Goal: Task Accomplishment & Management: Complete application form

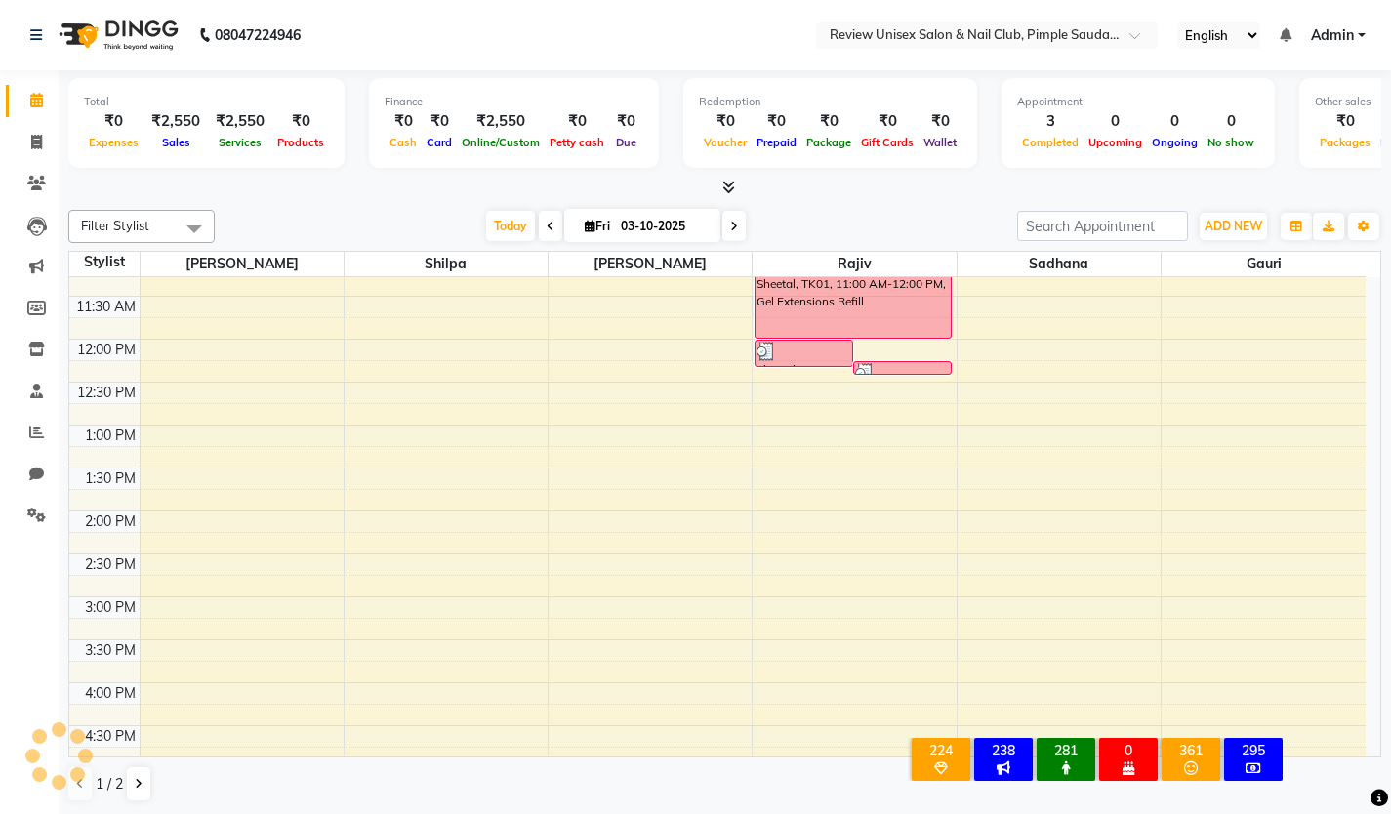
scroll to position [391, 0]
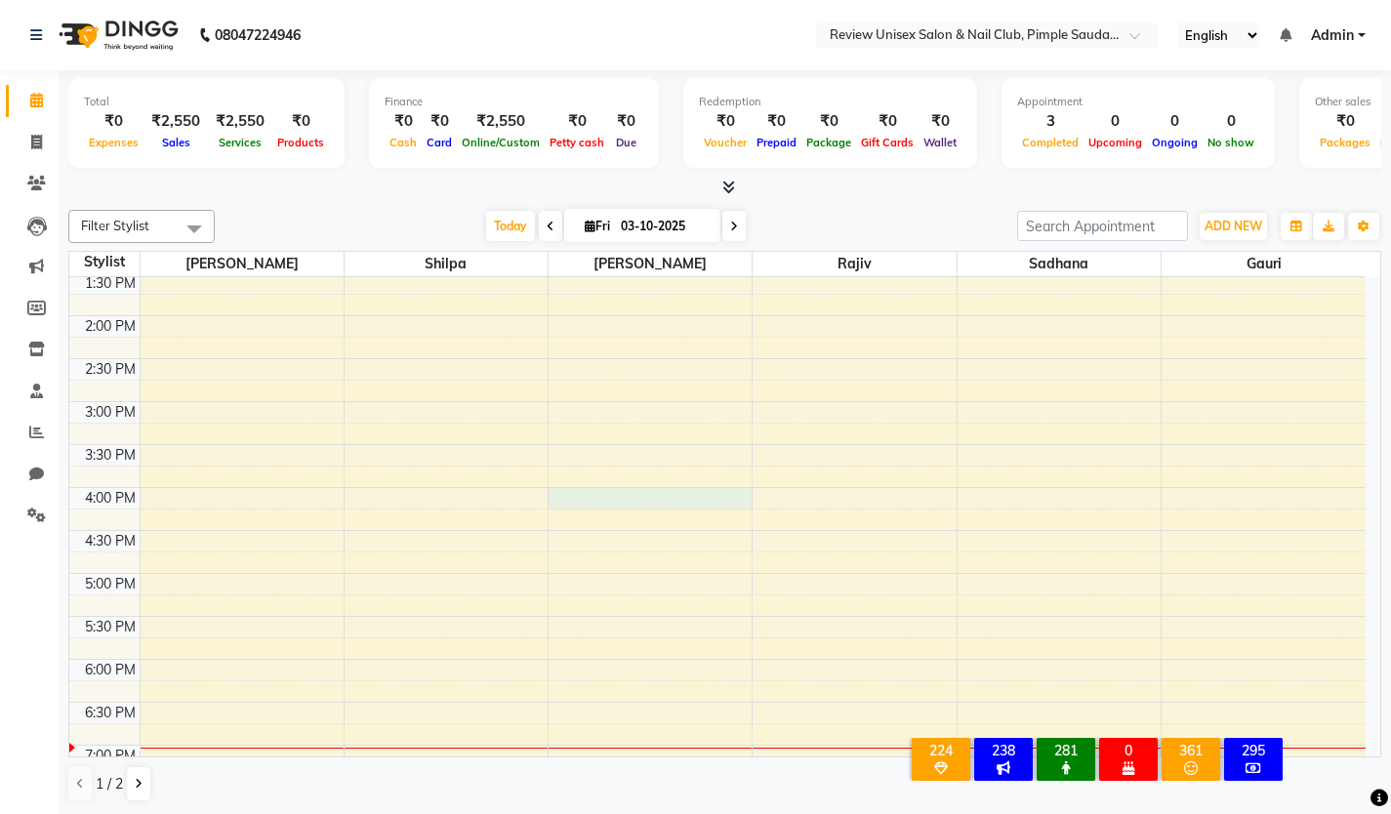
click at [555, 492] on div "9:00 AM 9:30 AM 10:00 AM 10:30 AM 11:00 AM 11:30 AM 12:00 PM 12:30 PM 1:00 PM 1…" at bounding box center [717, 445] width 1296 height 1116
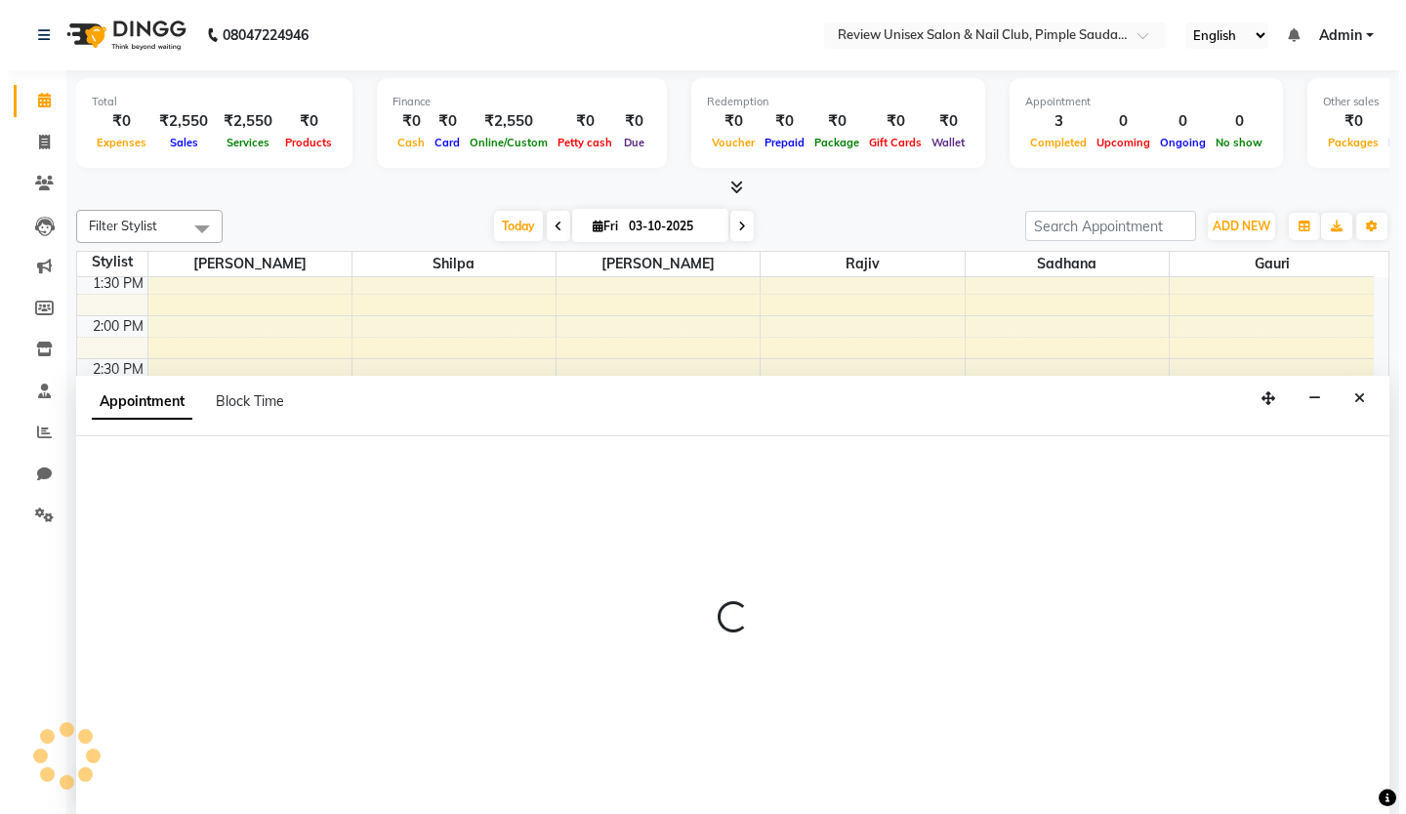
scroll to position [1, 0]
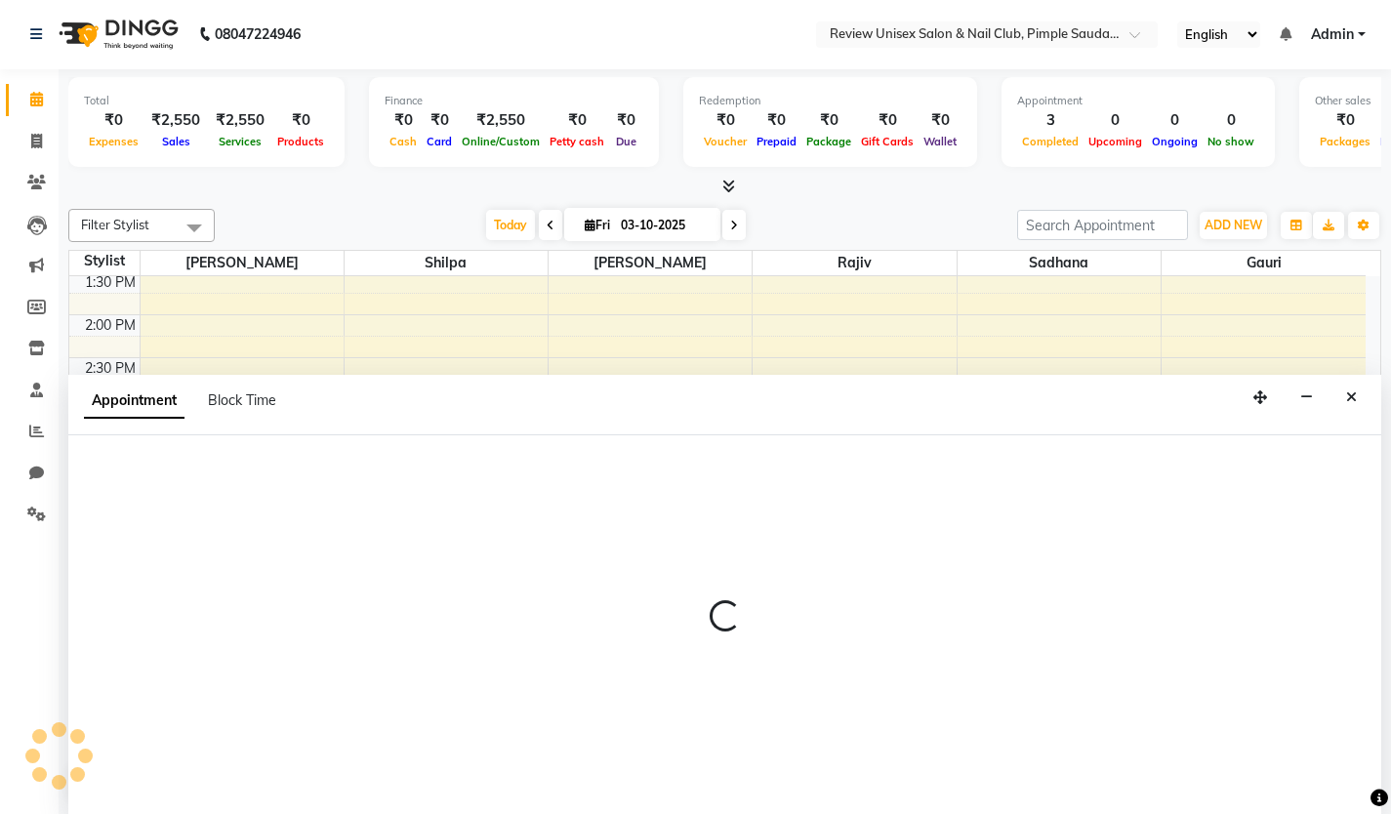
select select "76872"
select select "960"
select select "tentative"
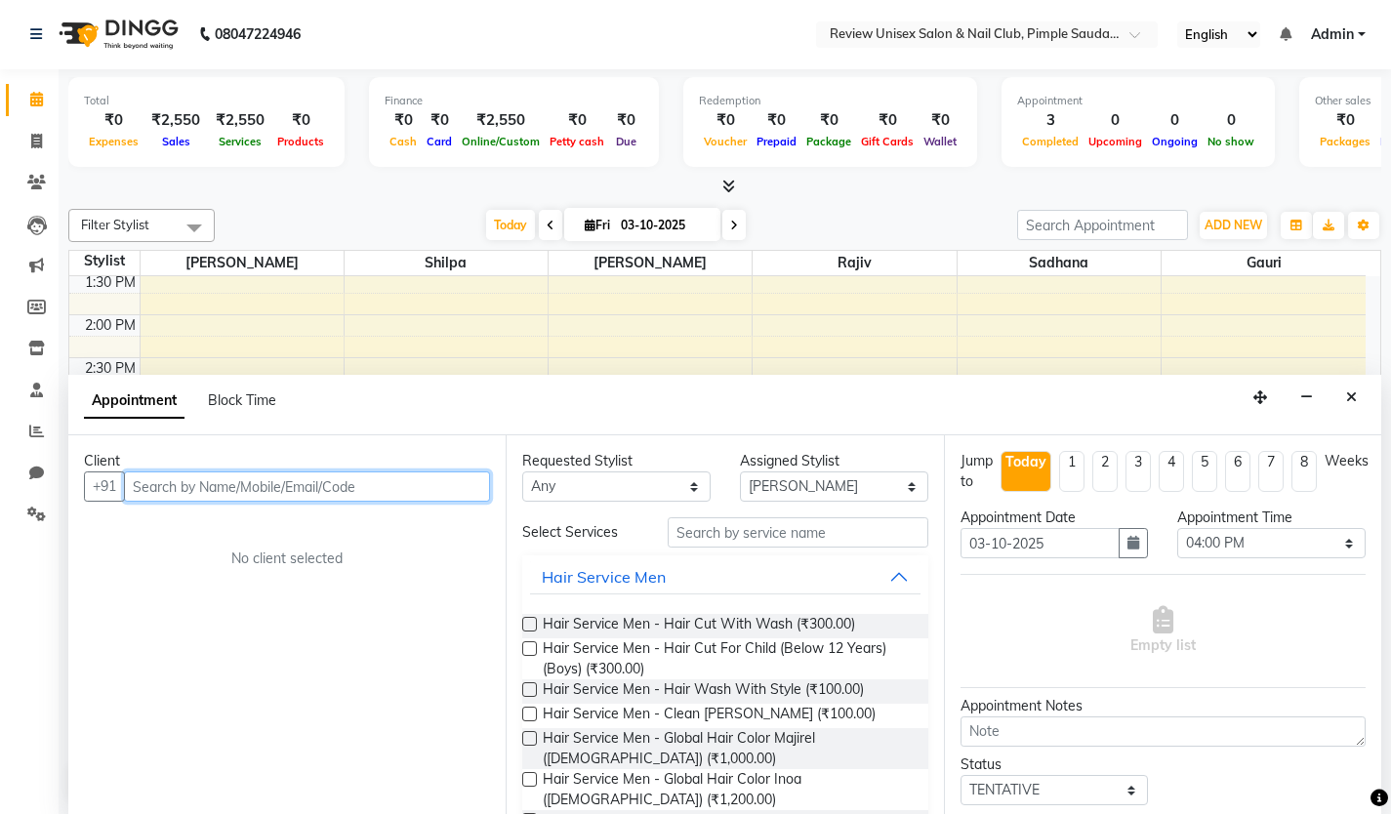
click at [354, 491] on input "text" at bounding box center [307, 487] width 366 height 30
type input "8605690878"
click at [460, 475] on button "Add Client" at bounding box center [449, 487] width 81 height 30
select select "22"
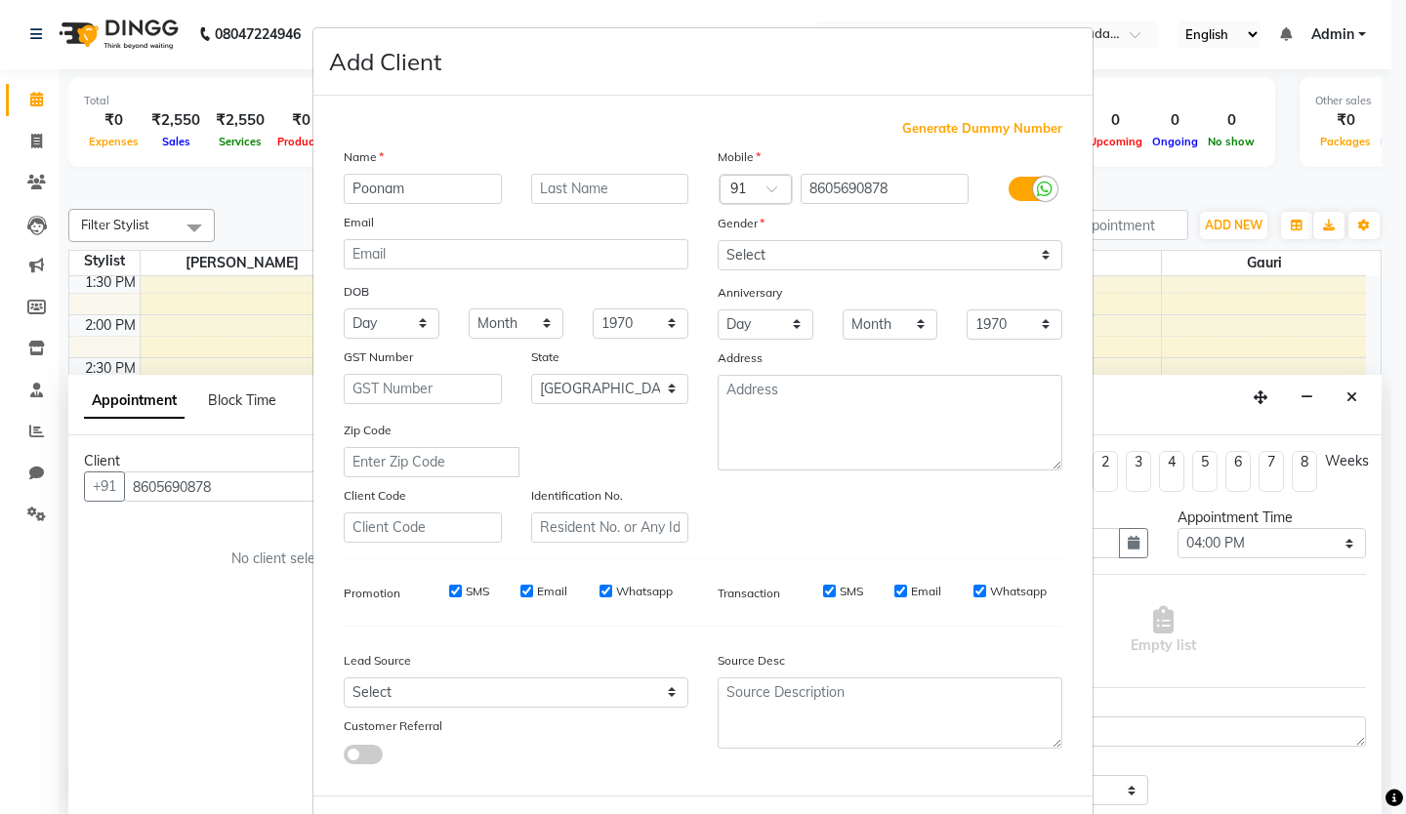
type input "Poonam"
drag, startPoint x: 933, startPoint y: 242, endPoint x: 927, endPoint y: 267, distance: 25.1
click at [933, 242] on select "Select [DEMOGRAPHIC_DATA] [DEMOGRAPHIC_DATA] Other Prefer Not To Say" at bounding box center [890, 255] width 345 height 30
select select "[DEMOGRAPHIC_DATA]"
click at [718, 240] on select "Select [DEMOGRAPHIC_DATA] [DEMOGRAPHIC_DATA] Other Prefer Not To Say" at bounding box center [890, 255] width 345 height 30
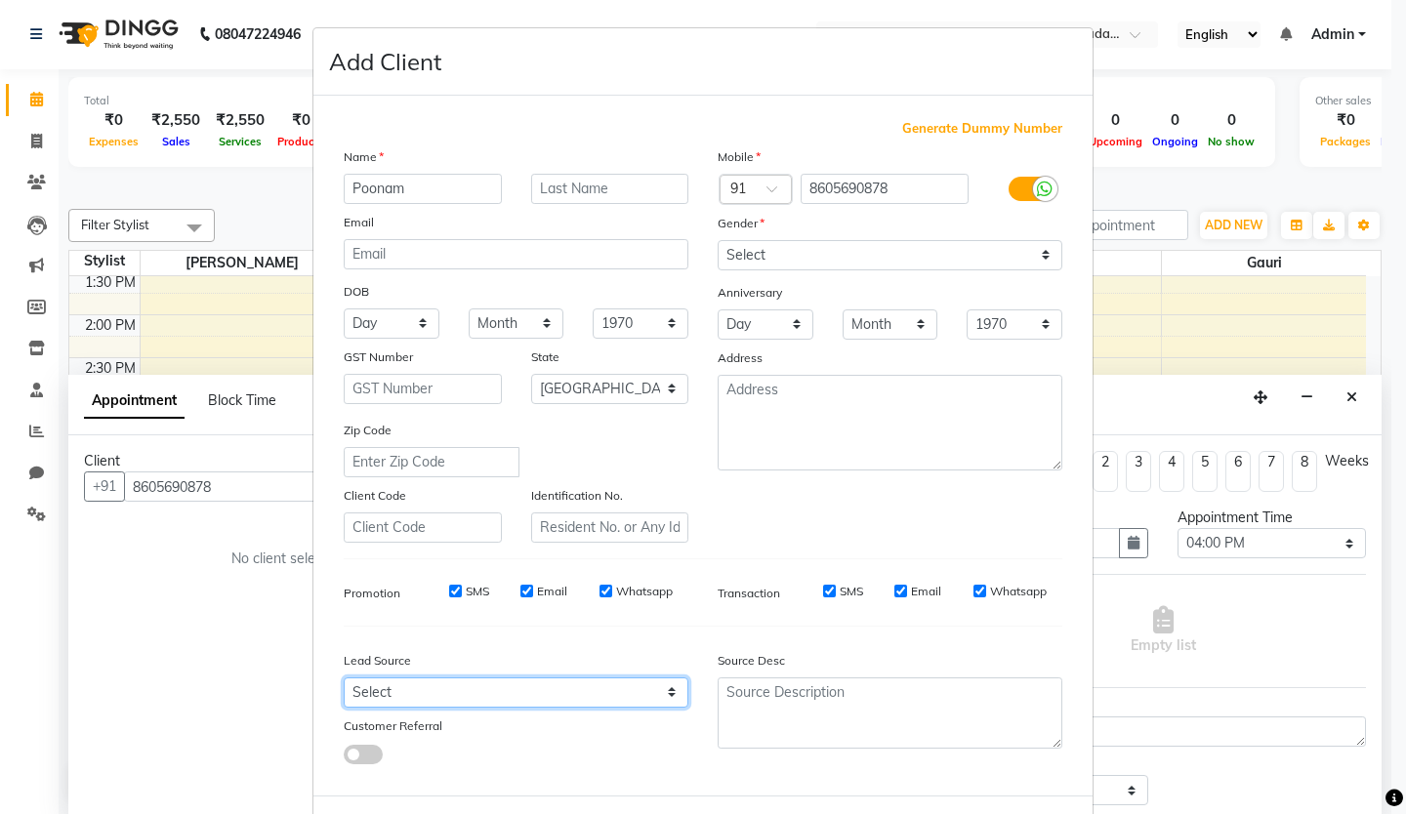
drag, startPoint x: 666, startPoint y: 694, endPoint x: 662, endPoint y: 678, distance: 17.0
click at [666, 694] on select "Select Walk-in Referral Internet Friend Word of Mouth Advertisement Facebook Ju…" at bounding box center [516, 693] width 345 height 30
select select "24004"
click at [344, 678] on select "Select Walk-in Referral Internet Friend Word of Mouth Advertisement Facebook Ju…" at bounding box center [516, 693] width 345 height 30
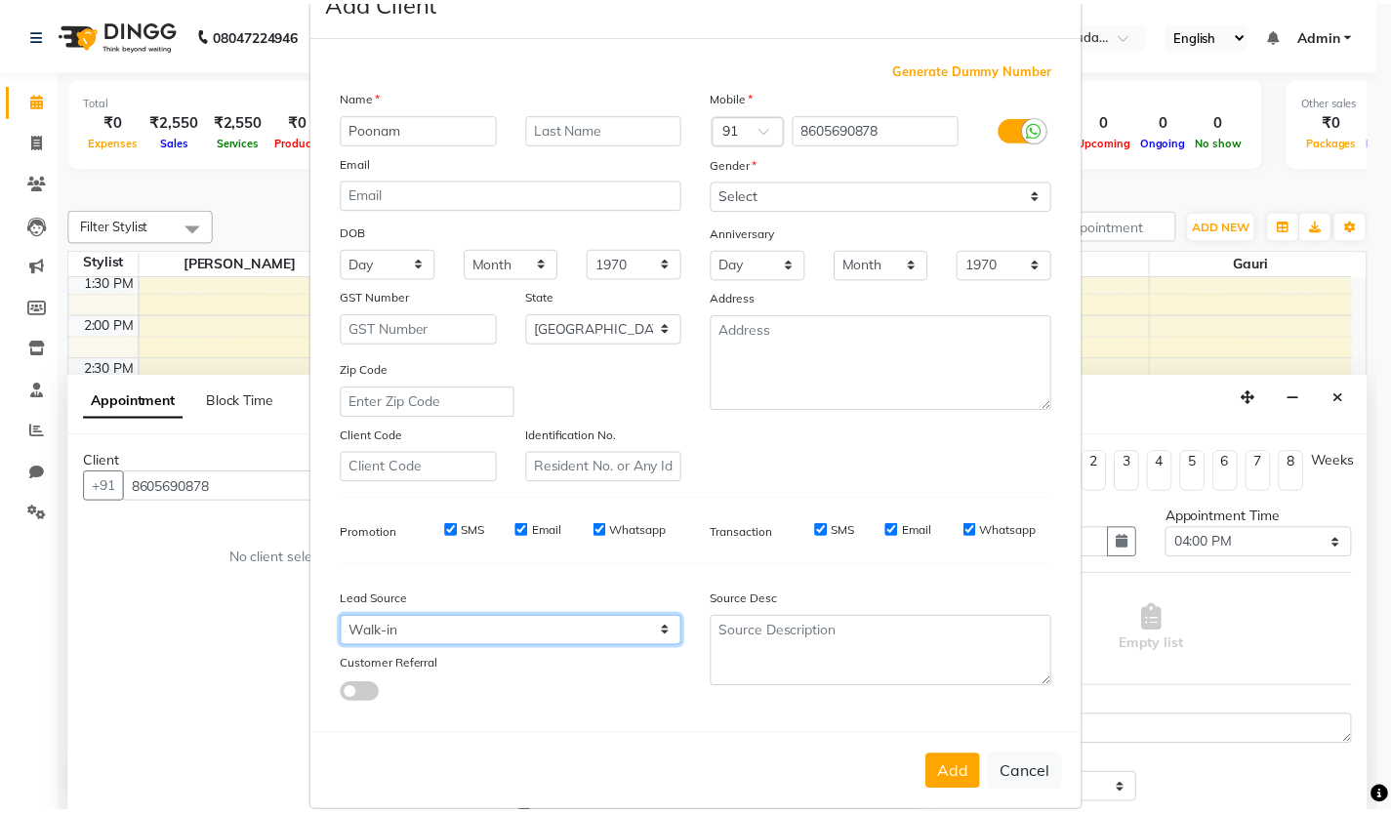
scroll to position [87, 0]
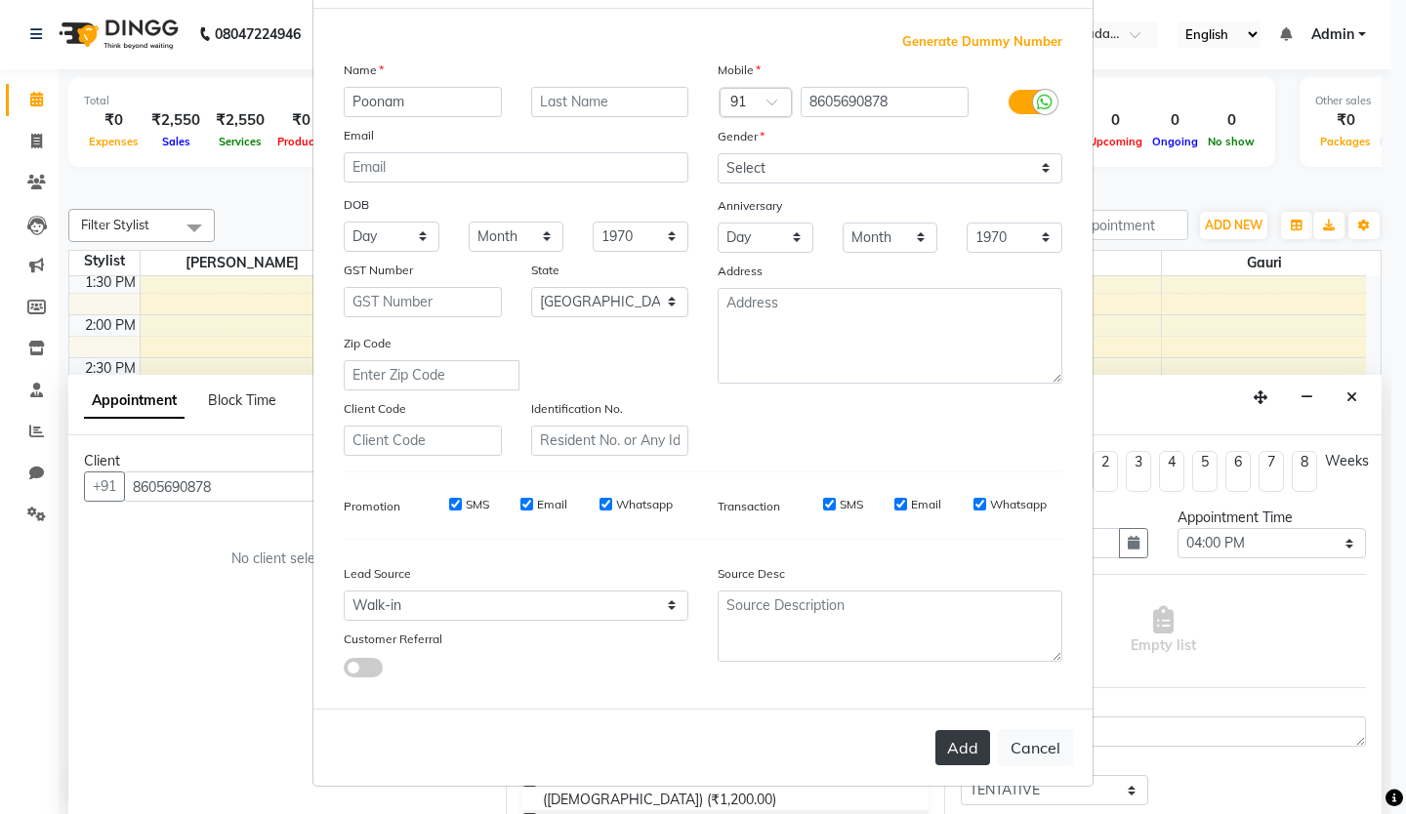
click at [936, 747] on button "Add" at bounding box center [962, 747] width 55 height 35
select select
select select "null"
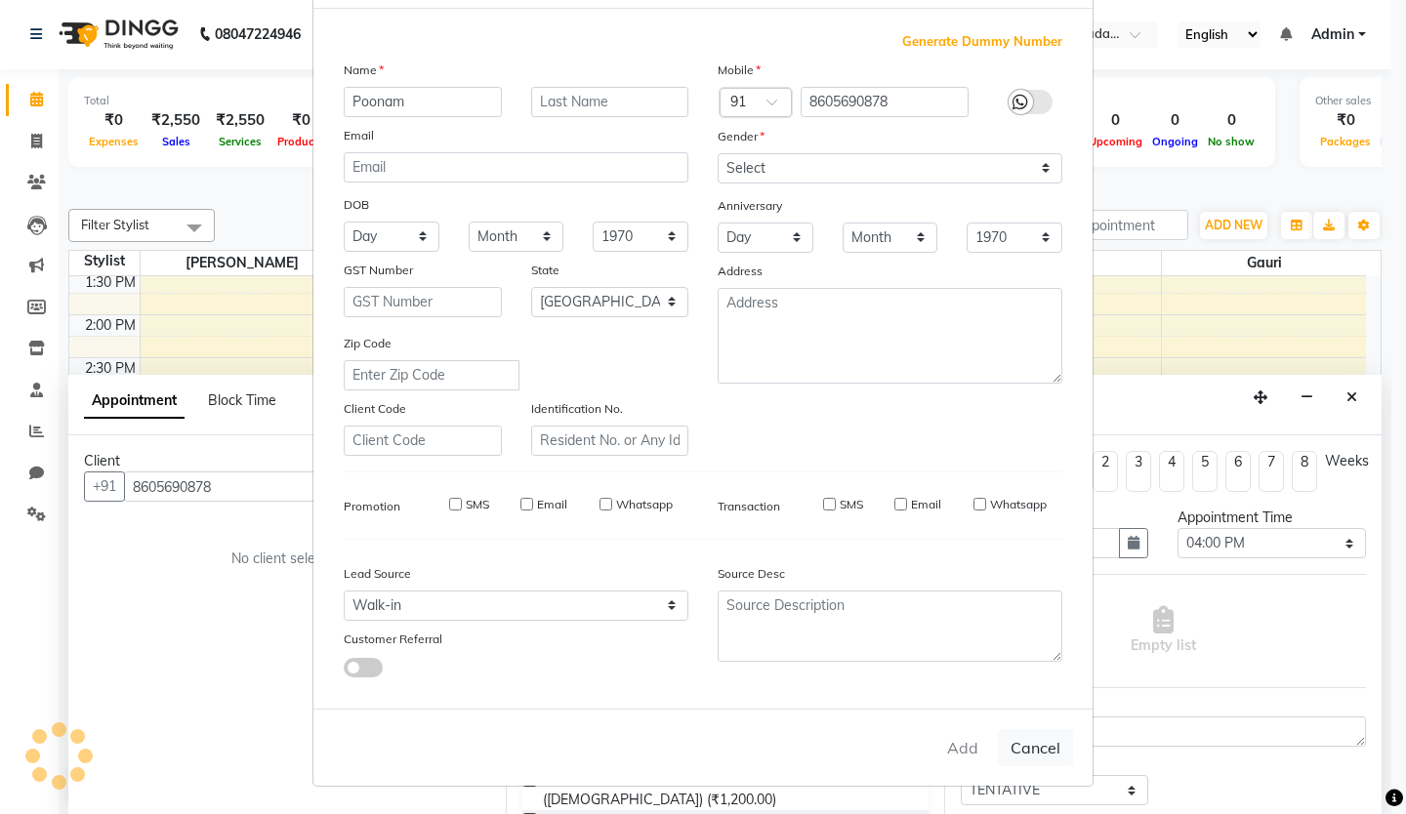
select select
checkbox input "false"
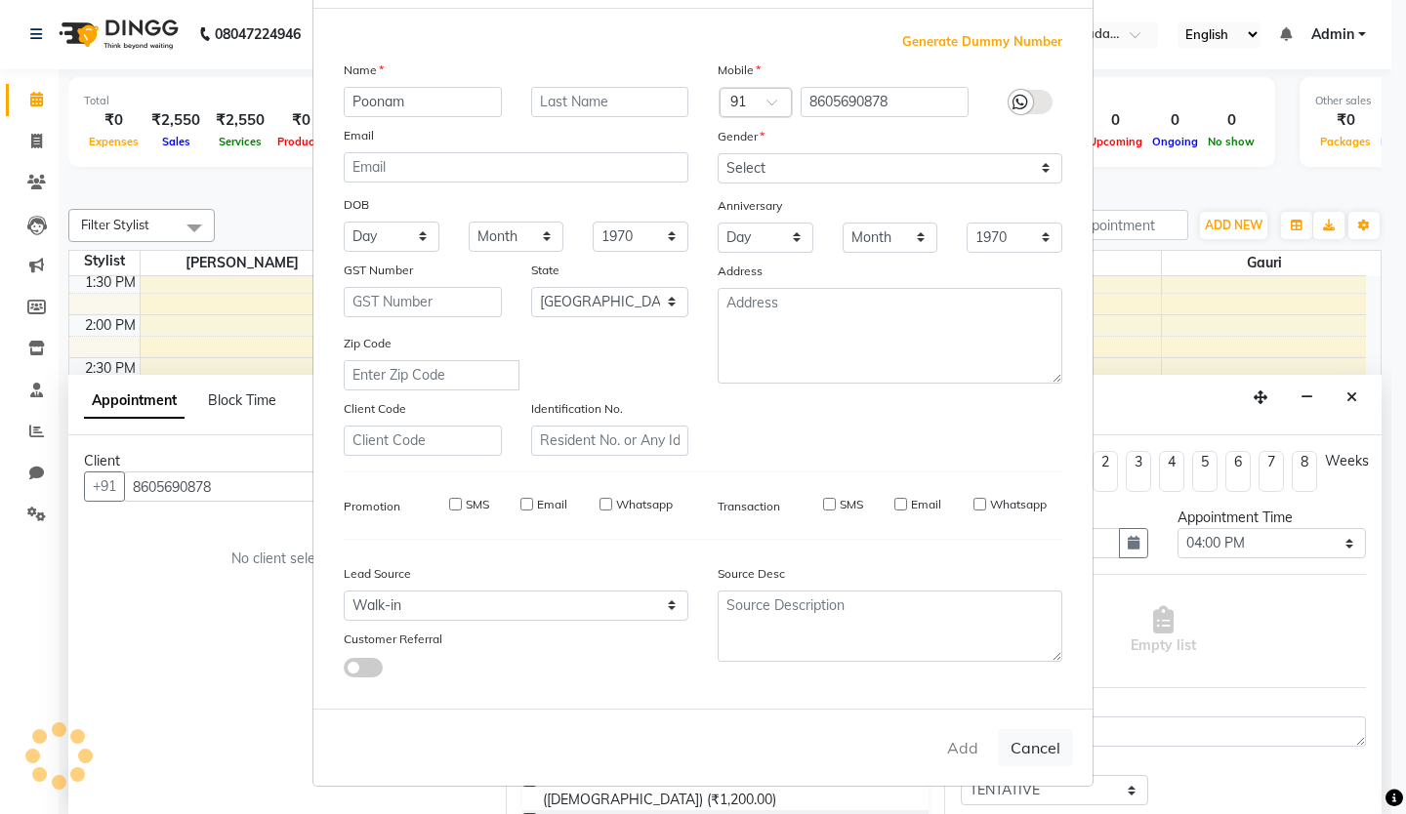
checkbox input "false"
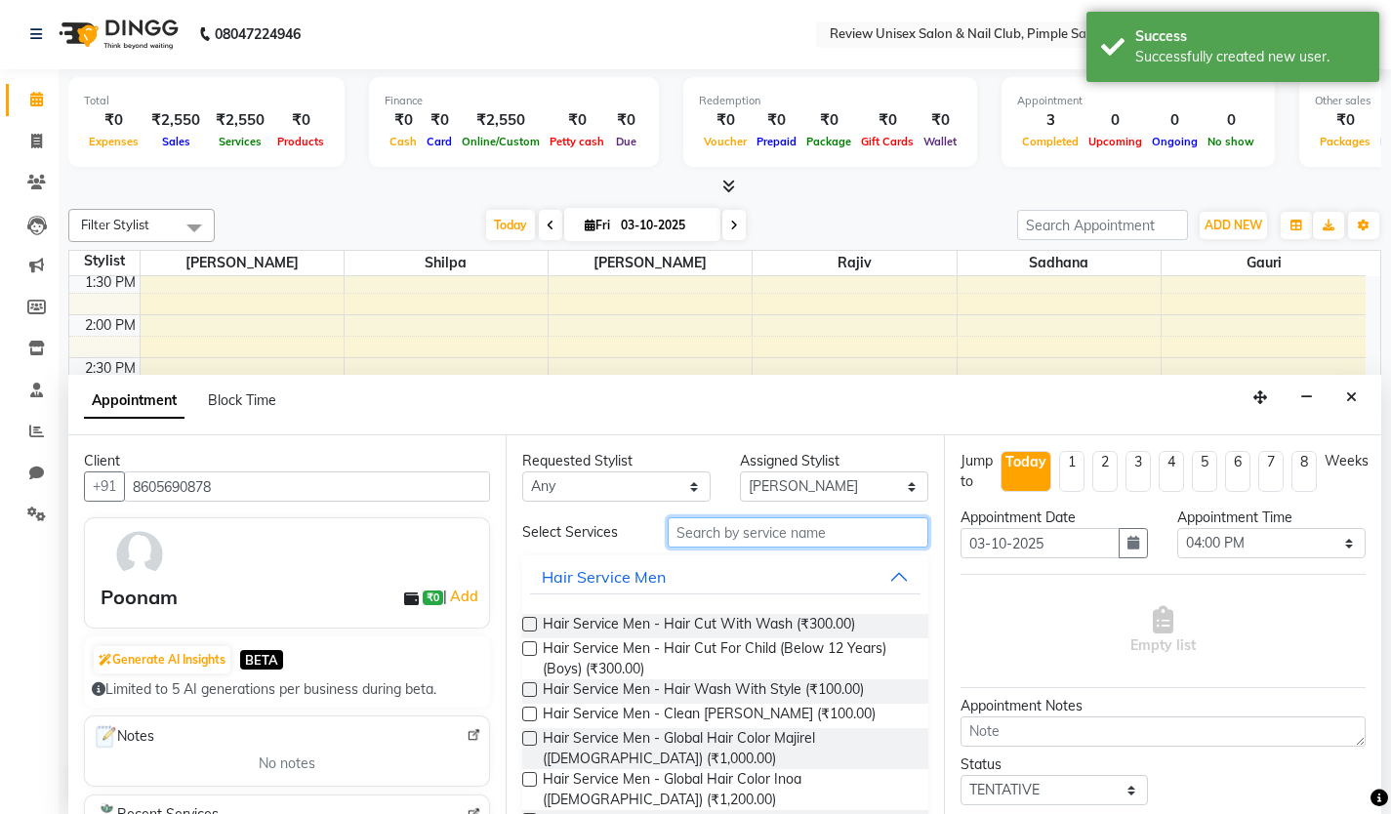
click at [734, 530] on input "text" at bounding box center [798, 532] width 261 height 30
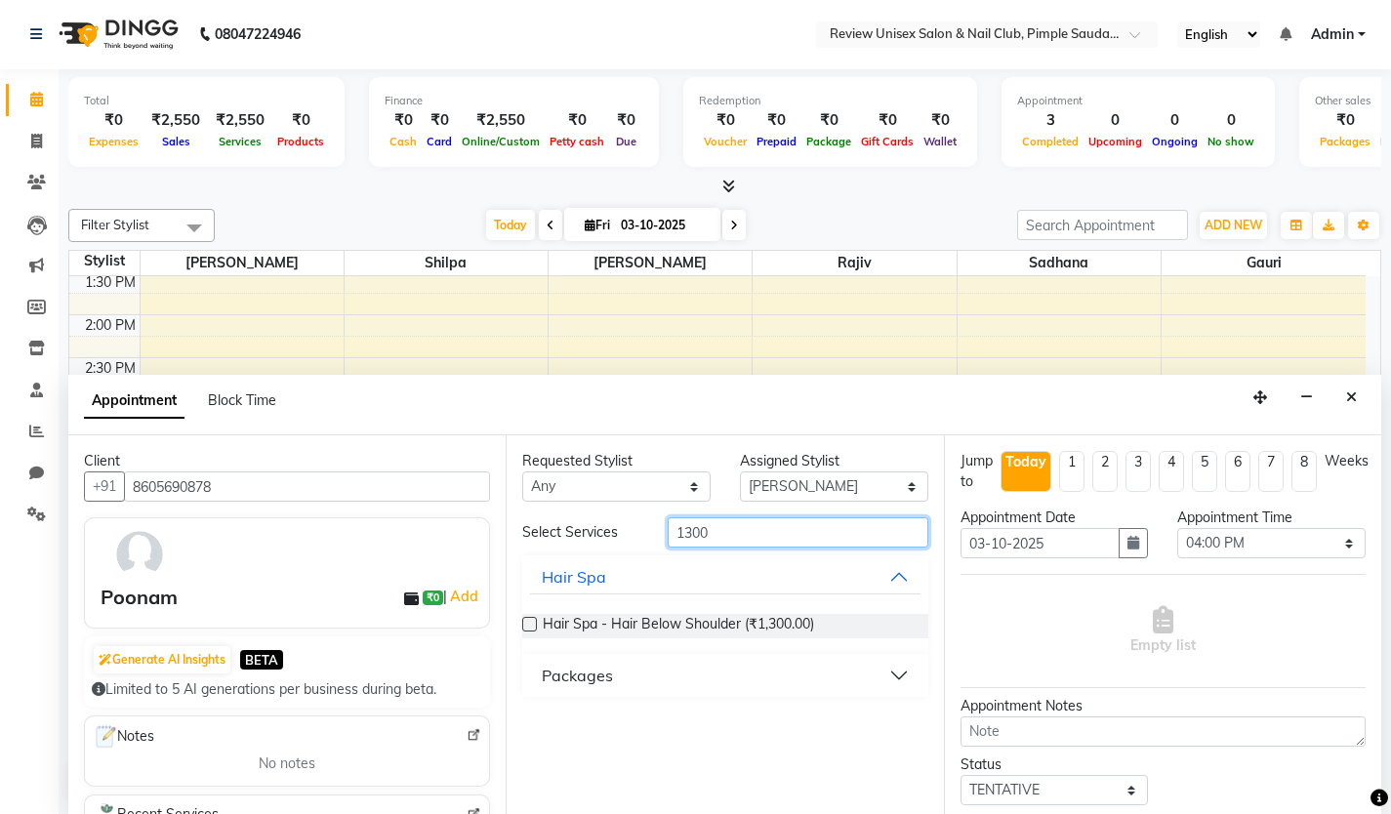
type input "1300"
click at [612, 497] on select "Any [PERSON_NAME] Gauri [PERSON_NAME] Sadhana Shilpa [PERSON_NAME] User 1" at bounding box center [616, 487] width 188 height 30
select select "76872"
click at [522, 472] on select "Any [PERSON_NAME] Gauri [PERSON_NAME] Sadhana Shilpa [PERSON_NAME] User 1" at bounding box center [616, 487] width 188 height 30
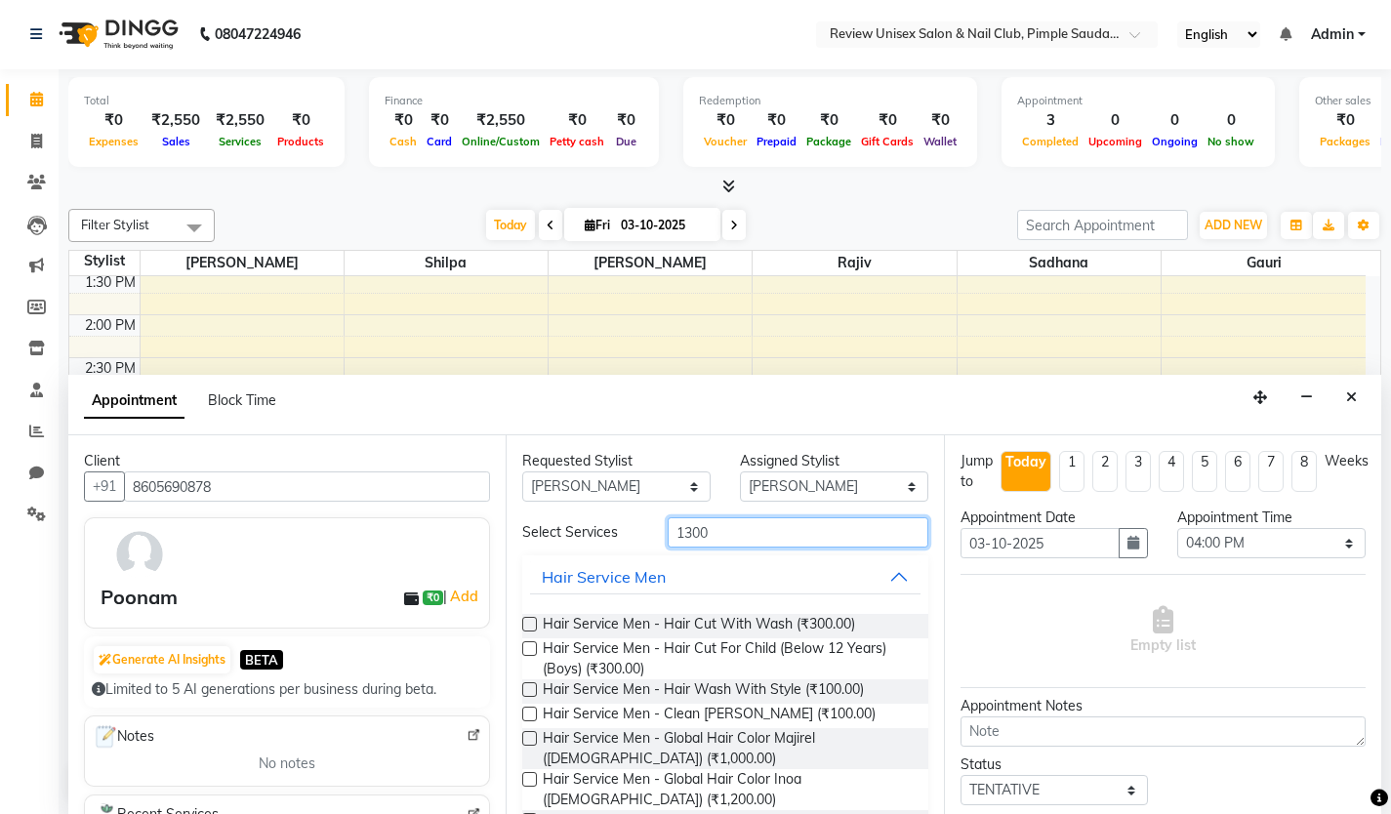
click at [746, 522] on input "1300" at bounding box center [798, 532] width 261 height 30
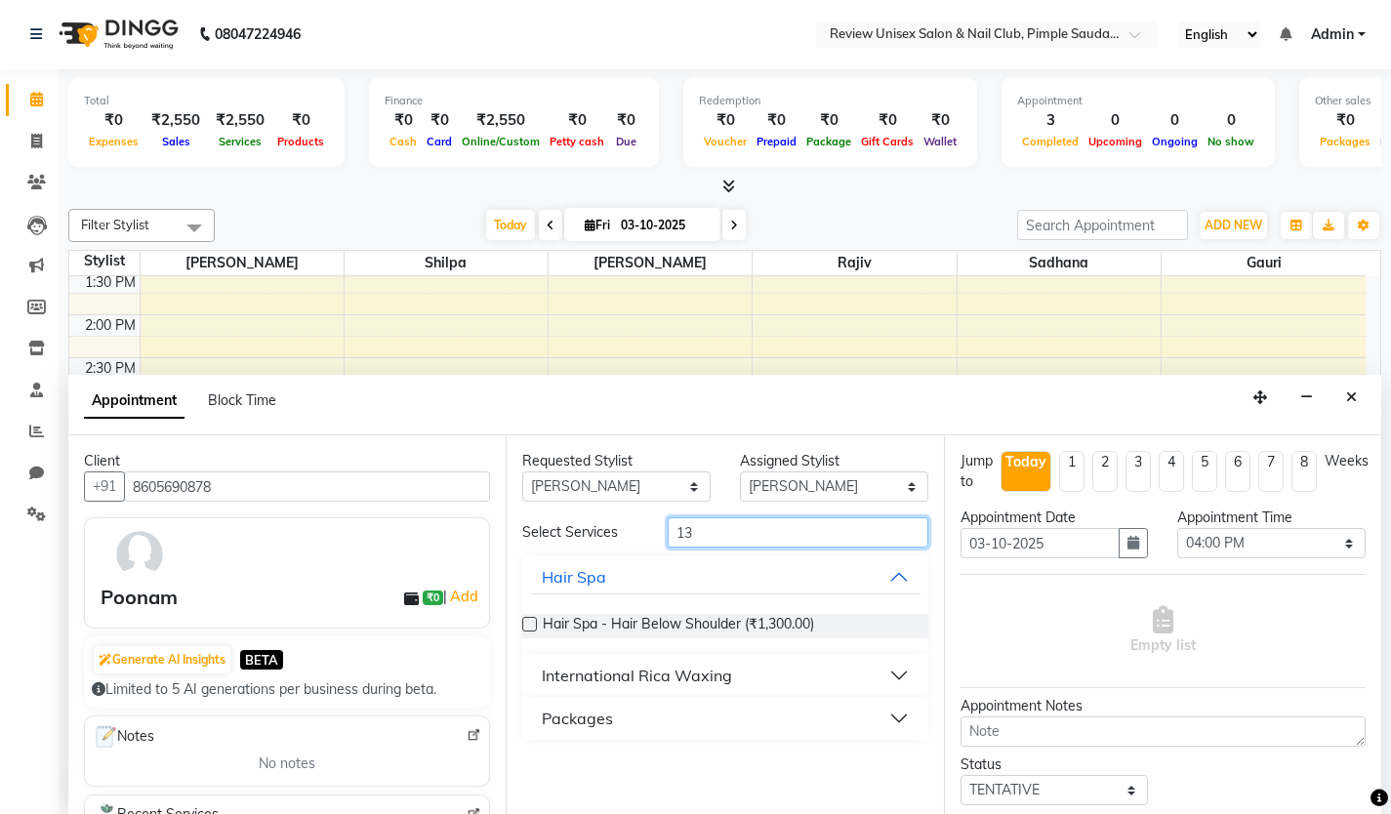
type input "1"
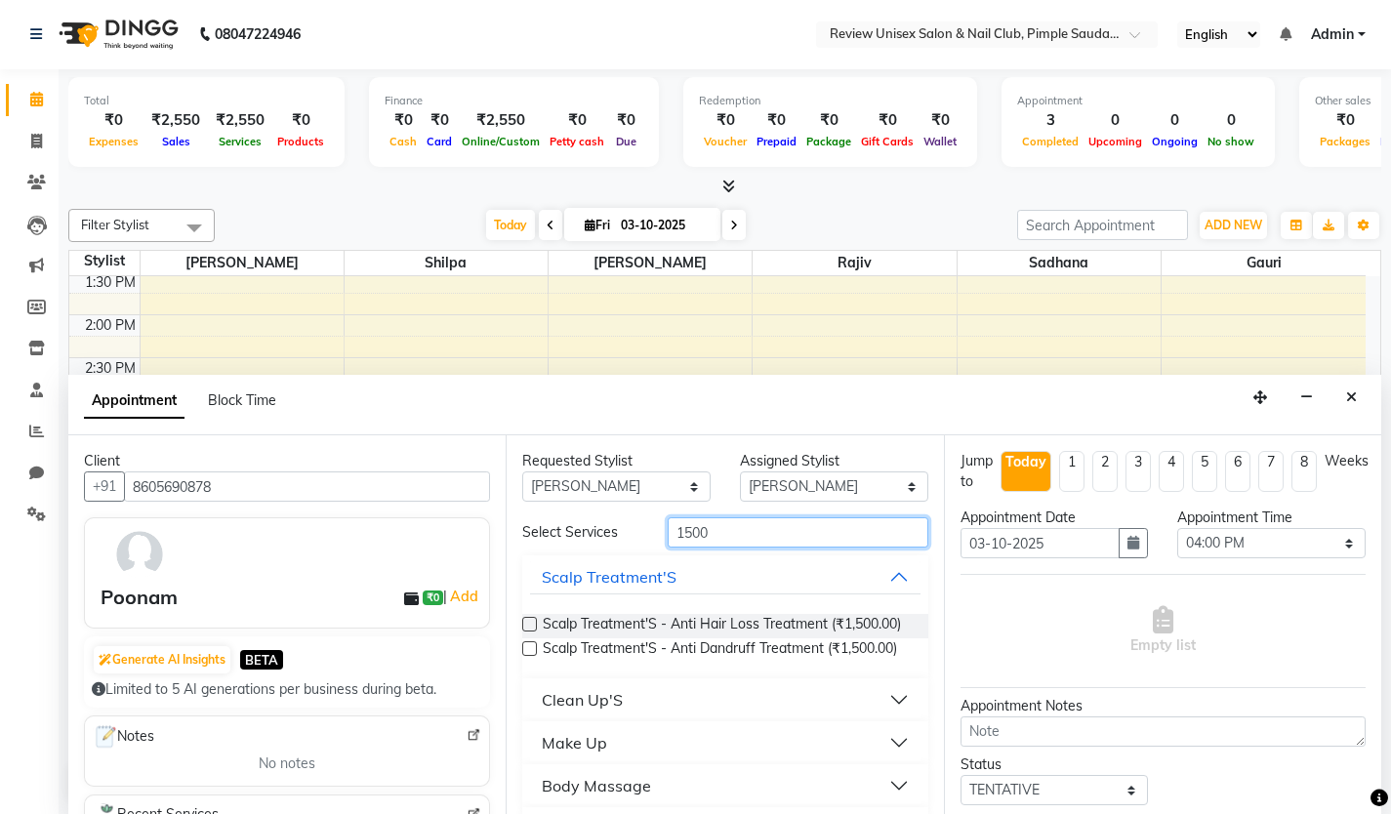
scroll to position [85, 0]
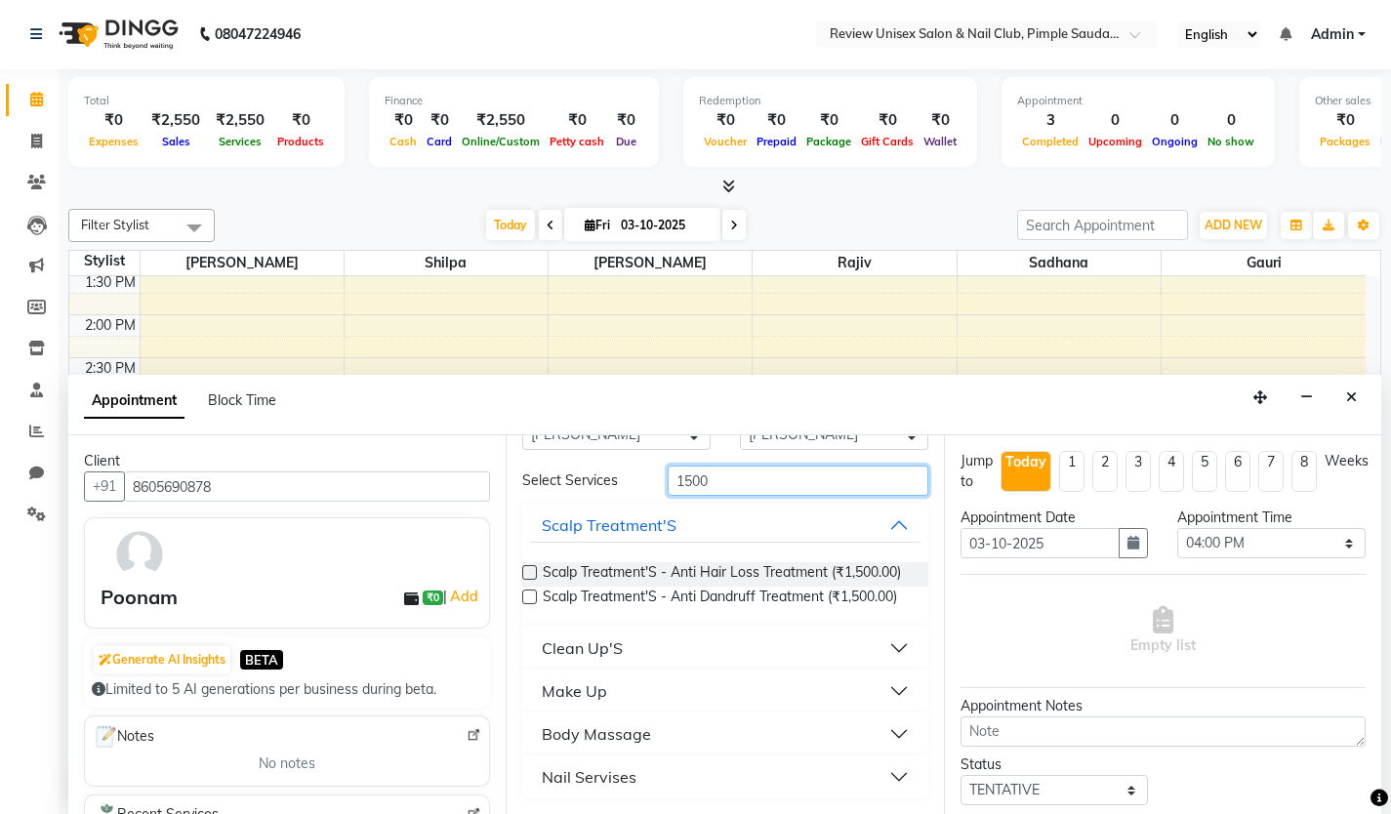
type input "1500"
click at [612, 782] on div "Nail Servises" at bounding box center [589, 776] width 95 height 23
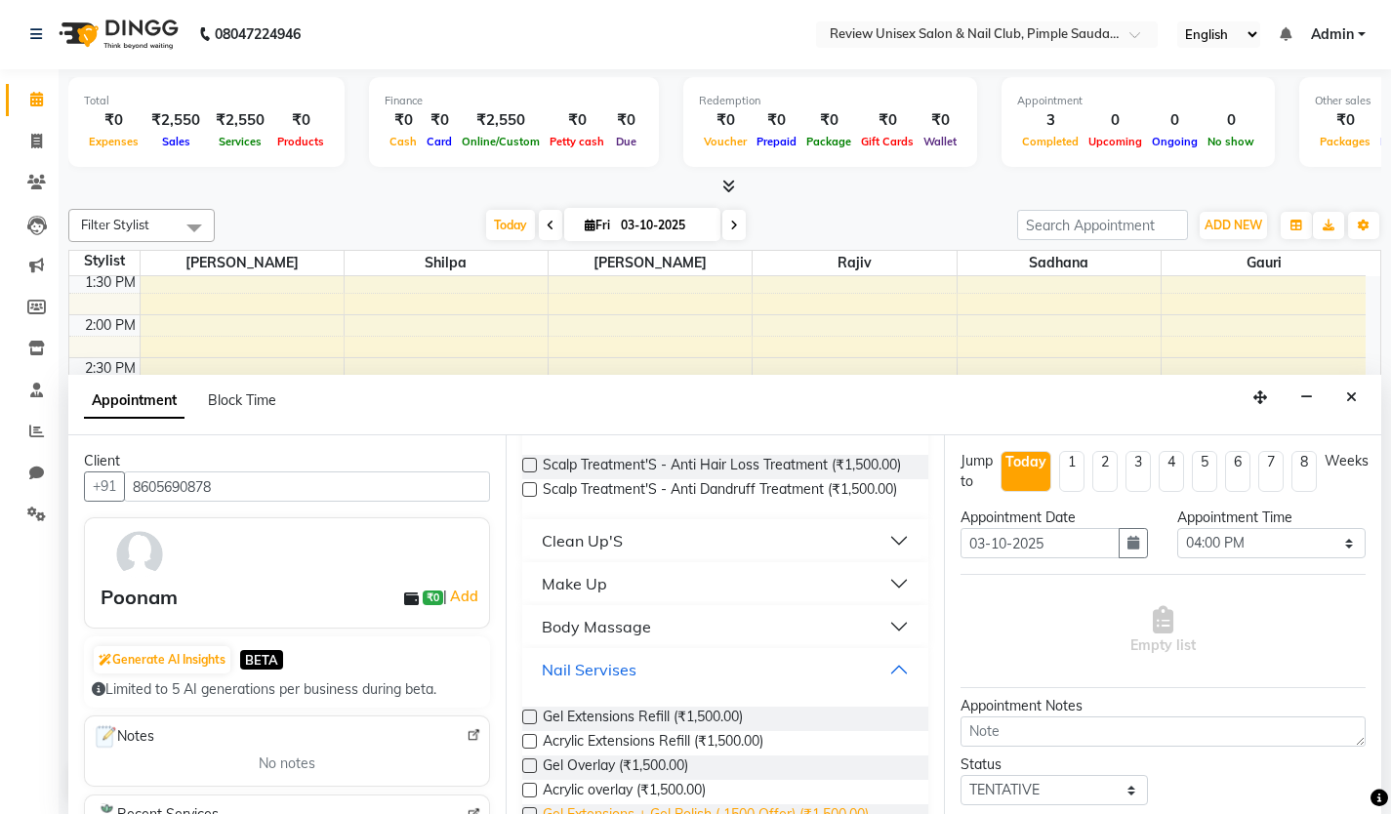
scroll to position [223, 0]
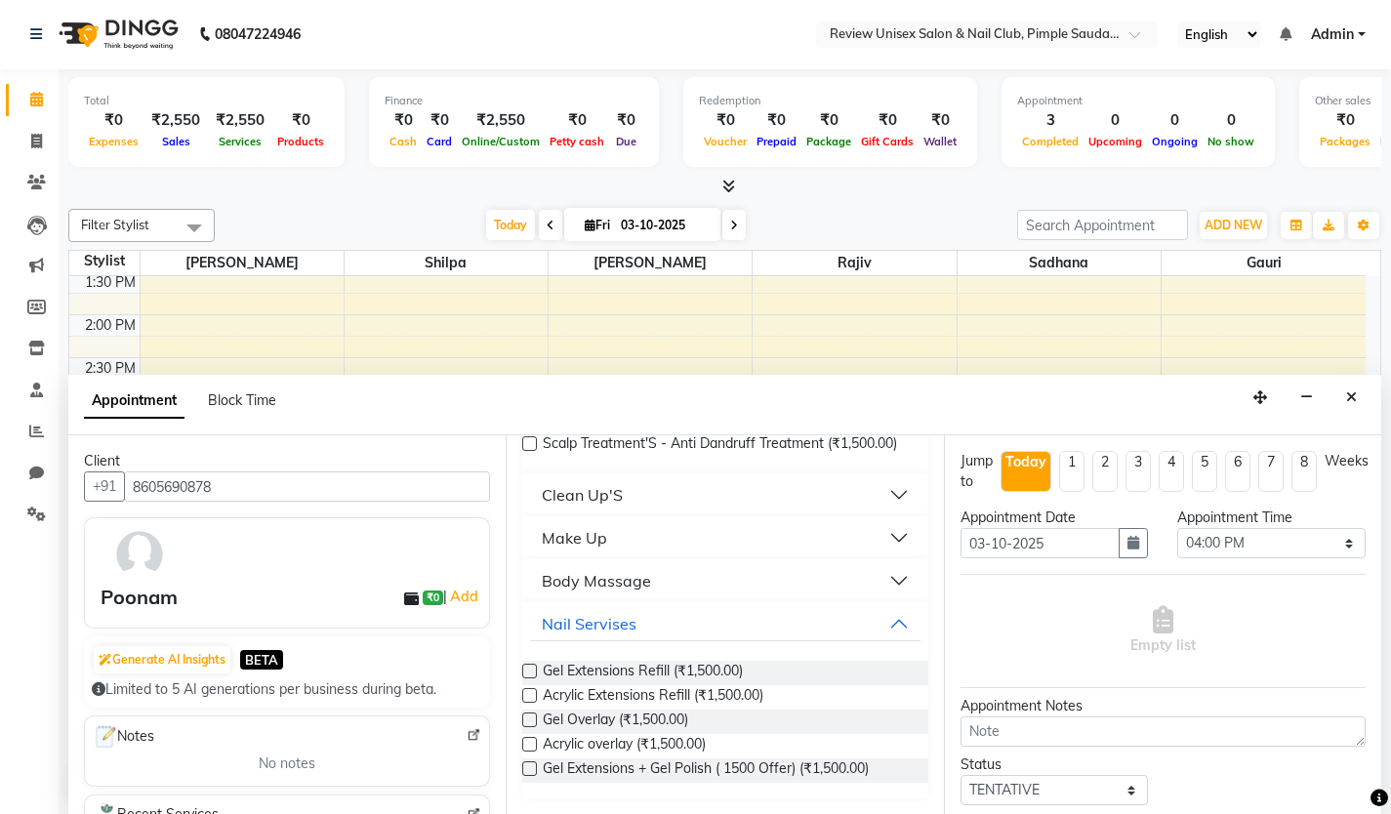
click at [529, 727] on label at bounding box center [529, 720] width 15 height 15
click at [529, 728] on input "checkbox" at bounding box center [528, 722] width 13 height 13
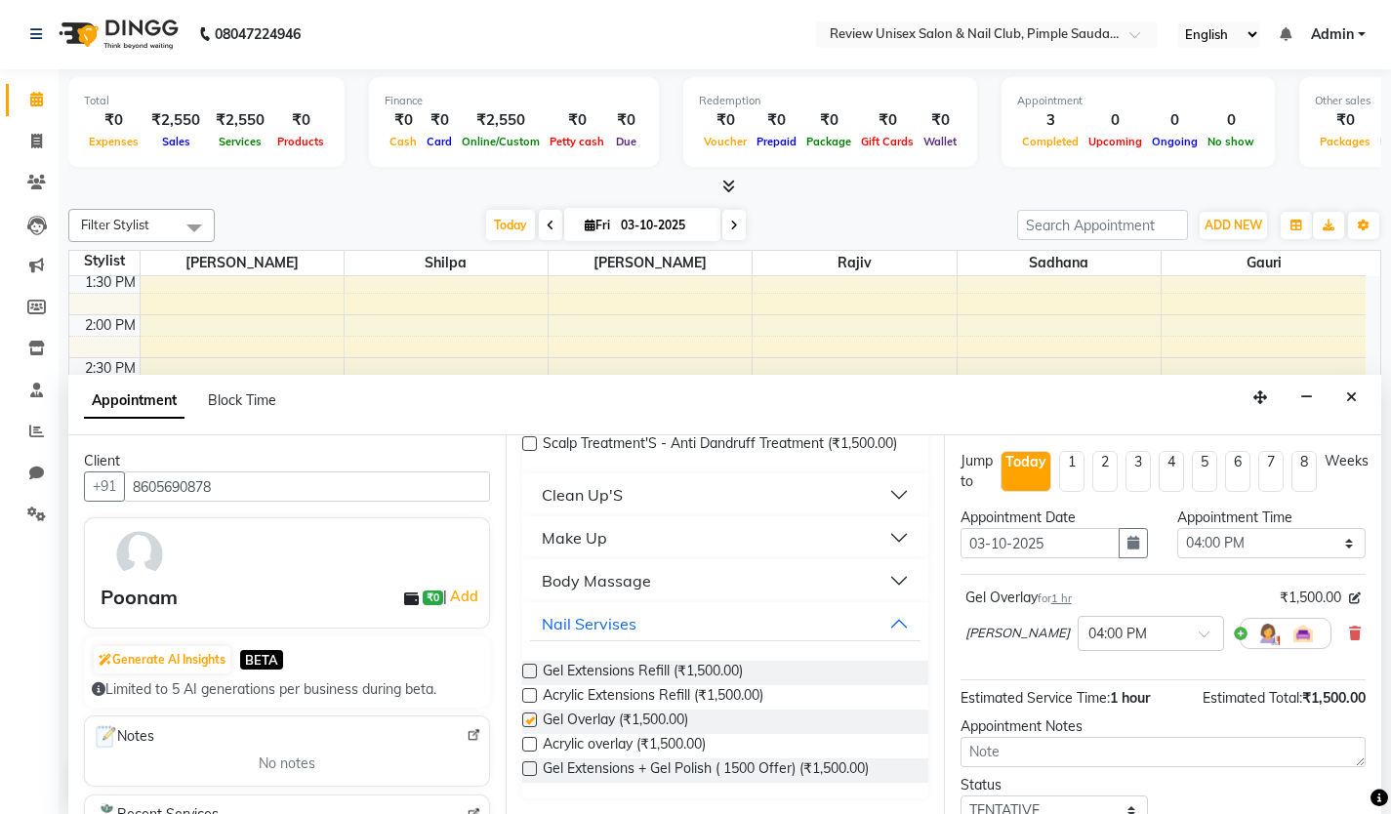
checkbox input "false"
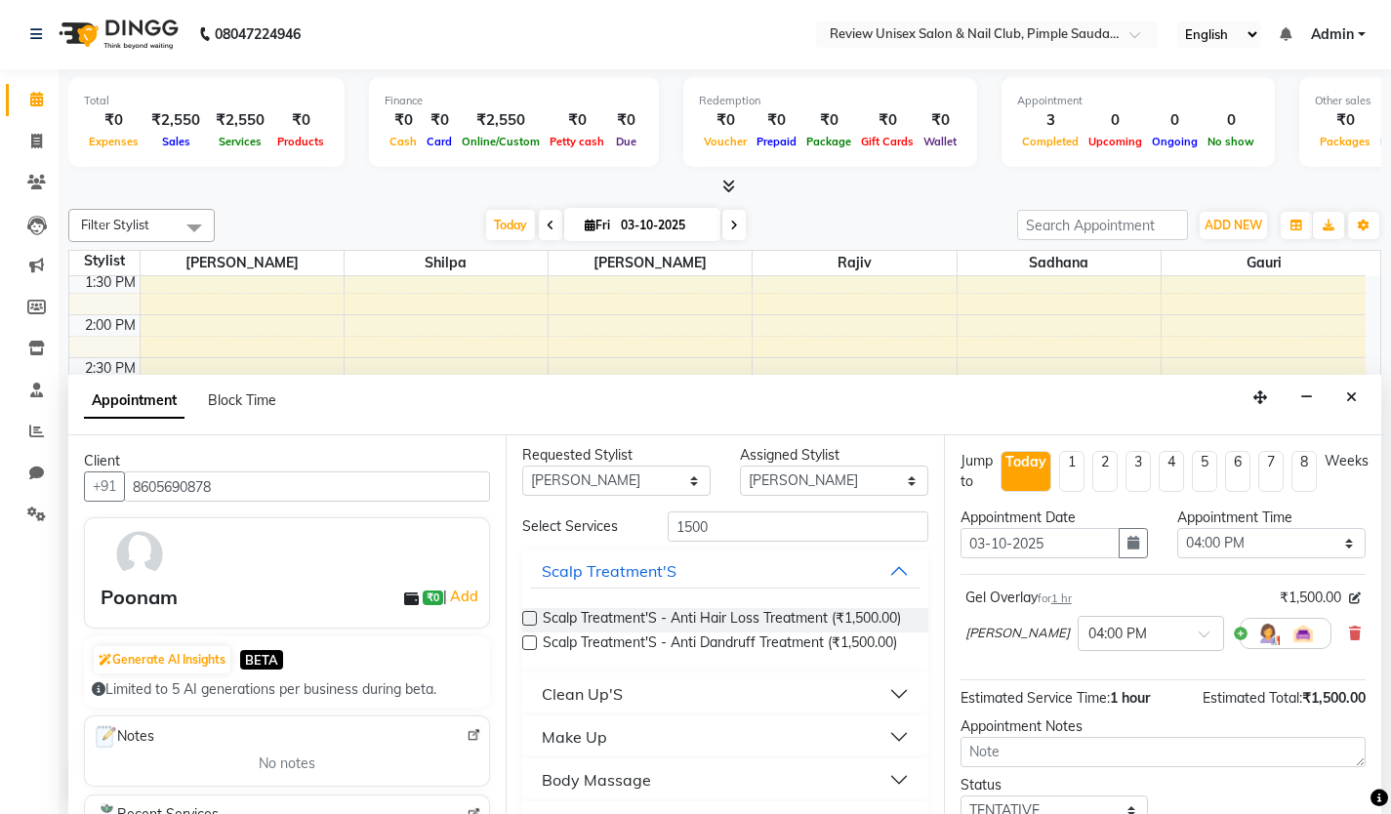
scroll to position [0, 0]
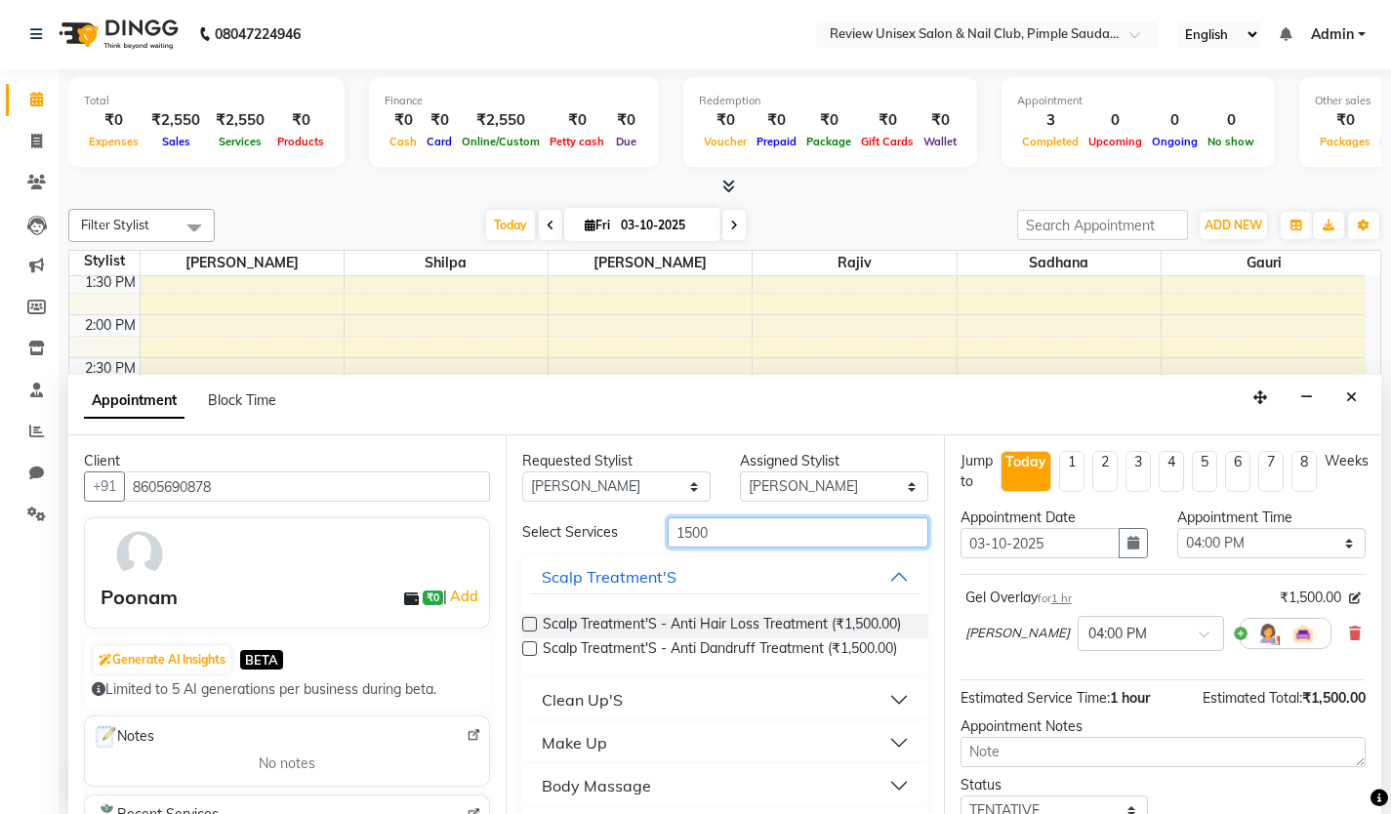
click at [733, 528] on input "1500" at bounding box center [798, 532] width 261 height 30
type input "1"
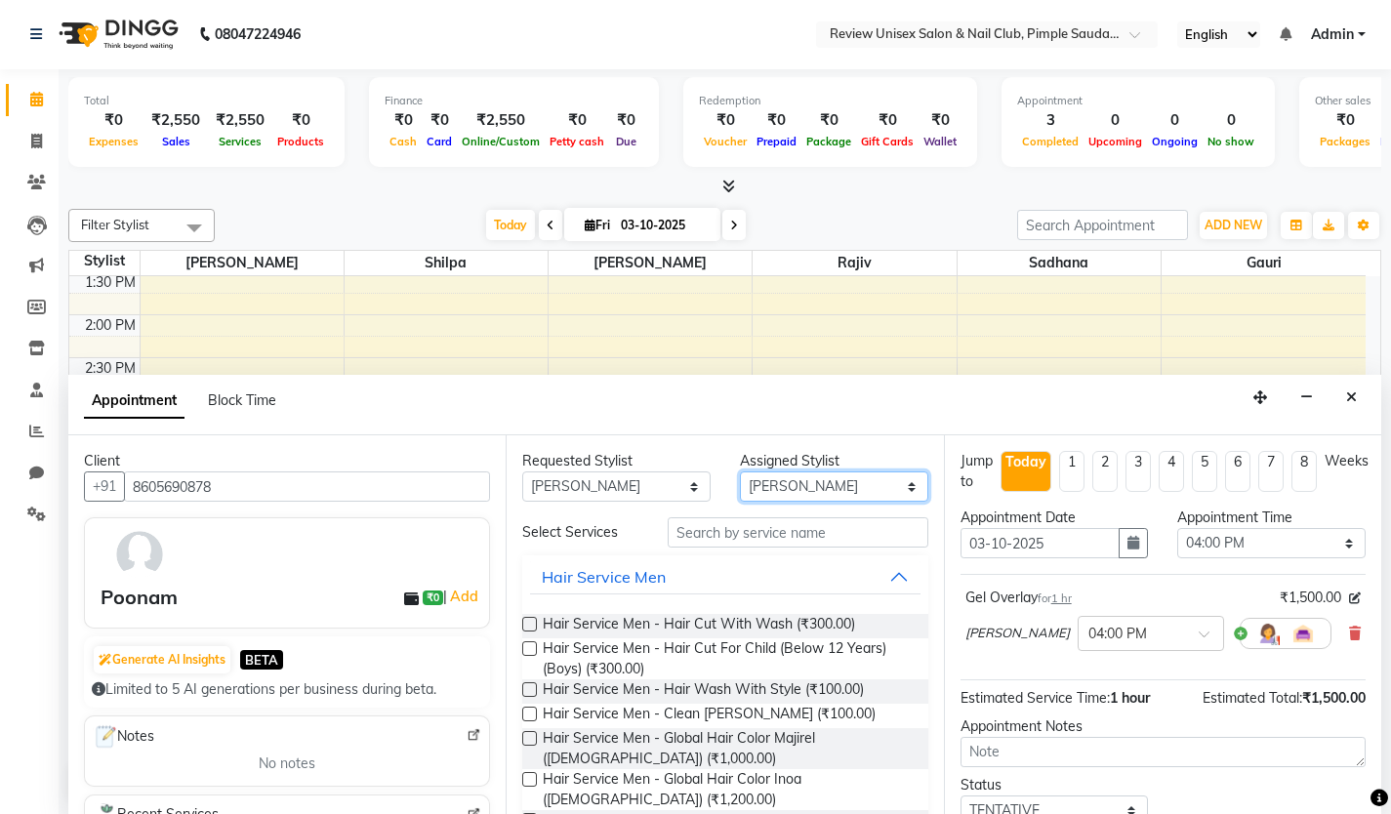
drag, startPoint x: 798, startPoint y: 481, endPoint x: 801, endPoint y: 499, distance: 17.8
click at [798, 481] on select "Select [PERSON_NAME] Gauri [PERSON_NAME] [PERSON_NAME] User 1" at bounding box center [834, 487] width 188 height 30
select select "77735"
click at [740, 472] on select "Select [PERSON_NAME] Gauri [PERSON_NAME] [PERSON_NAME] User 1" at bounding box center [834, 487] width 188 height 30
click at [742, 542] on input "text" at bounding box center [798, 532] width 261 height 30
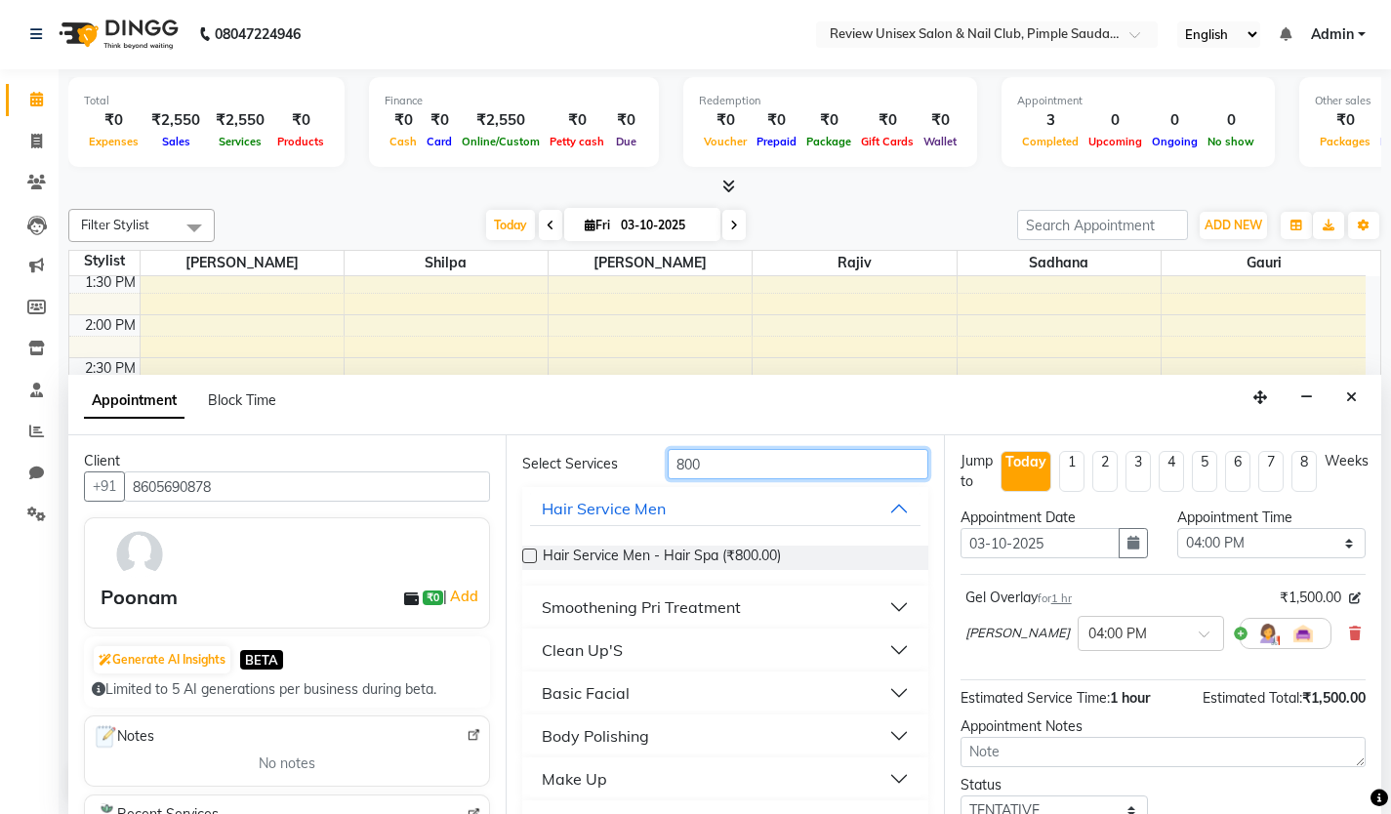
scroll to position [285, 0]
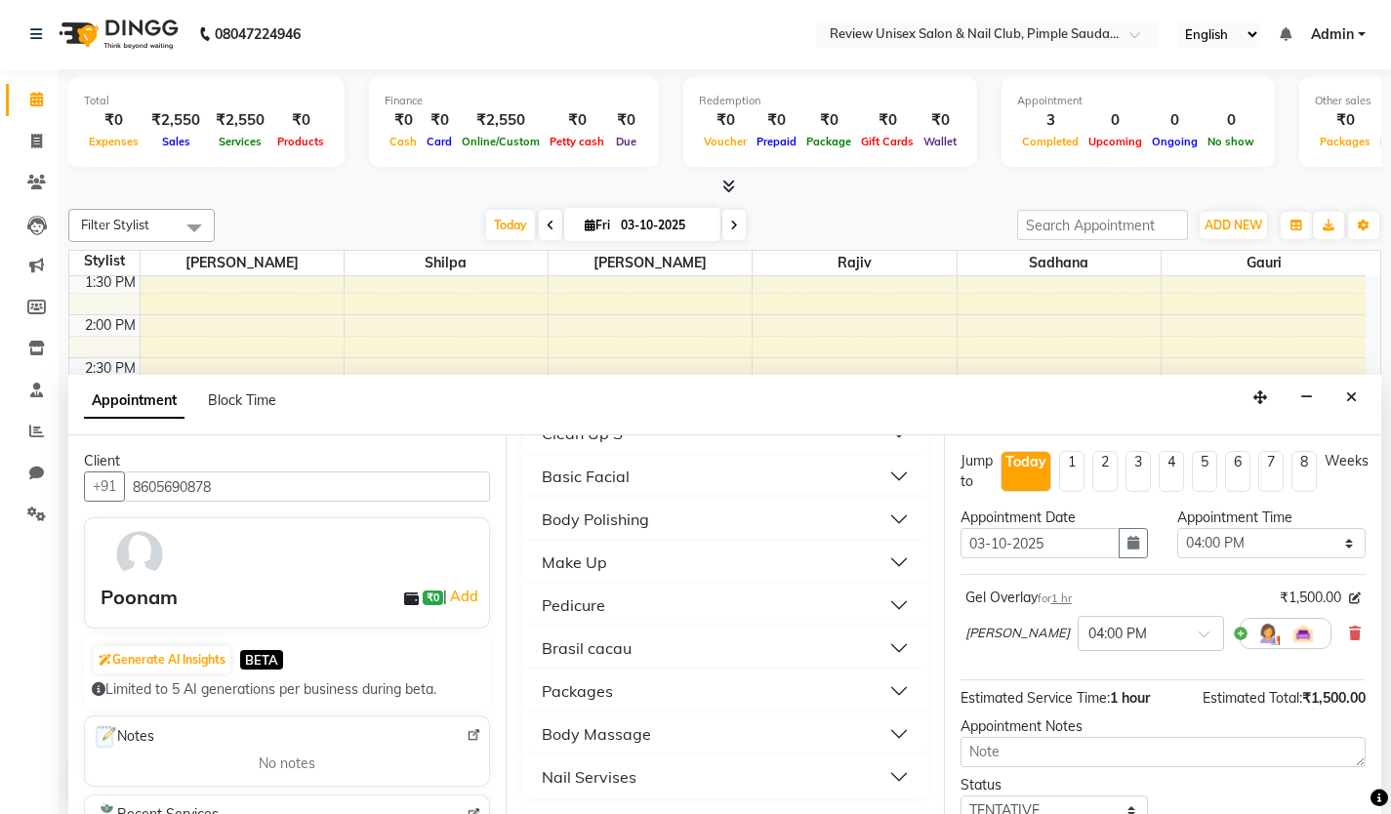
type input "800"
click at [637, 766] on button "Nail Servises" at bounding box center [725, 777] width 390 height 35
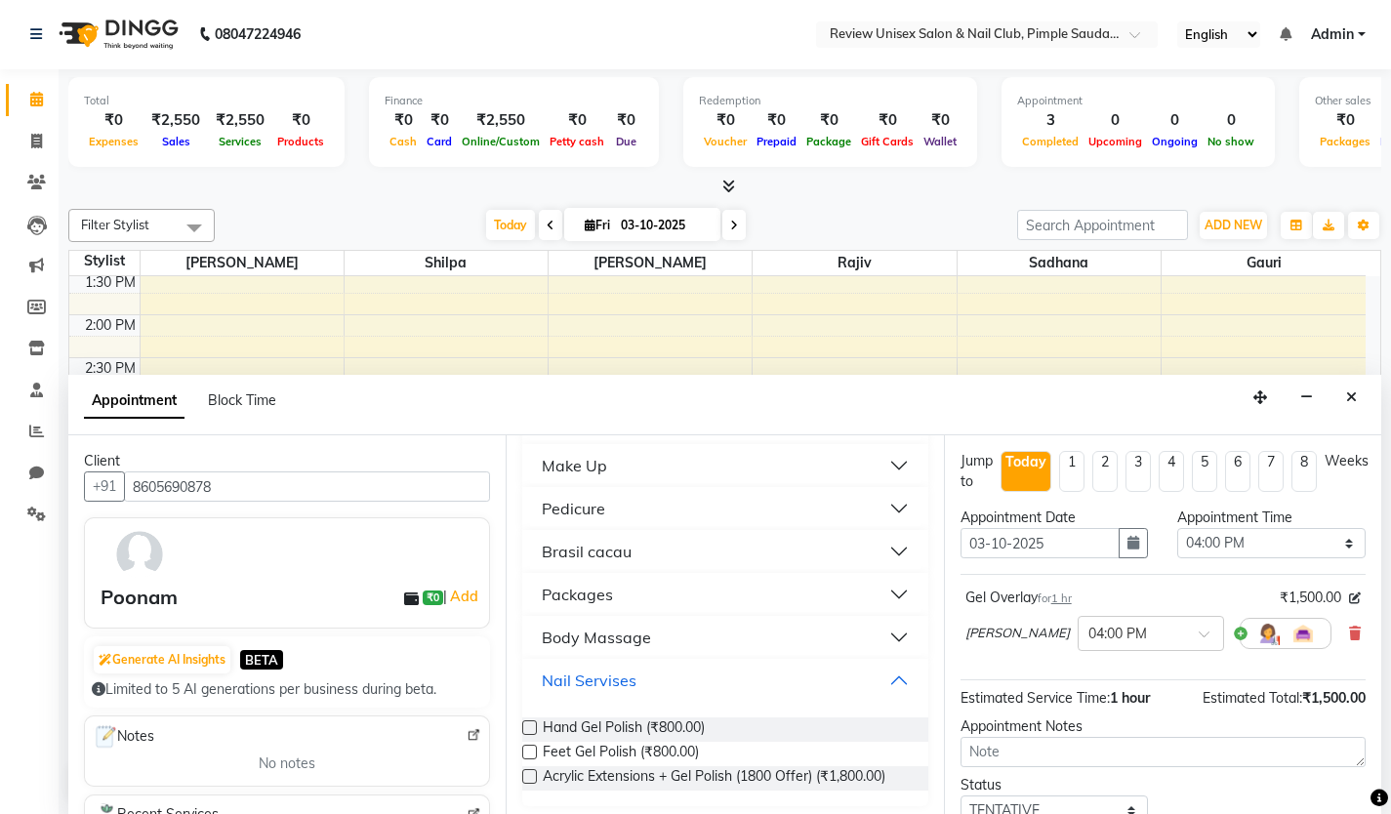
scroll to position [384, 0]
click at [528, 753] on label at bounding box center [529, 750] width 15 height 15
click at [528, 753] on input "checkbox" at bounding box center [528, 752] width 13 height 13
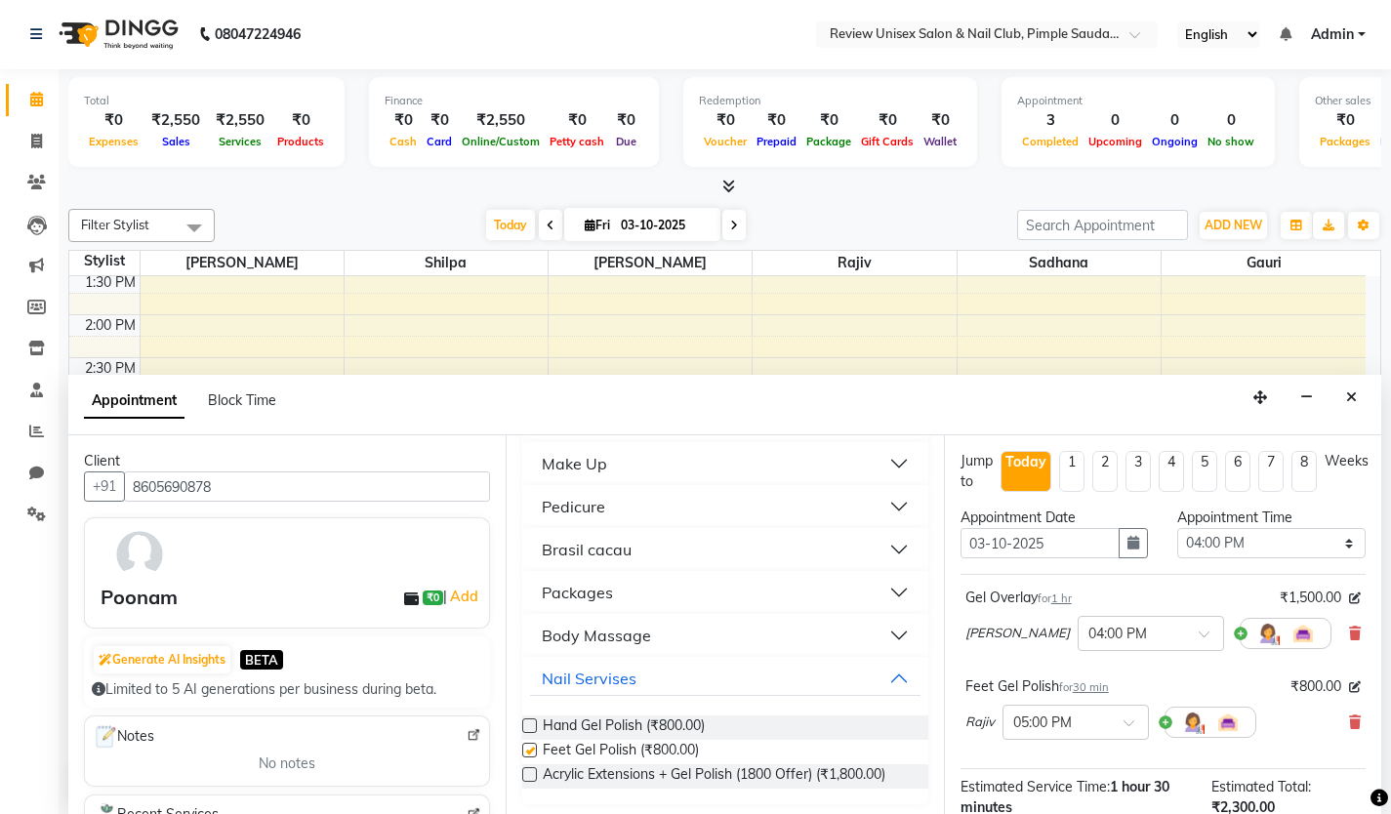
checkbox input "false"
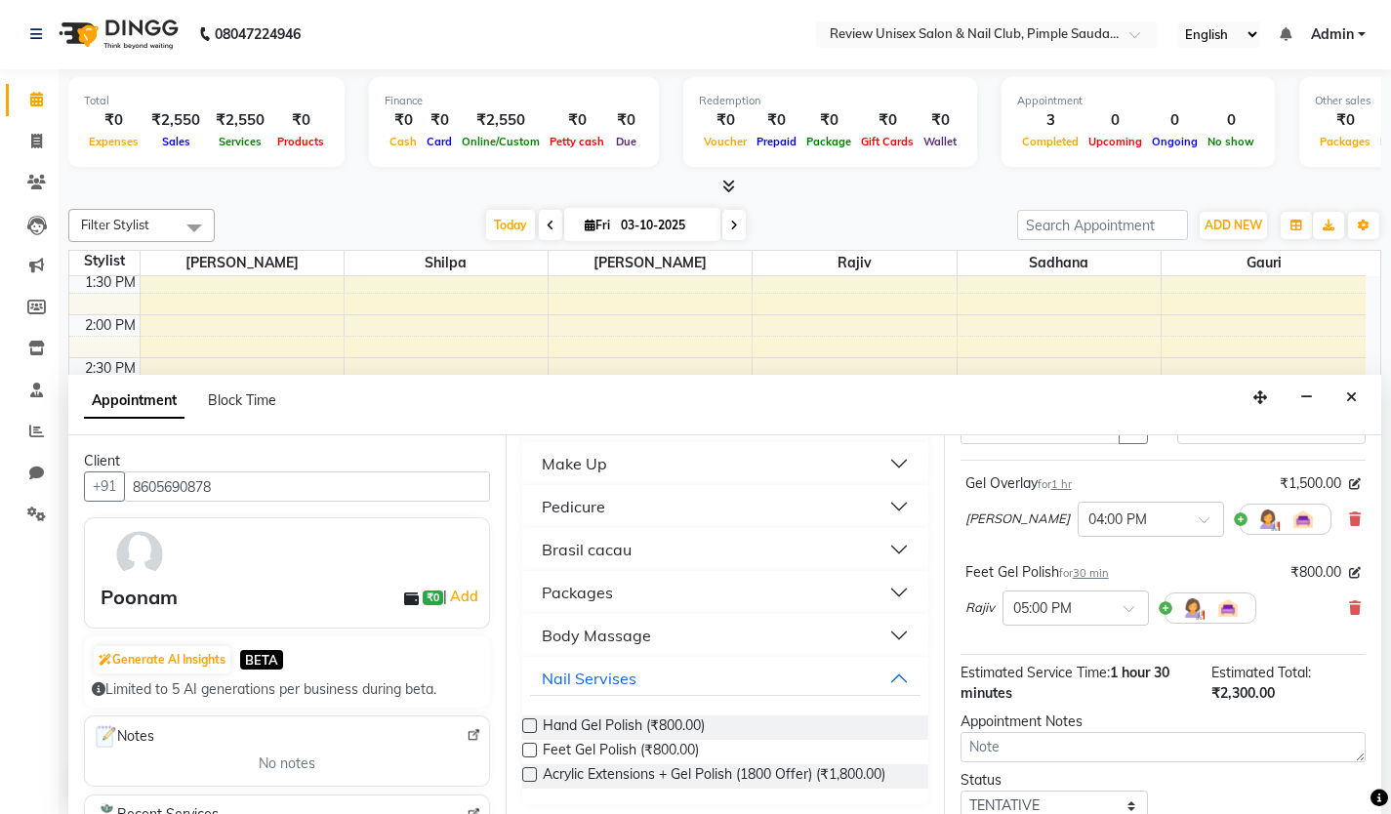
scroll to position [244, 0]
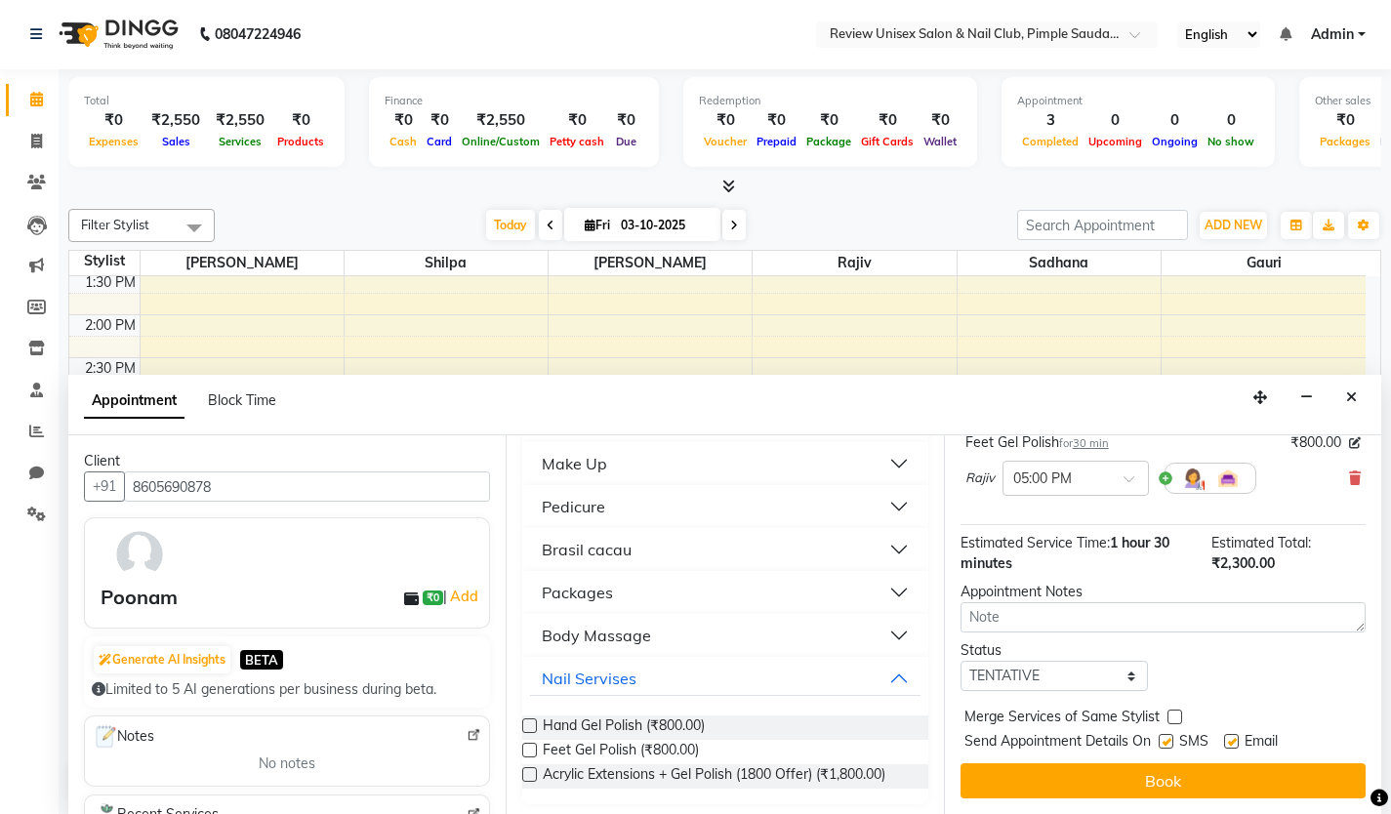
click at [1165, 737] on label at bounding box center [1166, 741] width 15 height 15
click at [1165, 737] on input "checkbox" at bounding box center [1165, 743] width 13 height 13
checkbox input "false"
click at [1228, 738] on label at bounding box center [1231, 741] width 15 height 15
click at [1228, 738] on input "checkbox" at bounding box center [1230, 743] width 13 height 13
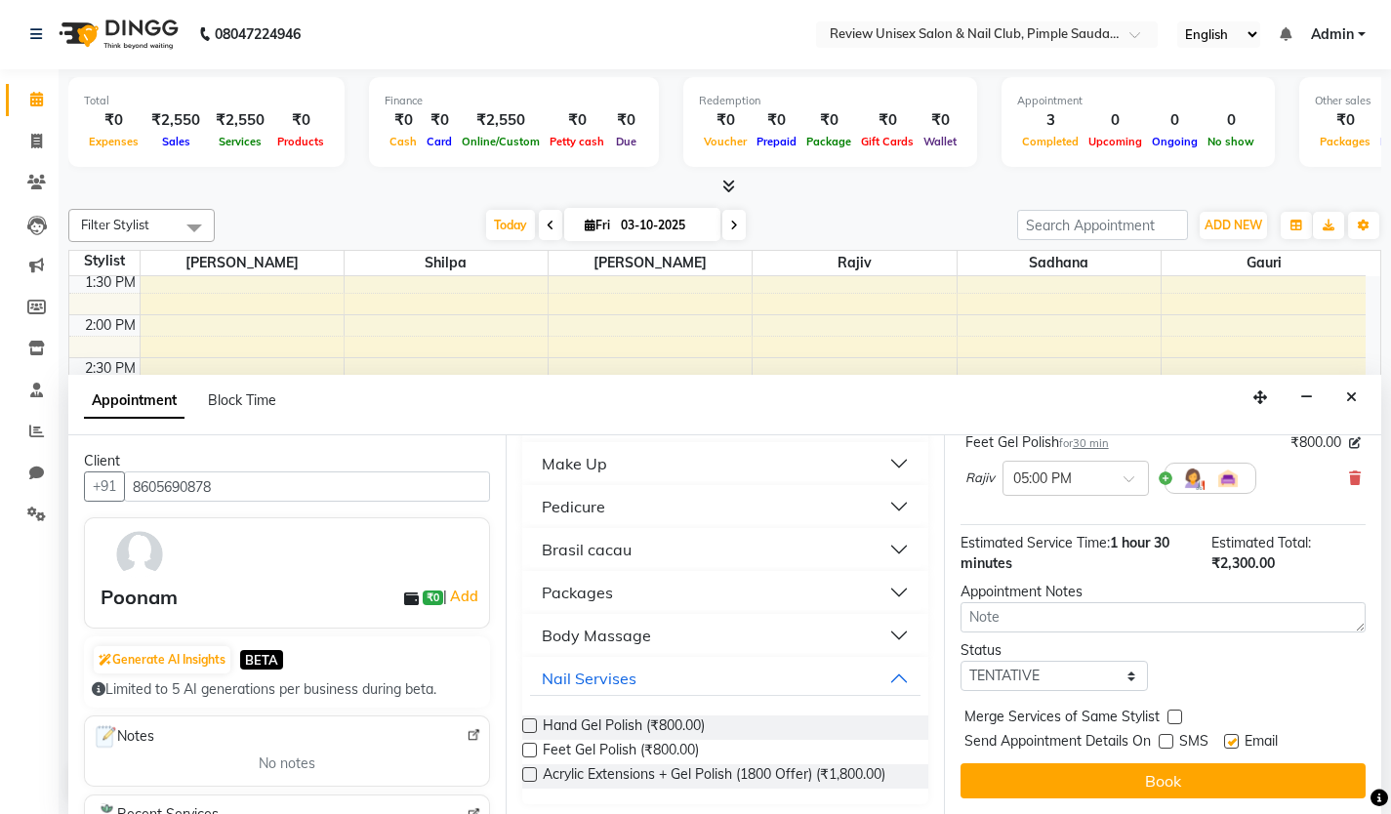
checkbox input "false"
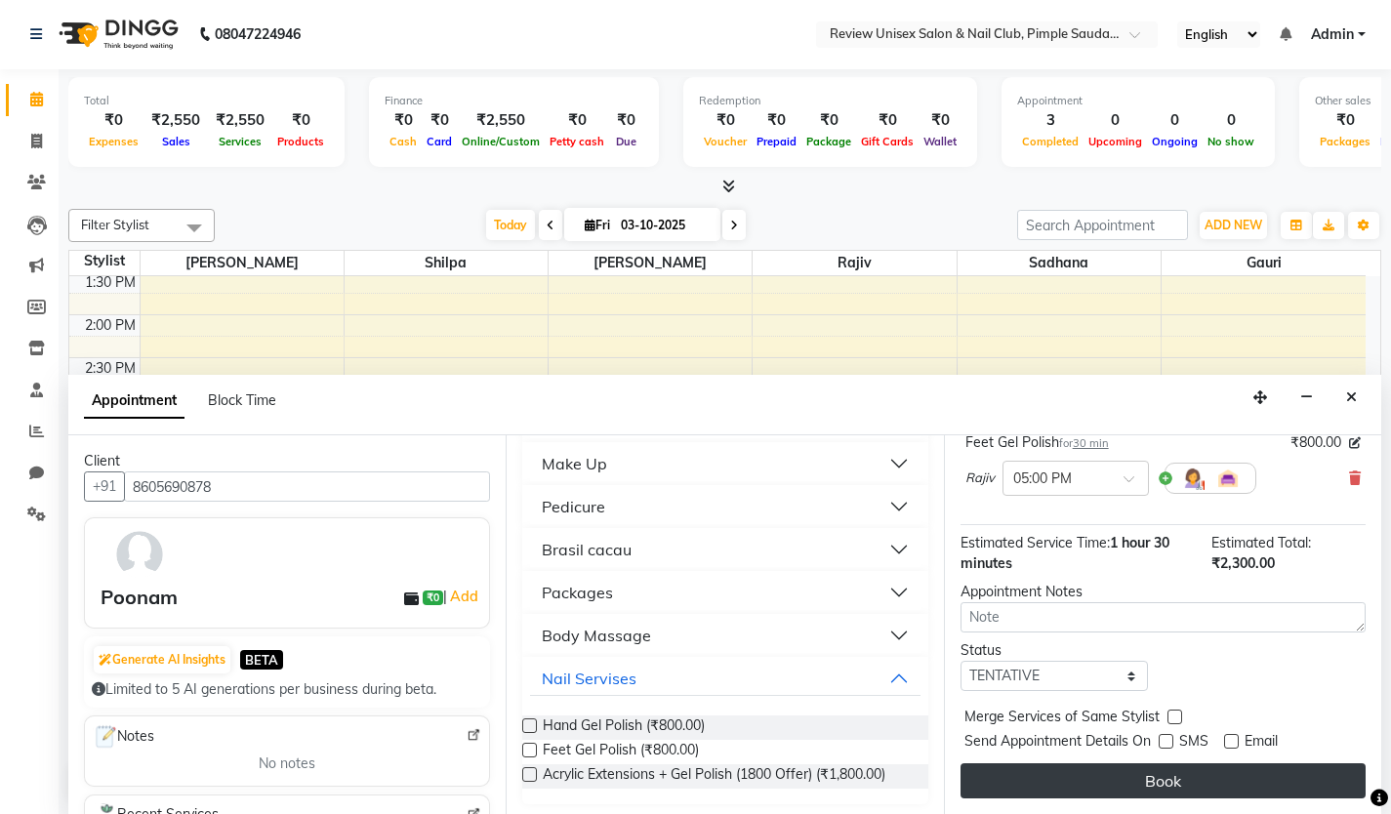
click at [1196, 786] on button "Book" at bounding box center [1163, 780] width 405 height 35
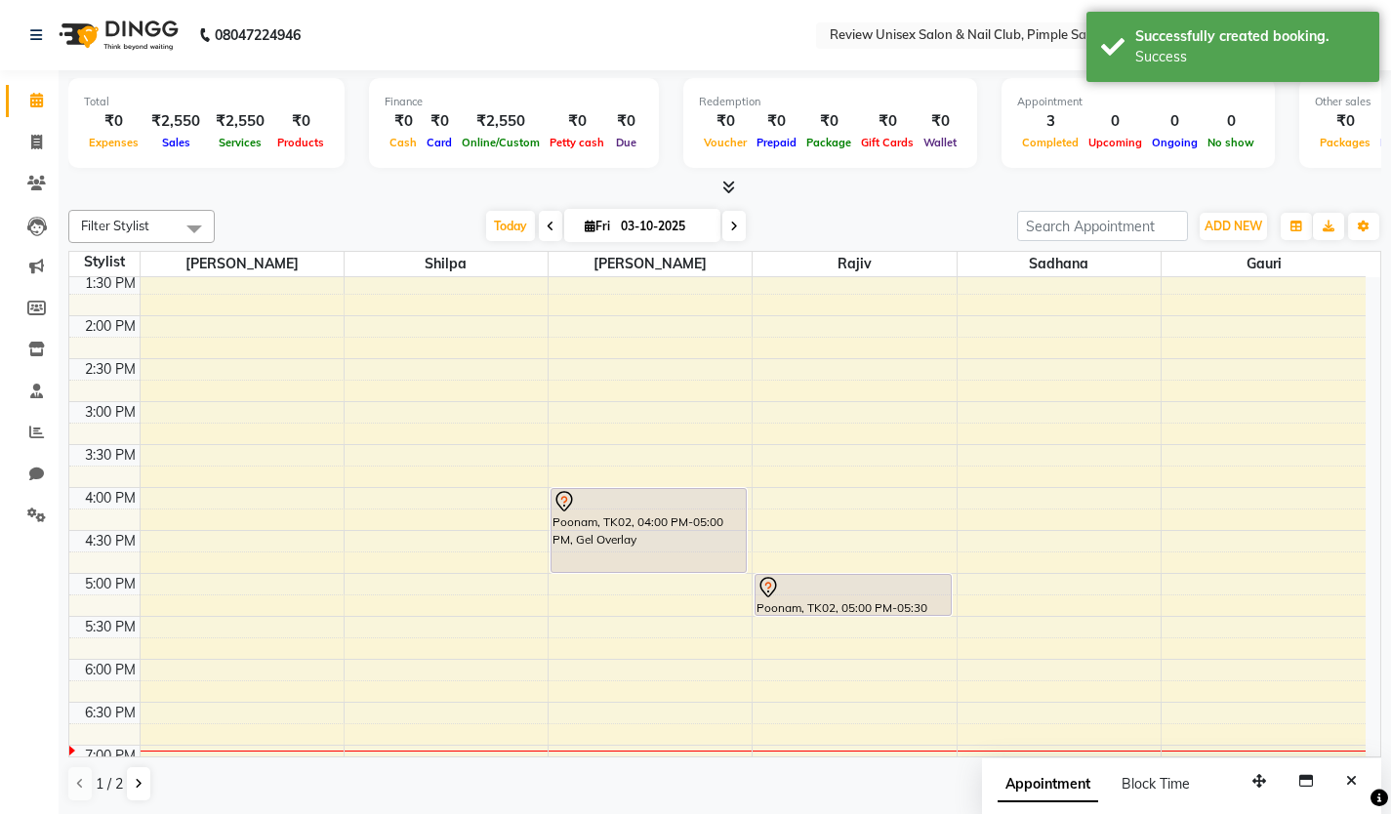
scroll to position [488, 0]
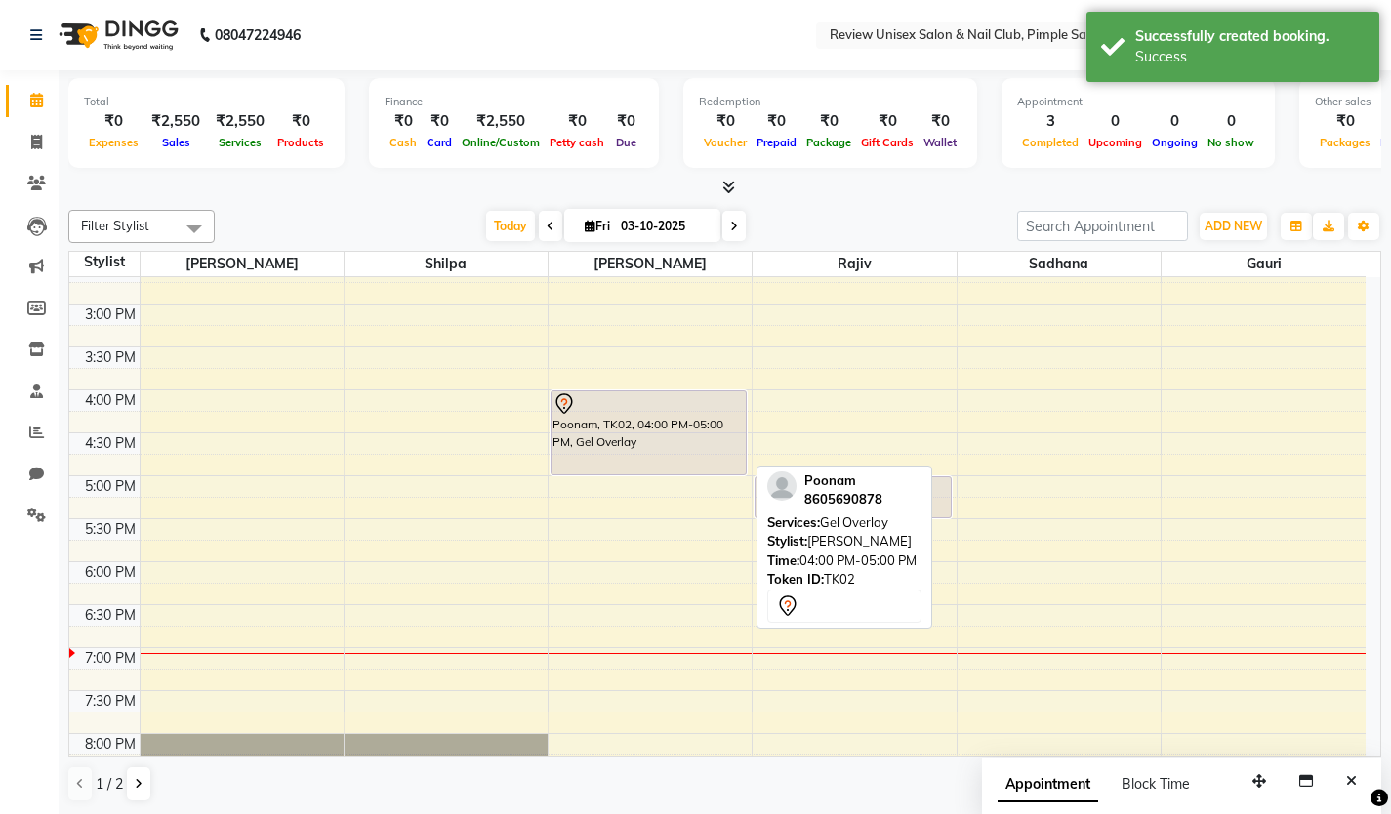
click at [721, 444] on div "Poonam, TK02, 04:00 PM-05:00 PM, Gel Overlay" at bounding box center [649, 432] width 194 height 83
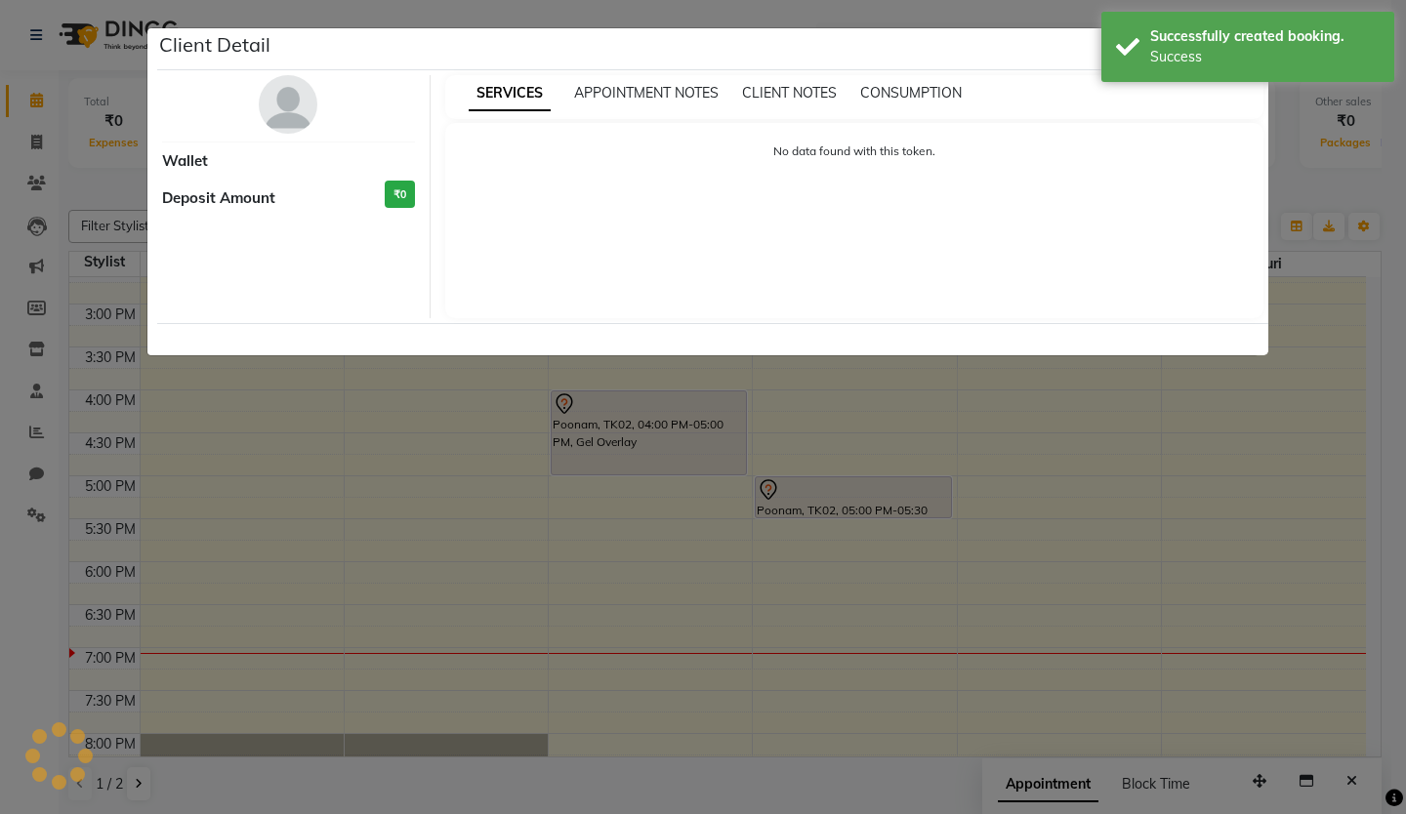
select select "7"
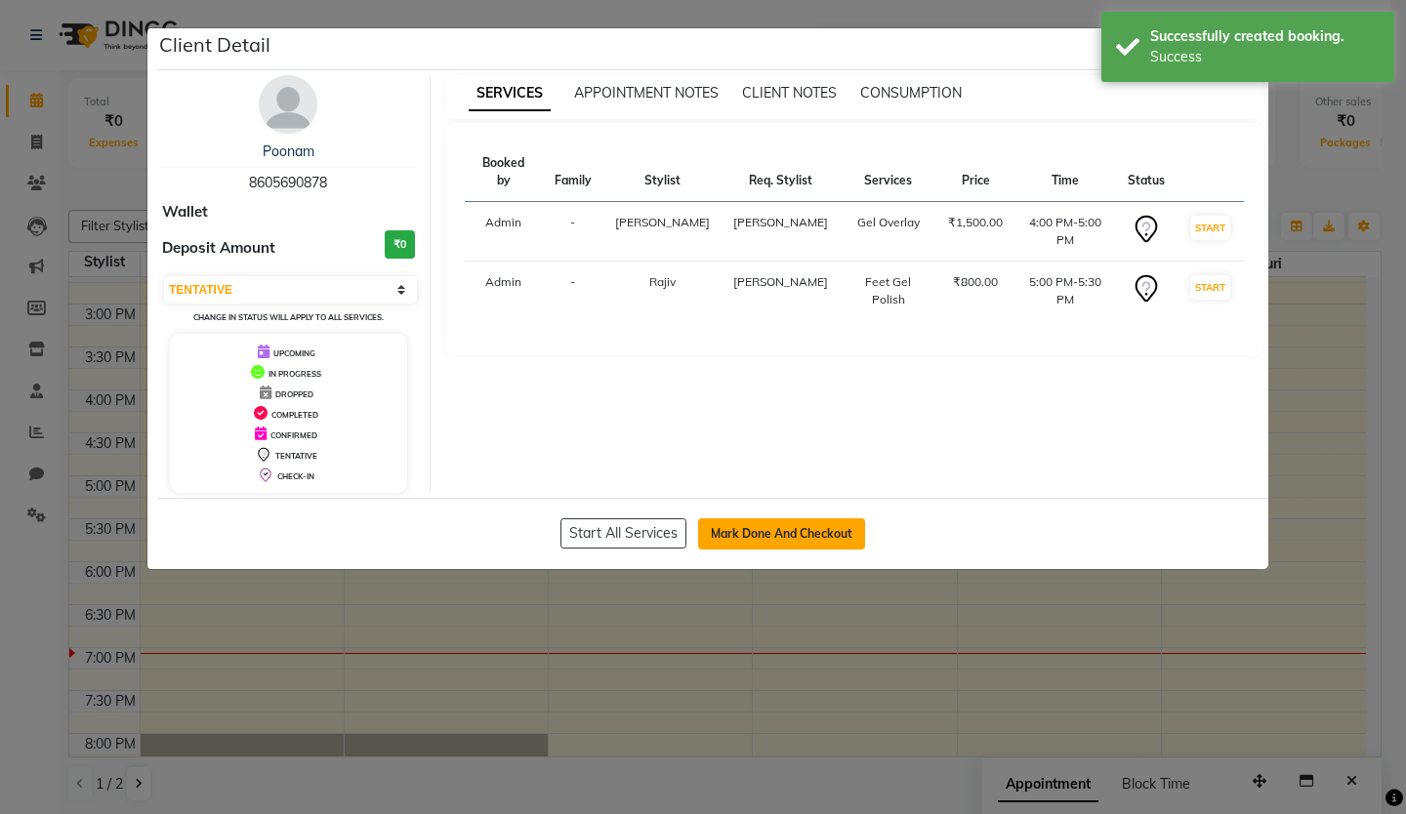
click at [748, 529] on button "Mark Done And Checkout" at bounding box center [781, 533] width 167 height 31
select select "service"
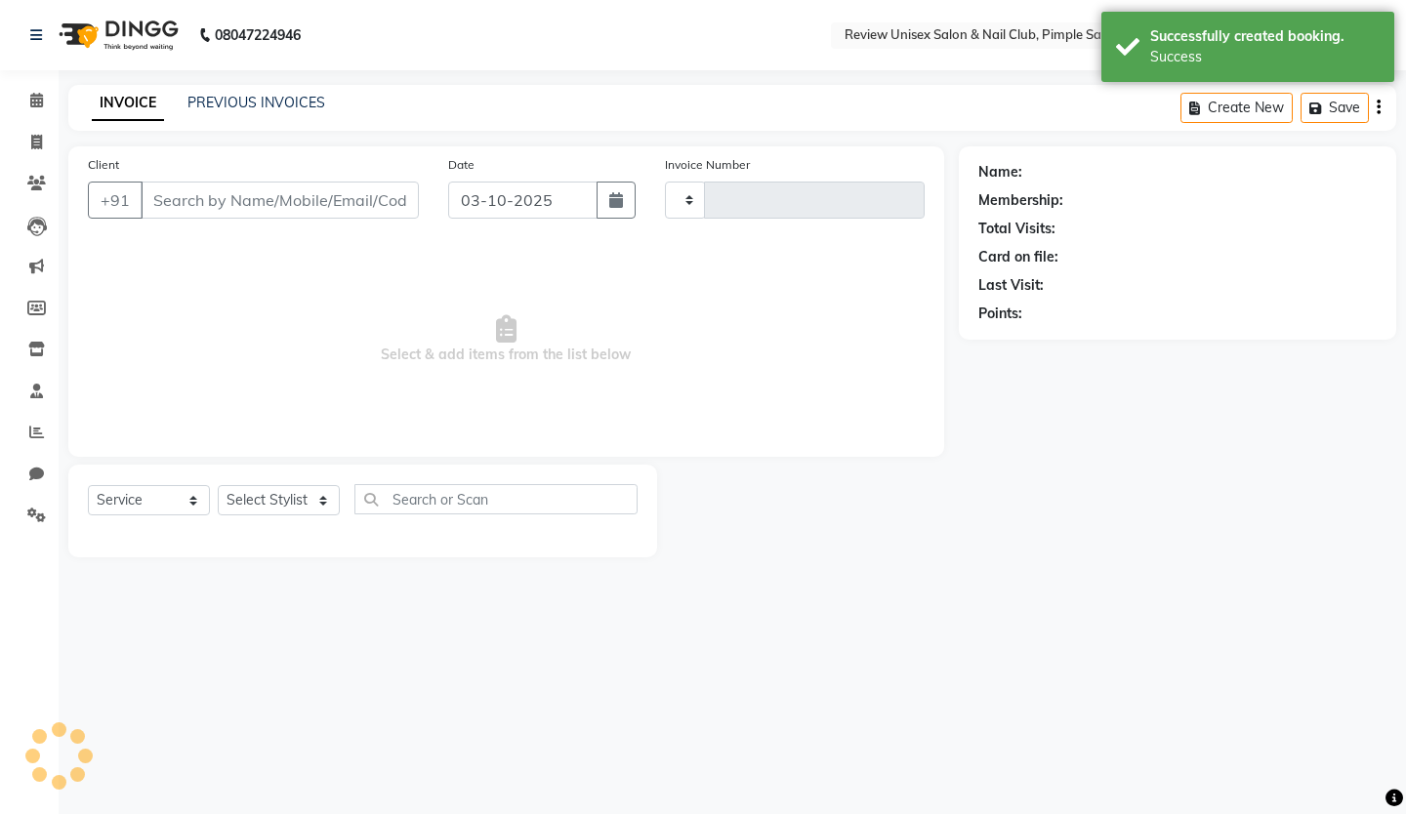
type input "0625"
select select "766"
type input "8605690878"
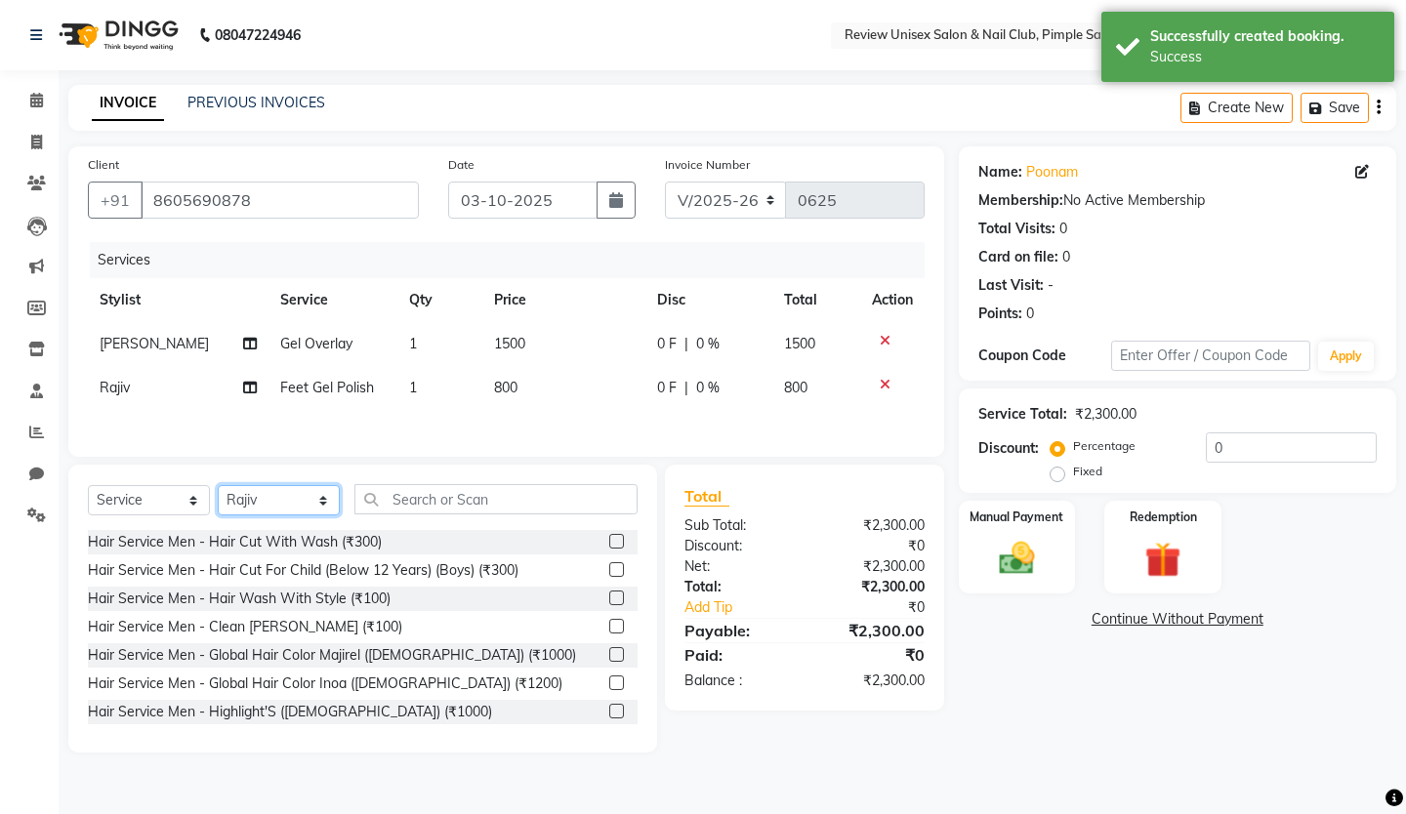
click at [303, 500] on select "Select Stylist [PERSON_NAME] Gauri Rajiv Sadhana Shilpa [PERSON_NAME] User 1" at bounding box center [279, 500] width 122 height 30
select select "76872"
click at [218, 488] on select "Select Stylist [PERSON_NAME] Gauri Rajiv Sadhana Shilpa [PERSON_NAME] User 1" at bounding box center [279, 500] width 122 height 30
click at [401, 512] on input "text" at bounding box center [495, 499] width 283 height 30
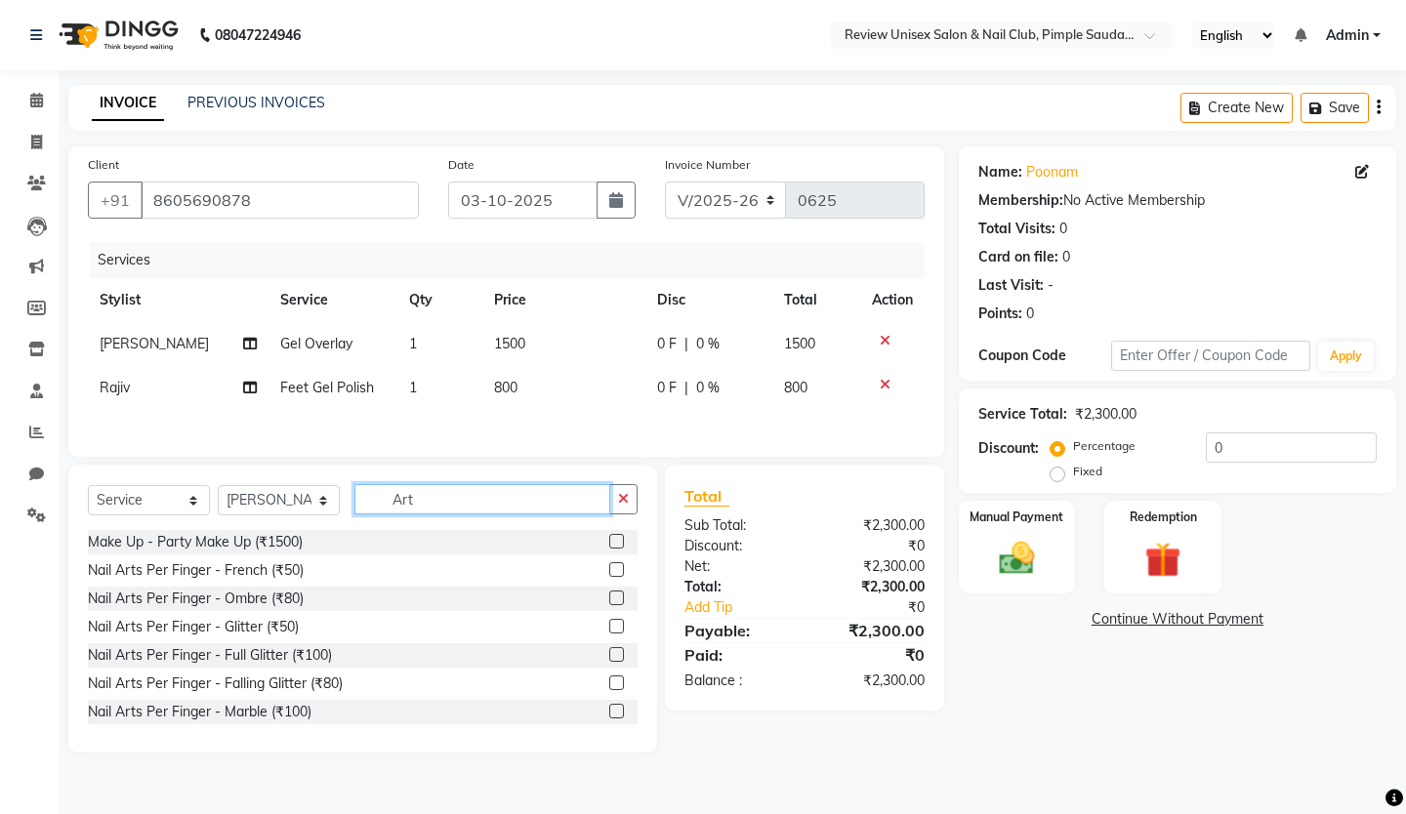
type input "Art"
click at [609, 605] on label at bounding box center [616, 598] width 15 height 15
click at [609, 605] on input "checkbox" at bounding box center [615, 599] width 13 height 13
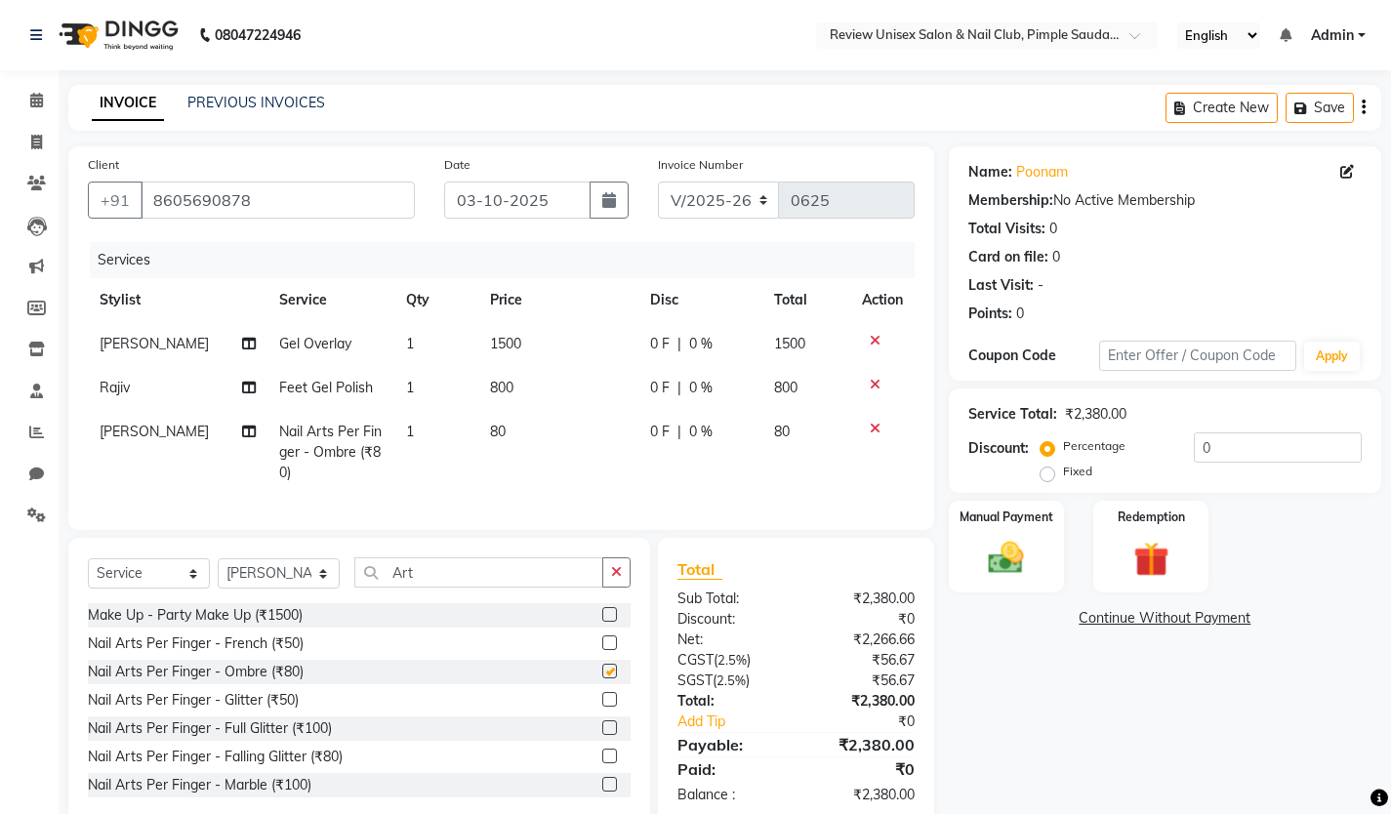
checkbox input "false"
click at [602, 707] on label at bounding box center [609, 699] width 15 height 15
click at [602, 707] on input "checkbox" at bounding box center [608, 700] width 13 height 13
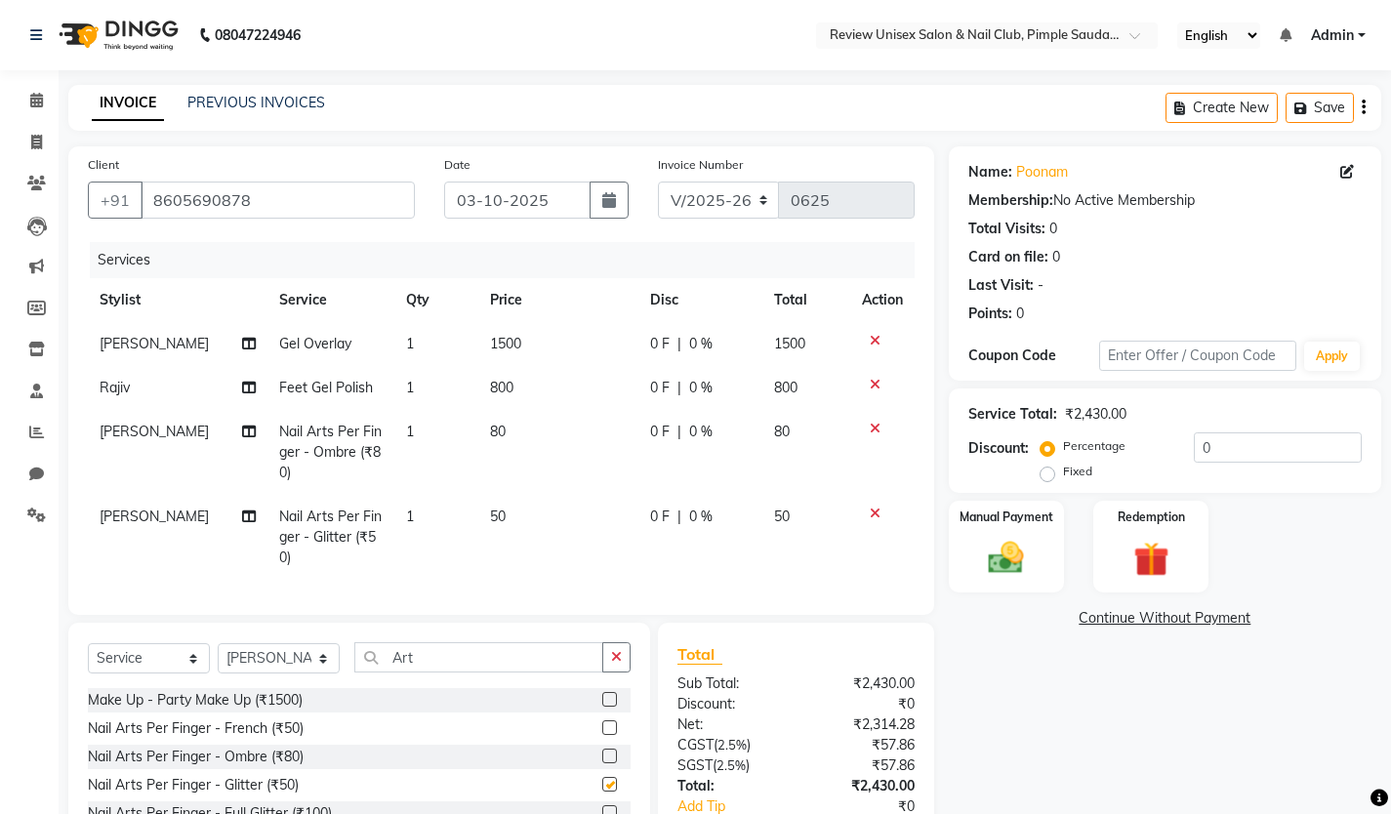
checkbox input "false"
click at [510, 433] on td "80" at bounding box center [557, 452] width 159 height 85
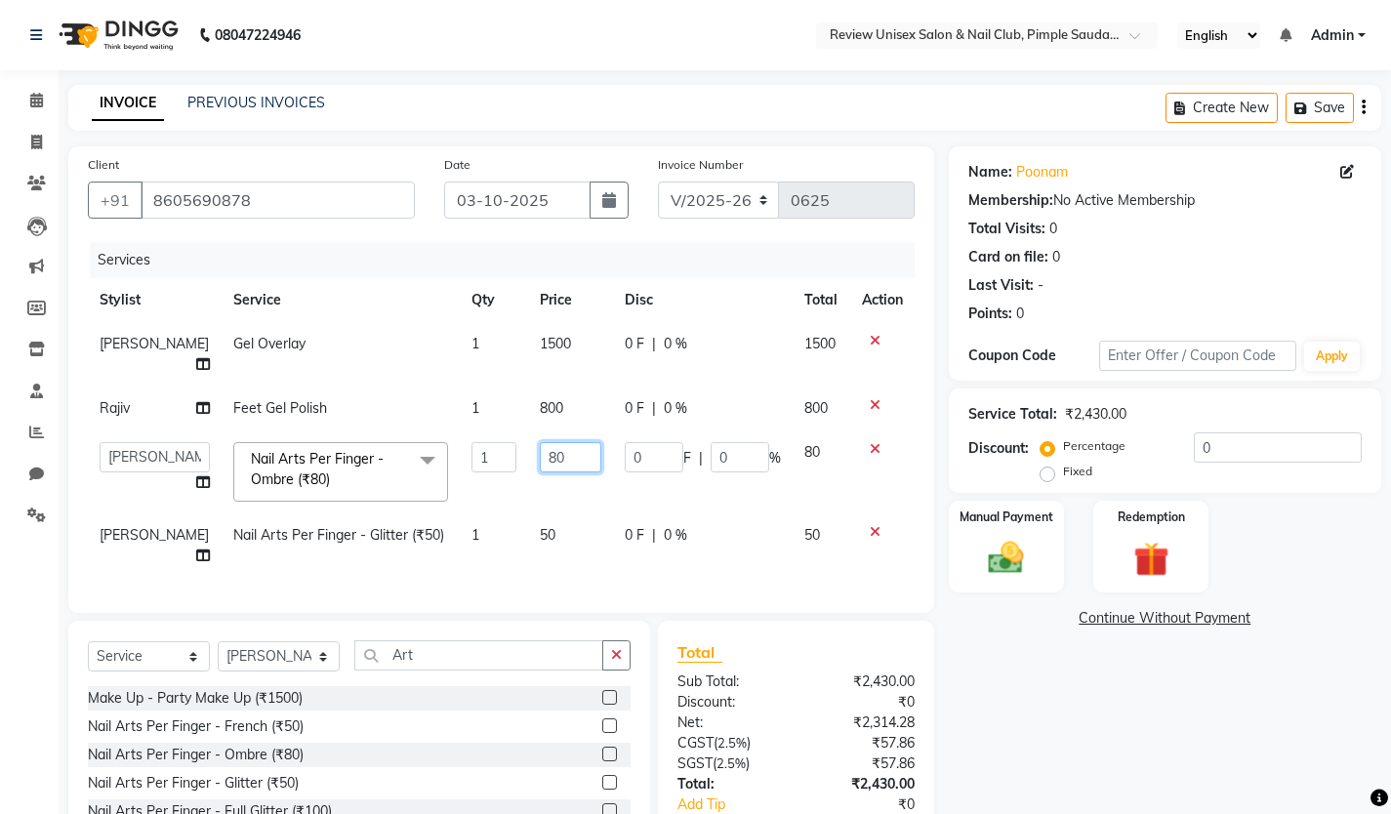
click at [550, 442] on input "80" at bounding box center [571, 457] width 62 height 30
type input "8"
type input "100"
click at [528, 466] on td "100" at bounding box center [570, 472] width 85 height 83
click at [472, 442] on input "1" at bounding box center [494, 457] width 45 height 30
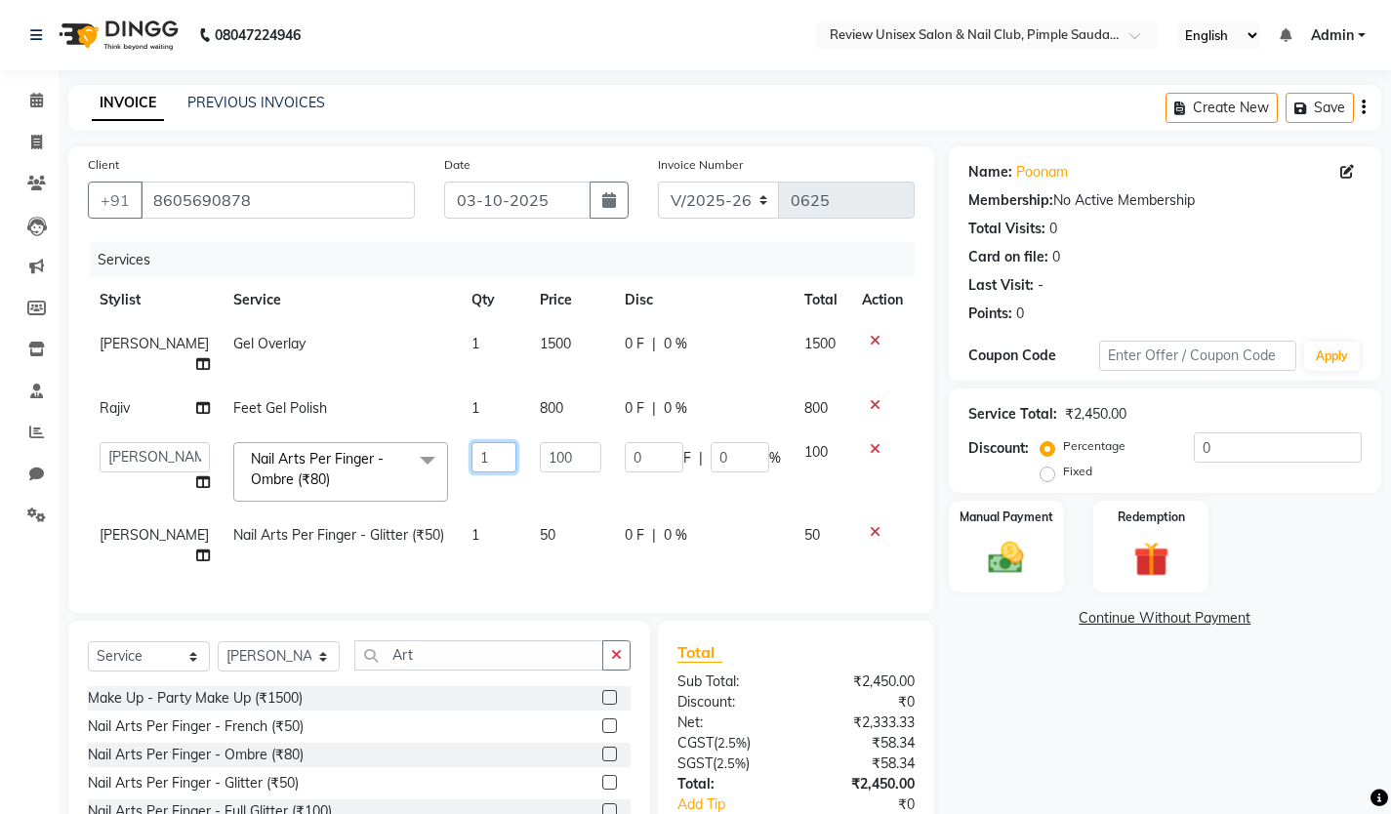
type input "10"
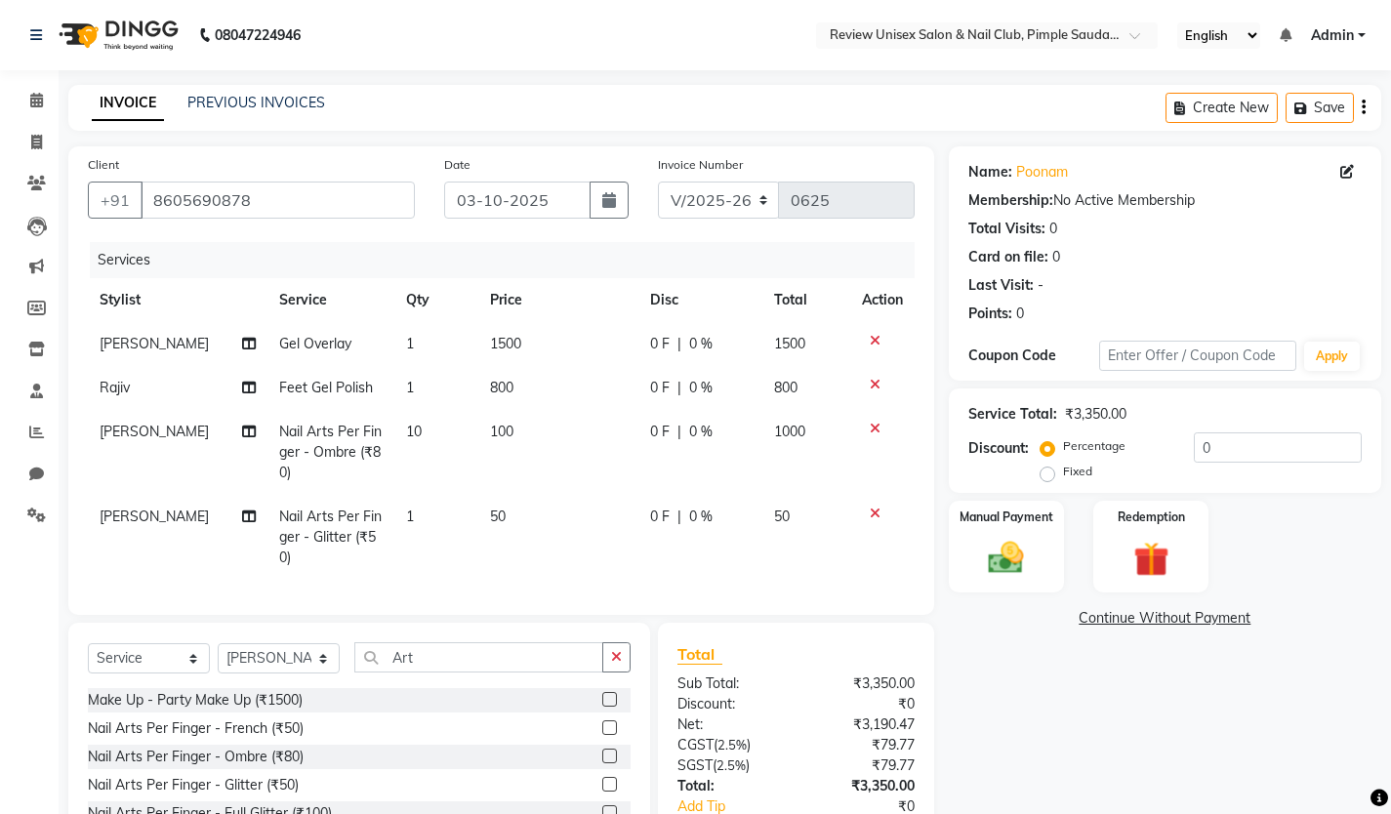
click at [473, 500] on tr "[PERSON_NAME] Nail Arts Per Finger - Glitter (₹50) 1 50 0 F | 0 % 50" at bounding box center [501, 537] width 827 height 85
click at [420, 527] on td "1" at bounding box center [436, 537] width 85 height 85
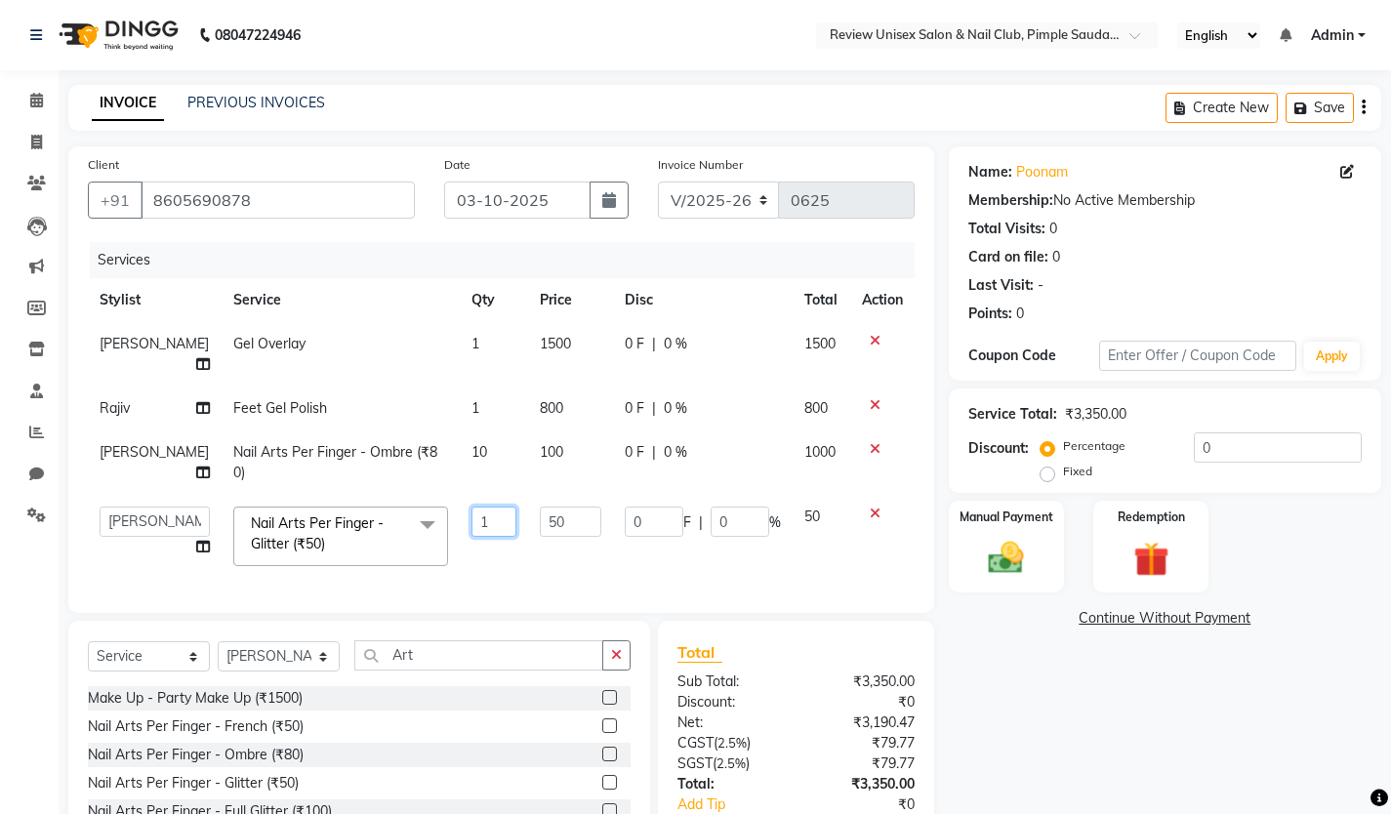
click at [472, 513] on input "1" at bounding box center [494, 522] width 45 height 30
type input "10"
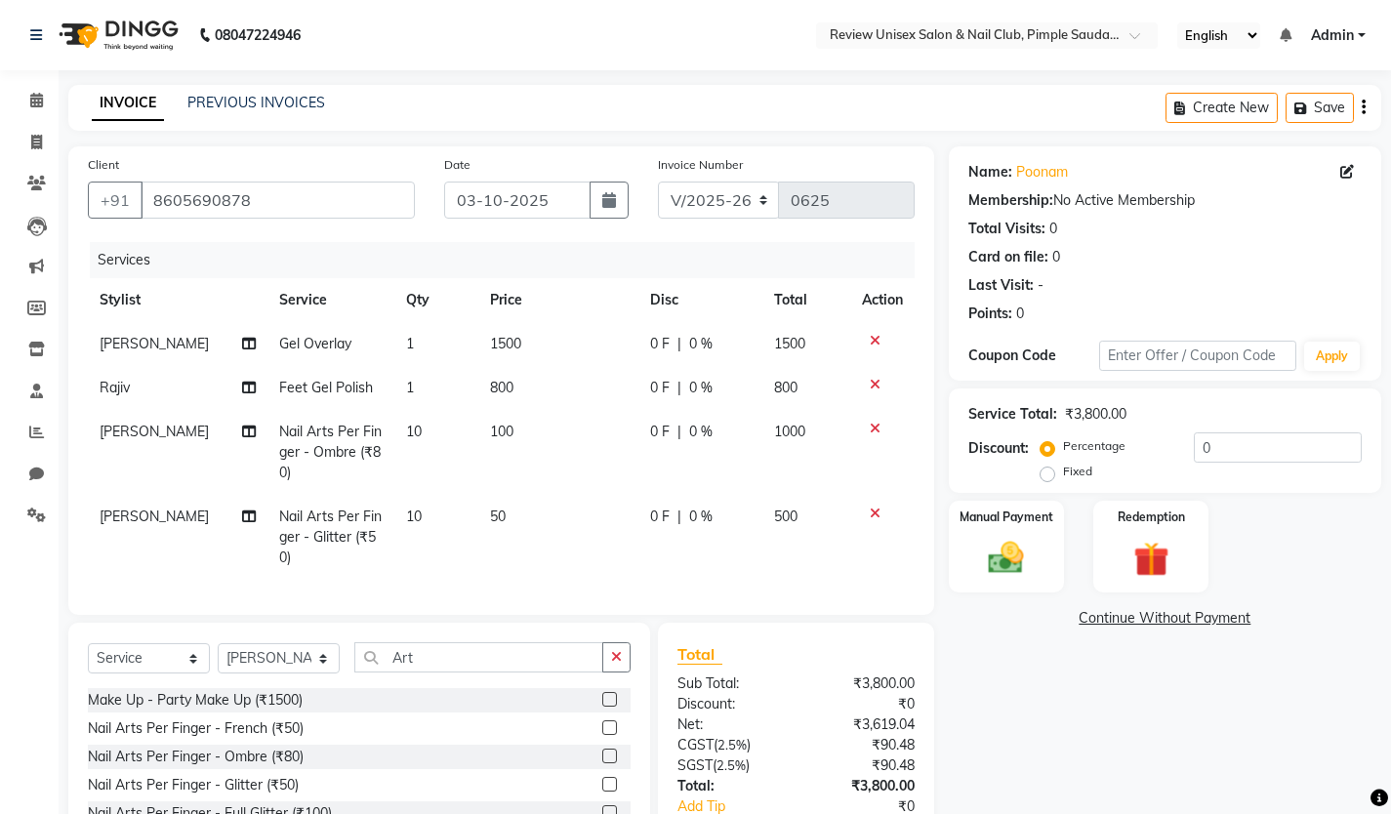
click at [470, 546] on tr "[PERSON_NAME] Nail Arts Per Finger - Glitter (₹50) 10 50 0 F | 0 % 500" at bounding box center [501, 537] width 827 height 85
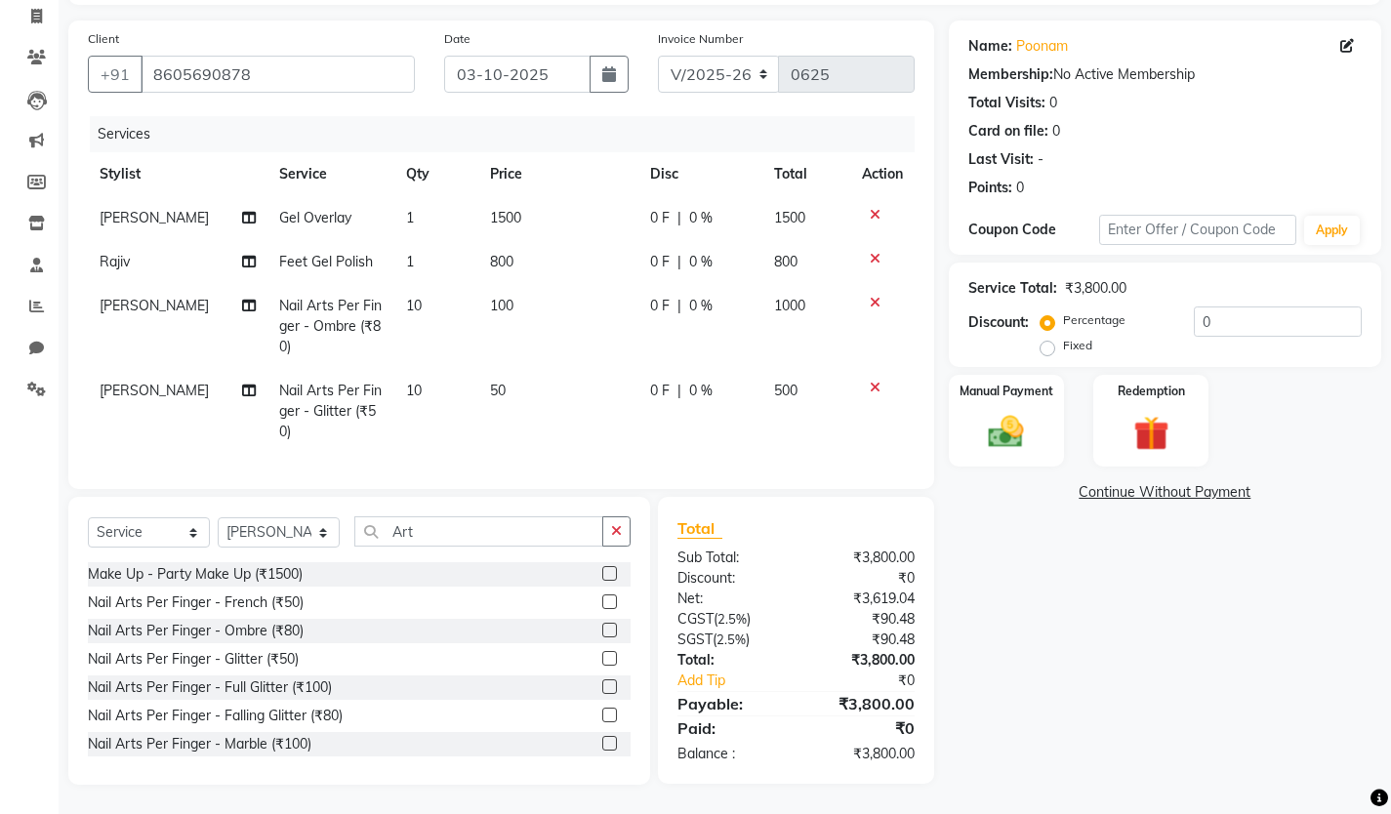
scroll to position [141, 0]
click at [453, 533] on input "Art" at bounding box center [478, 531] width 249 height 30
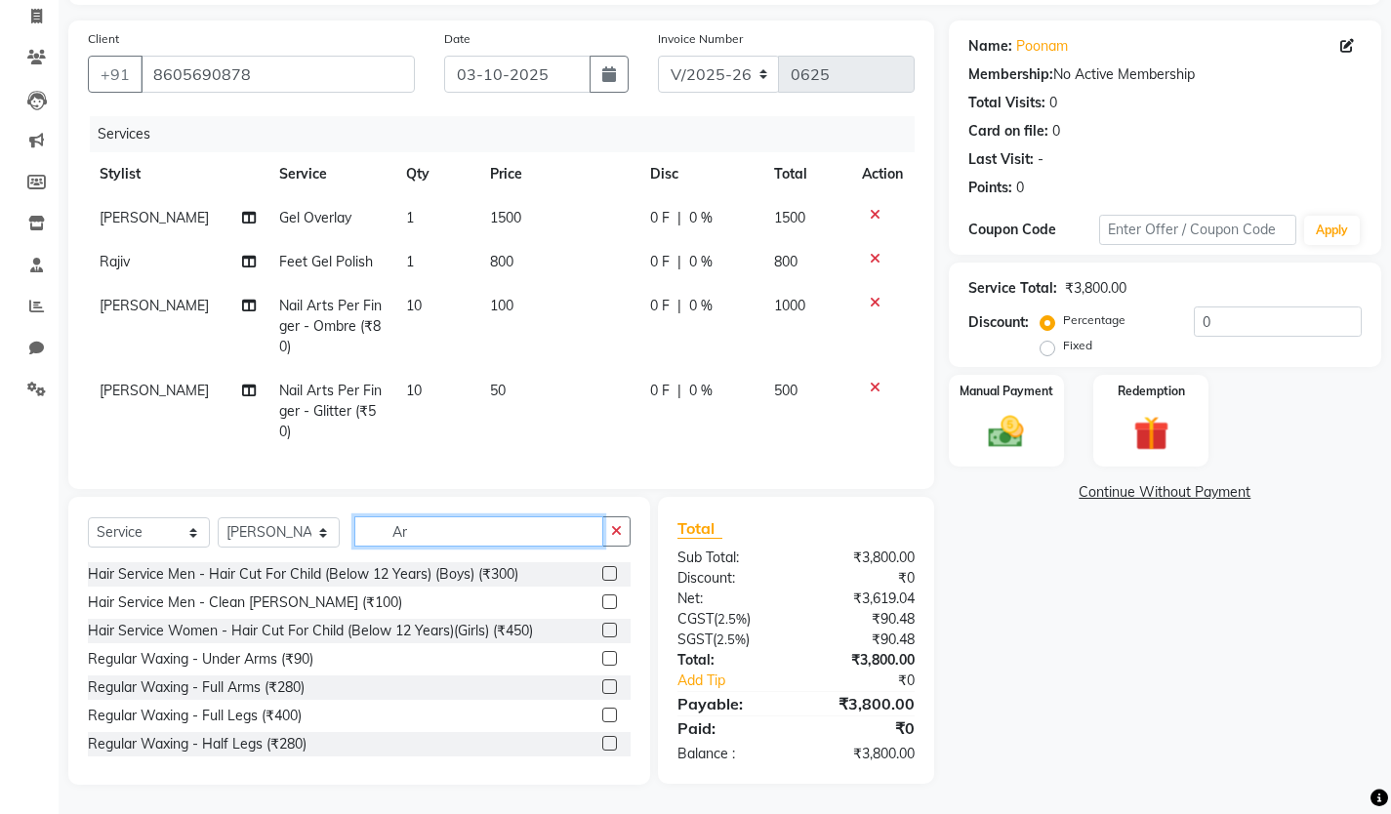
type input "A"
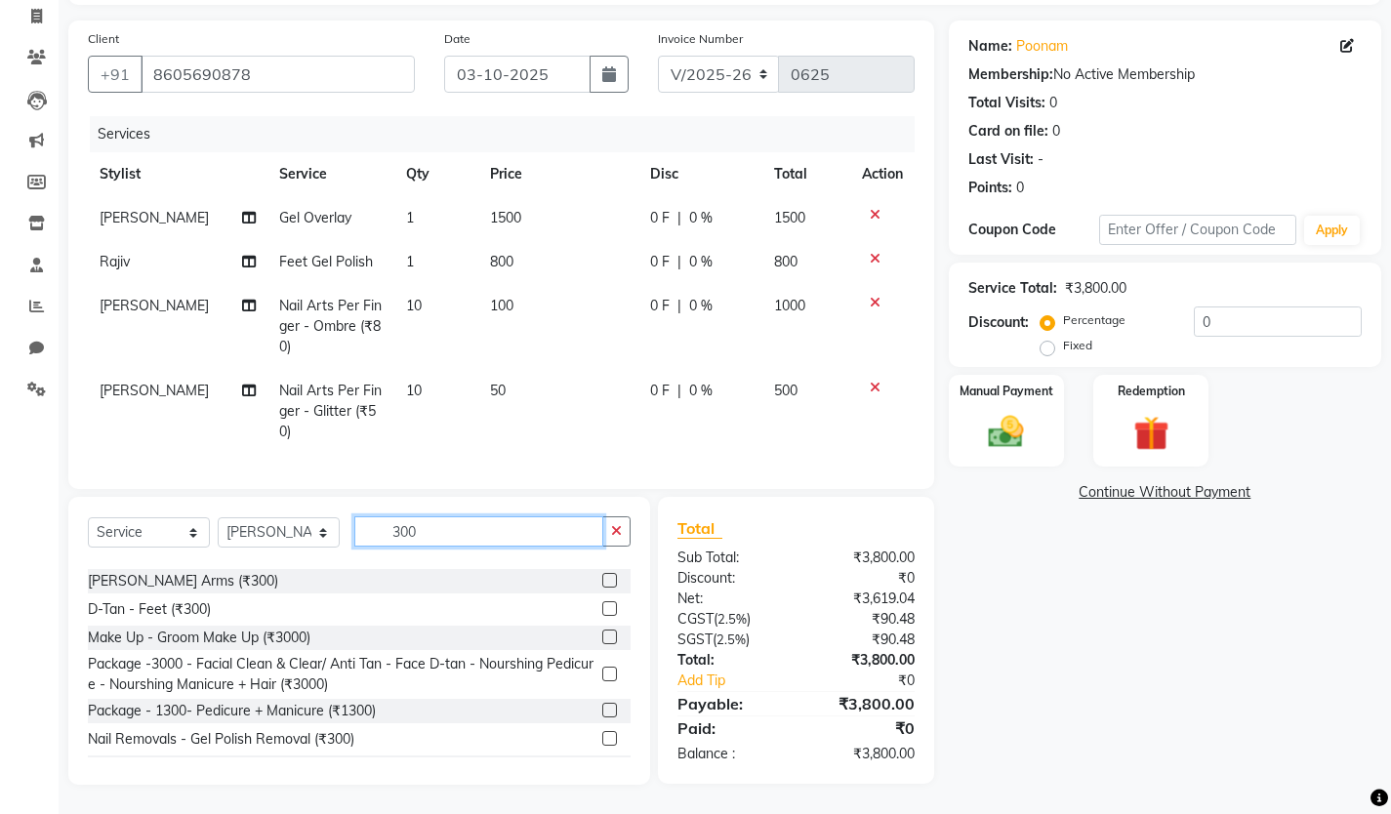
scroll to position [274, 0]
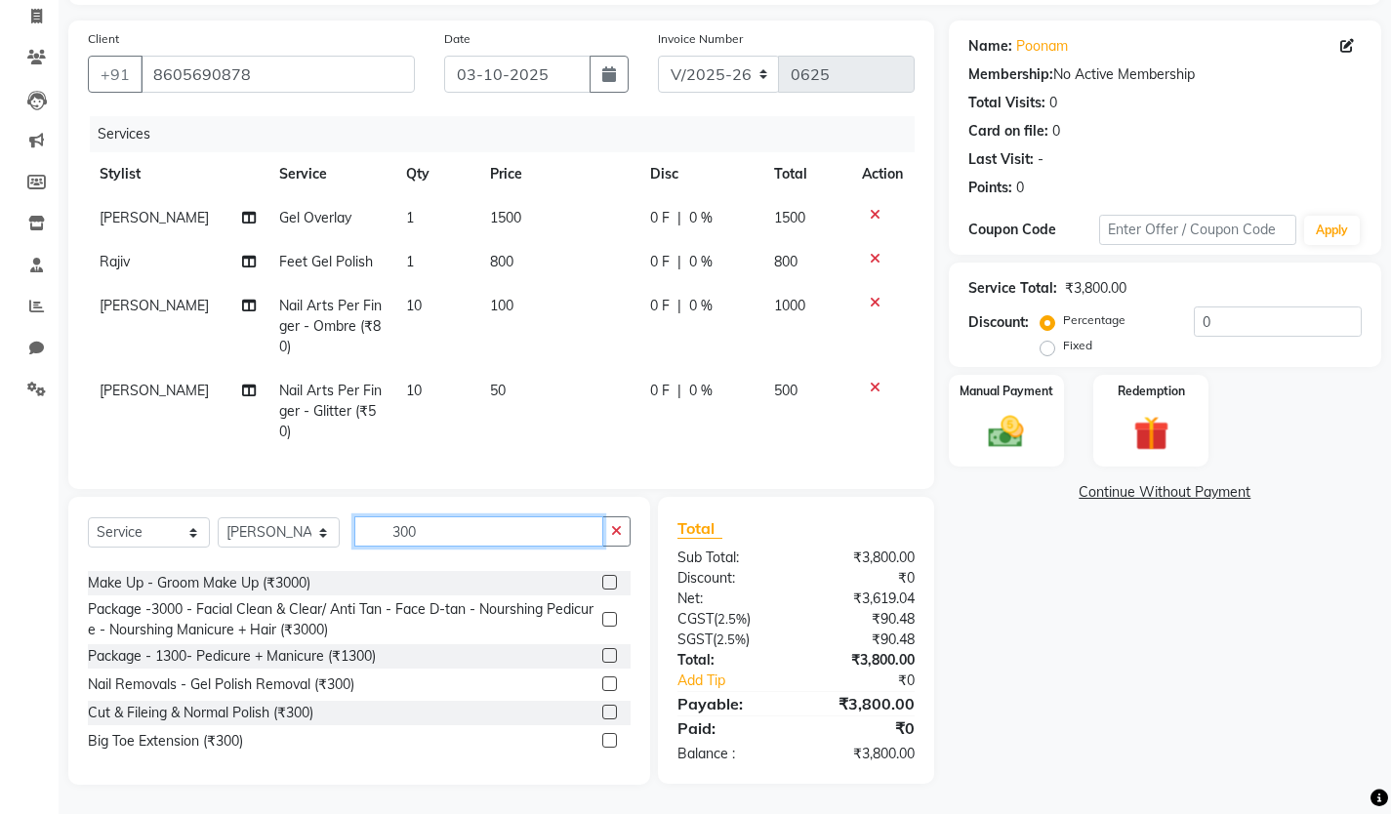
type input "300"
click at [602, 684] on label at bounding box center [609, 684] width 15 height 15
click at [602, 684] on input "checkbox" at bounding box center [608, 685] width 13 height 13
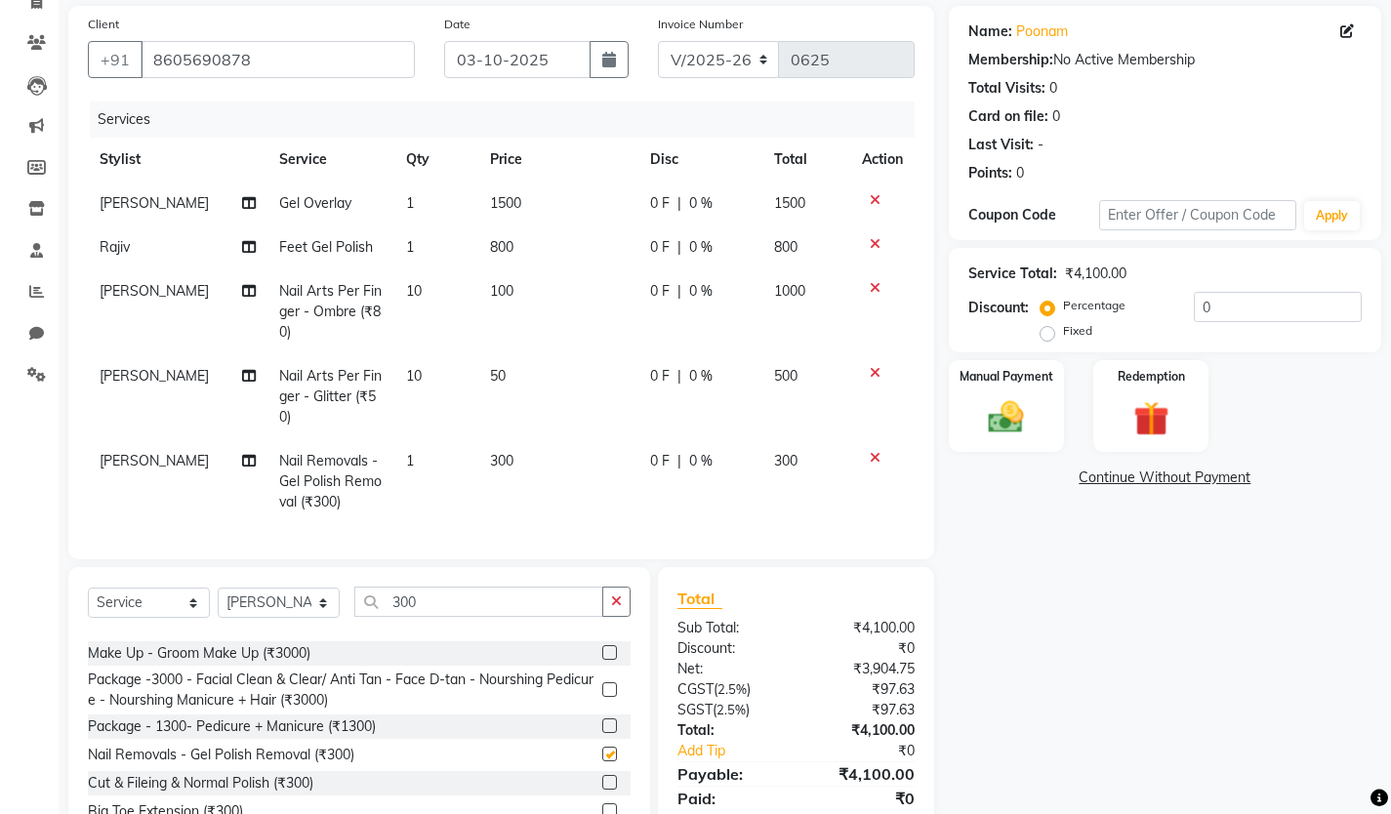
checkbox input "false"
click at [514, 457] on td "300" at bounding box center [557, 481] width 159 height 85
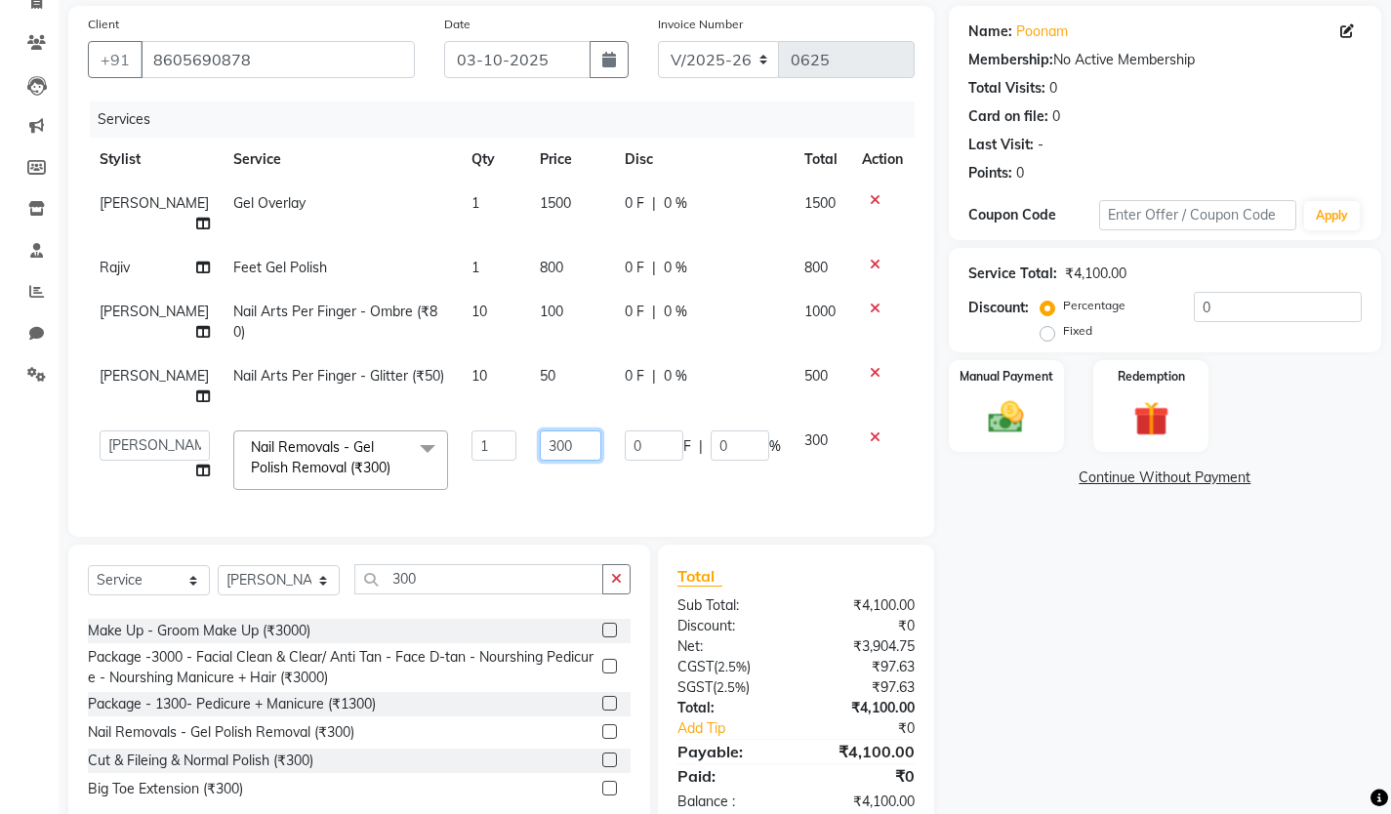
click at [551, 431] on input "300" at bounding box center [571, 446] width 62 height 30
type input "3"
type input "000"
click at [542, 444] on td "000" at bounding box center [570, 460] width 85 height 83
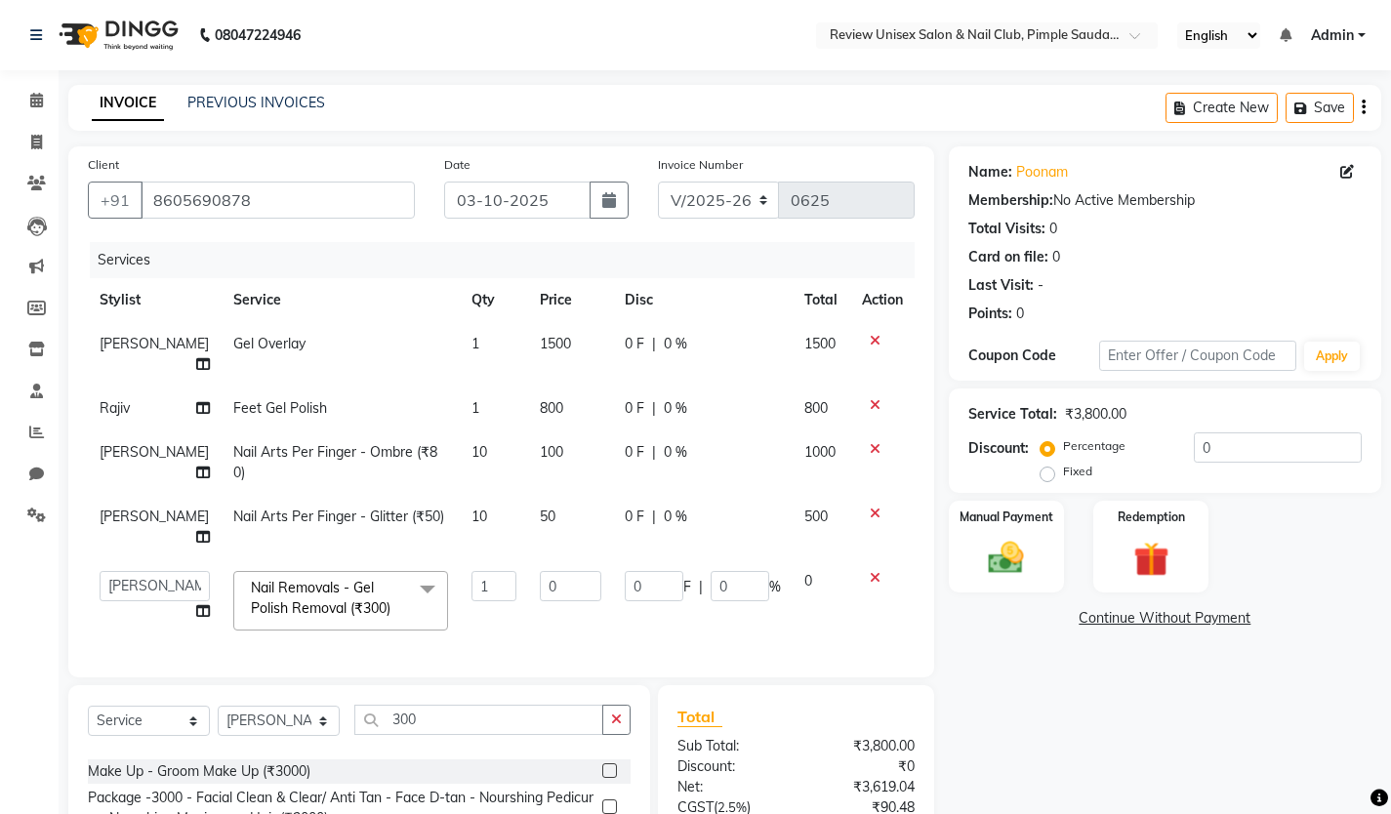
click at [635, 340] on span "0 F" at bounding box center [635, 344] width 20 height 21
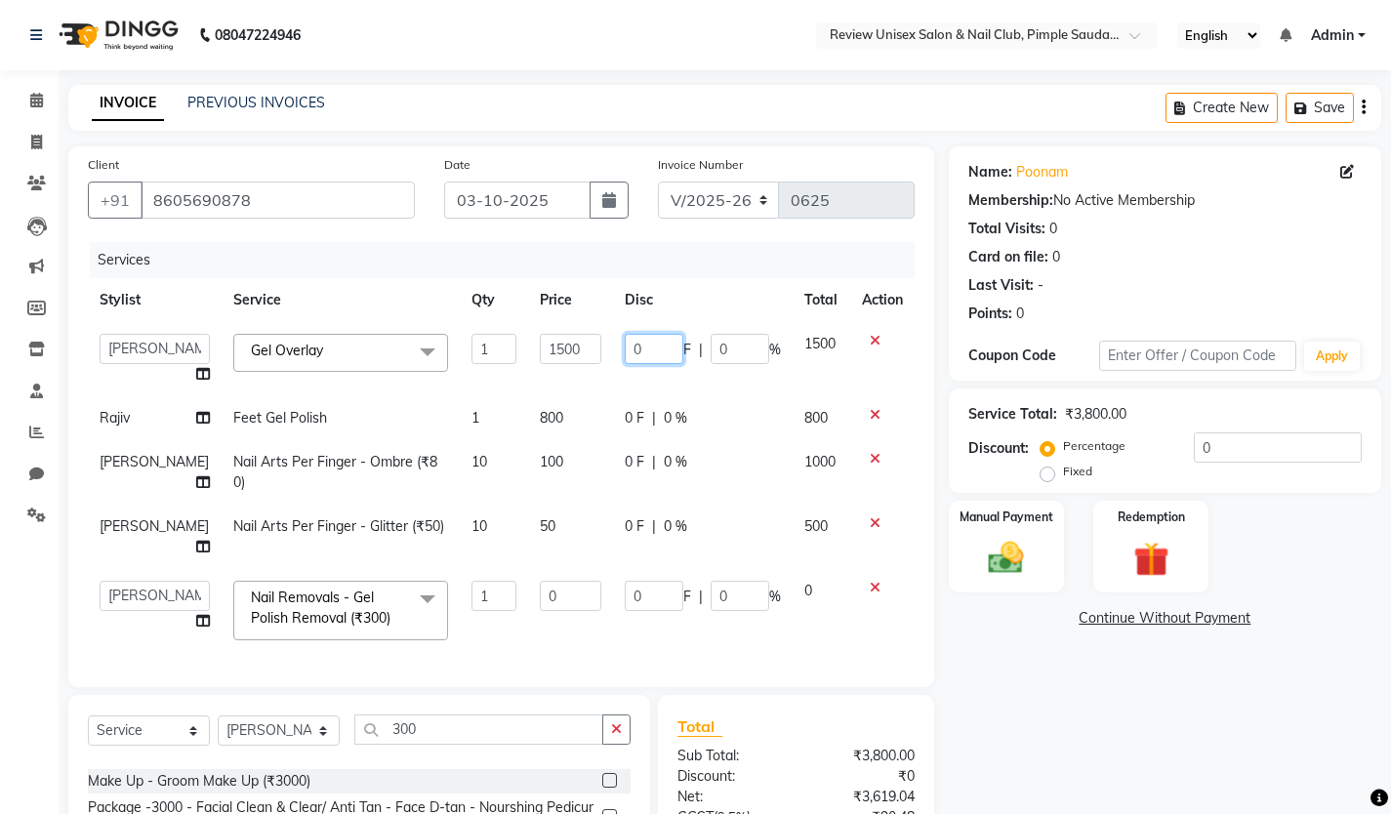
click at [635, 346] on input "0" at bounding box center [654, 349] width 59 height 30
type input "300"
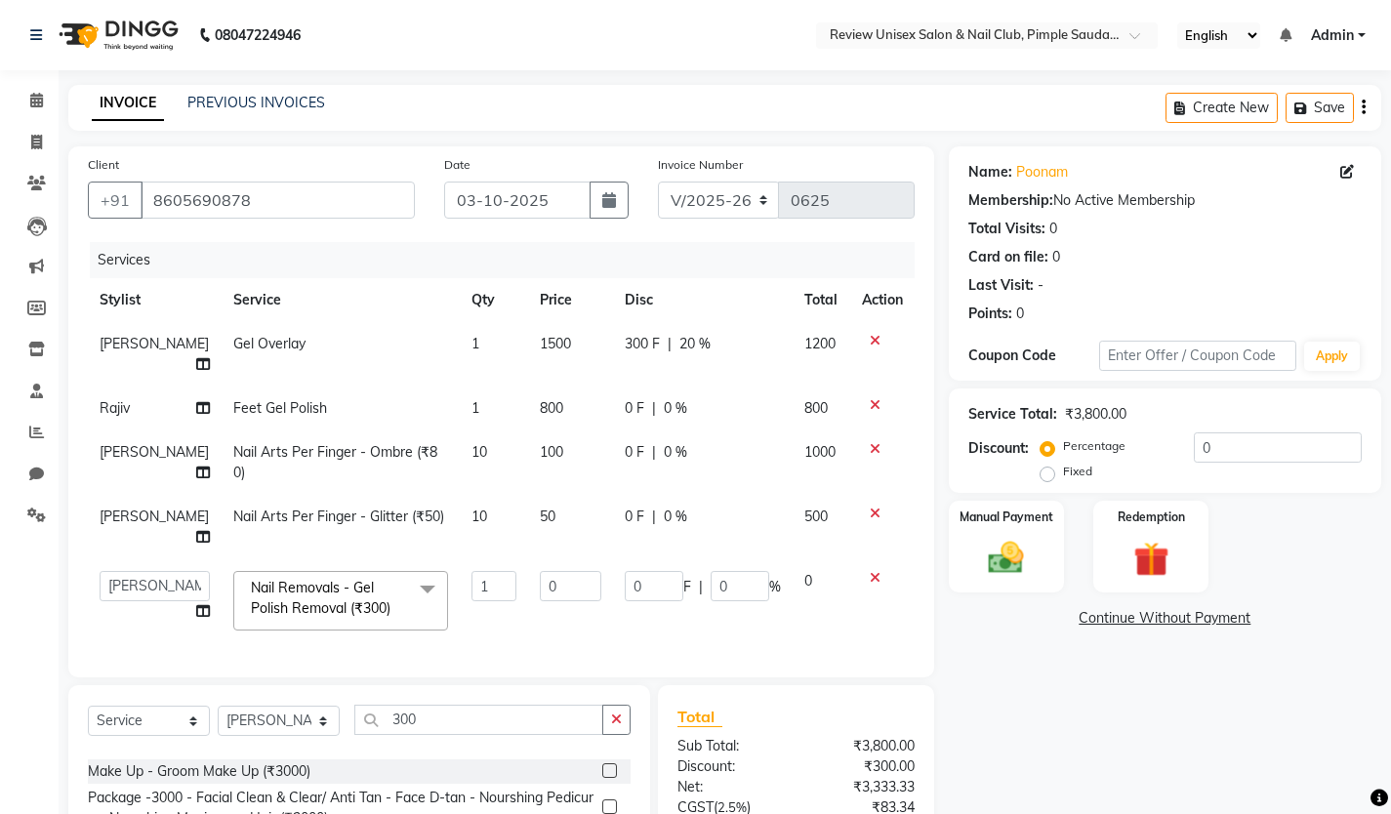
click at [574, 383] on tbody "[PERSON_NAME] Gel Overlay 1 1500 300 F | 20 % 1200 Rajiv Feet Gel Polish 1 800 …" at bounding box center [501, 482] width 827 height 320
click at [641, 343] on span "300 F" at bounding box center [642, 344] width 35 height 21
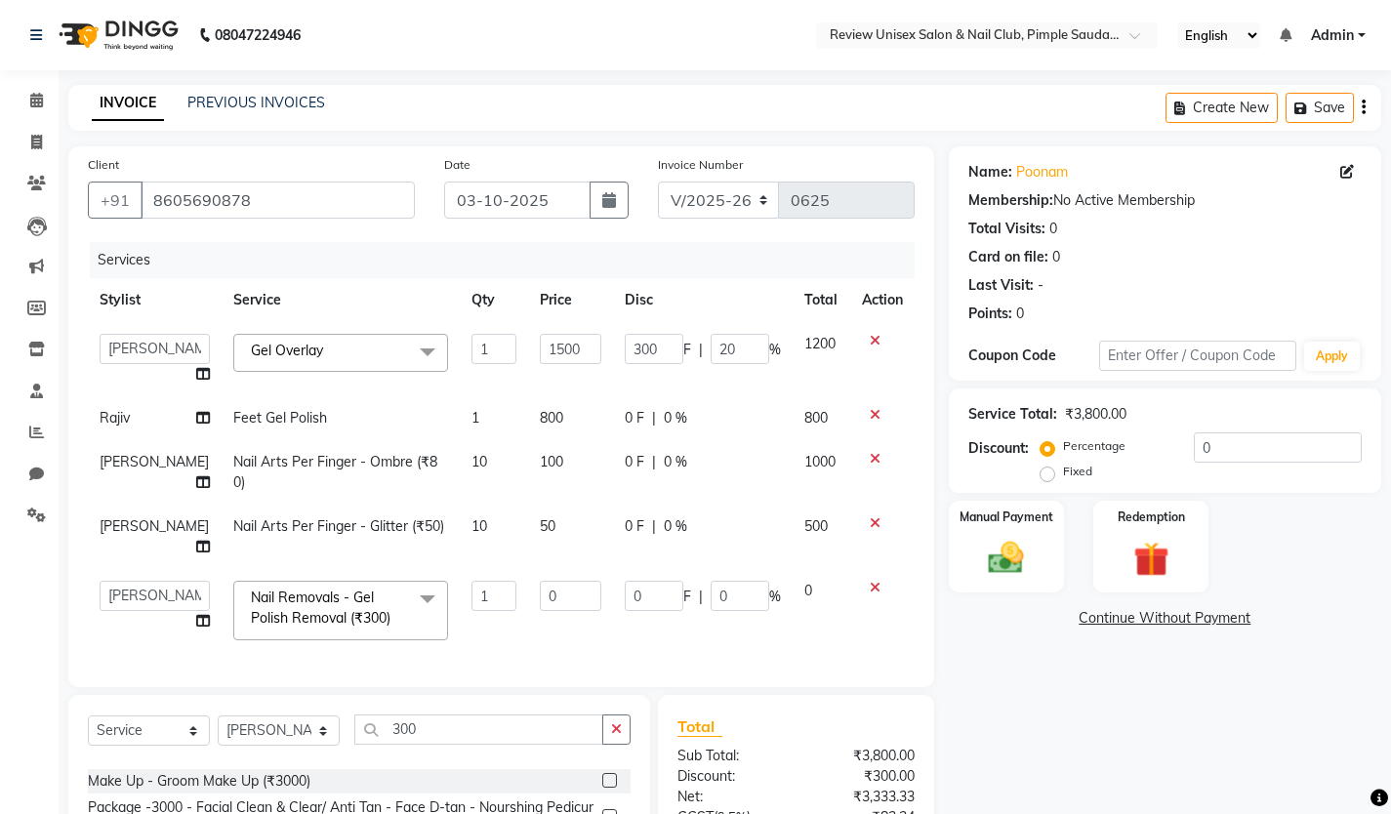
click at [683, 350] on span "F" at bounding box center [687, 350] width 8 height 21
click at [651, 351] on input "300" at bounding box center [654, 349] width 59 height 30
type input "3"
type input "200"
click at [598, 391] on tbody "[PERSON_NAME] Gauri Rajiv Sadhana Shilpa [PERSON_NAME] User 1 Gel Overlay x Hai…" at bounding box center [501, 487] width 827 height 330
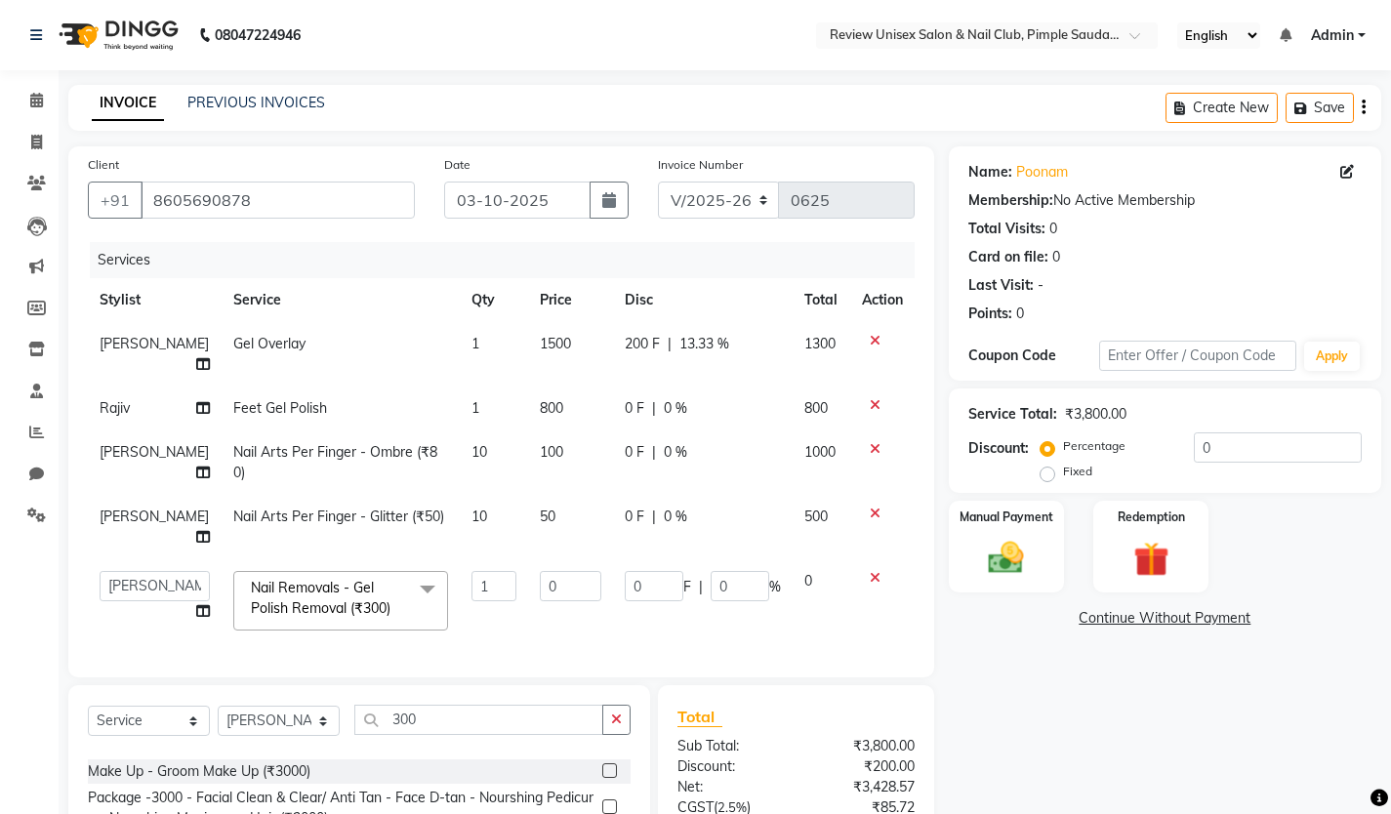
click at [630, 398] on span "0 F" at bounding box center [635, 408] width 20 height 21
select select "77735"
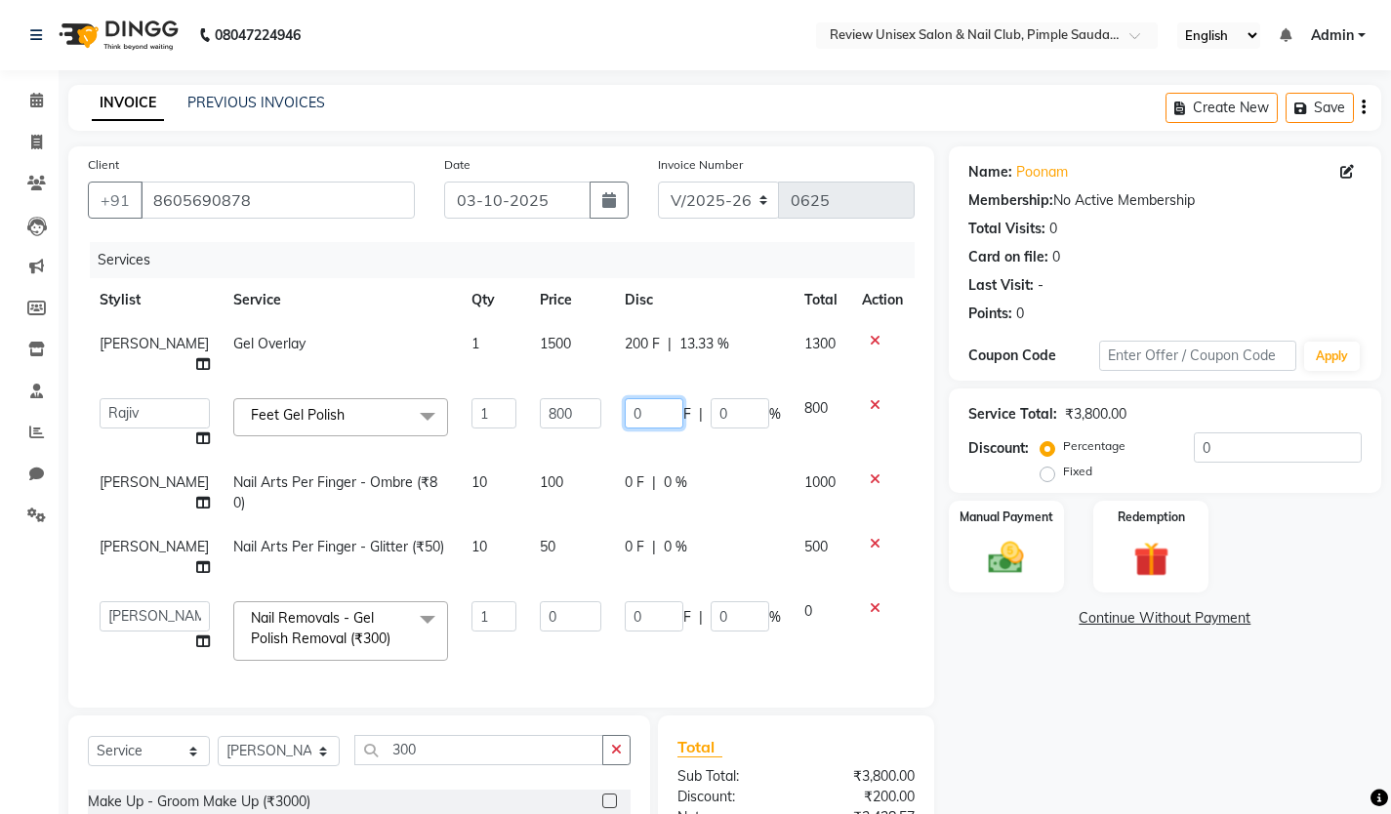
click at [636, 398] on input "0" at bounding box center [654, 413] width 59 height 30
type input "200"
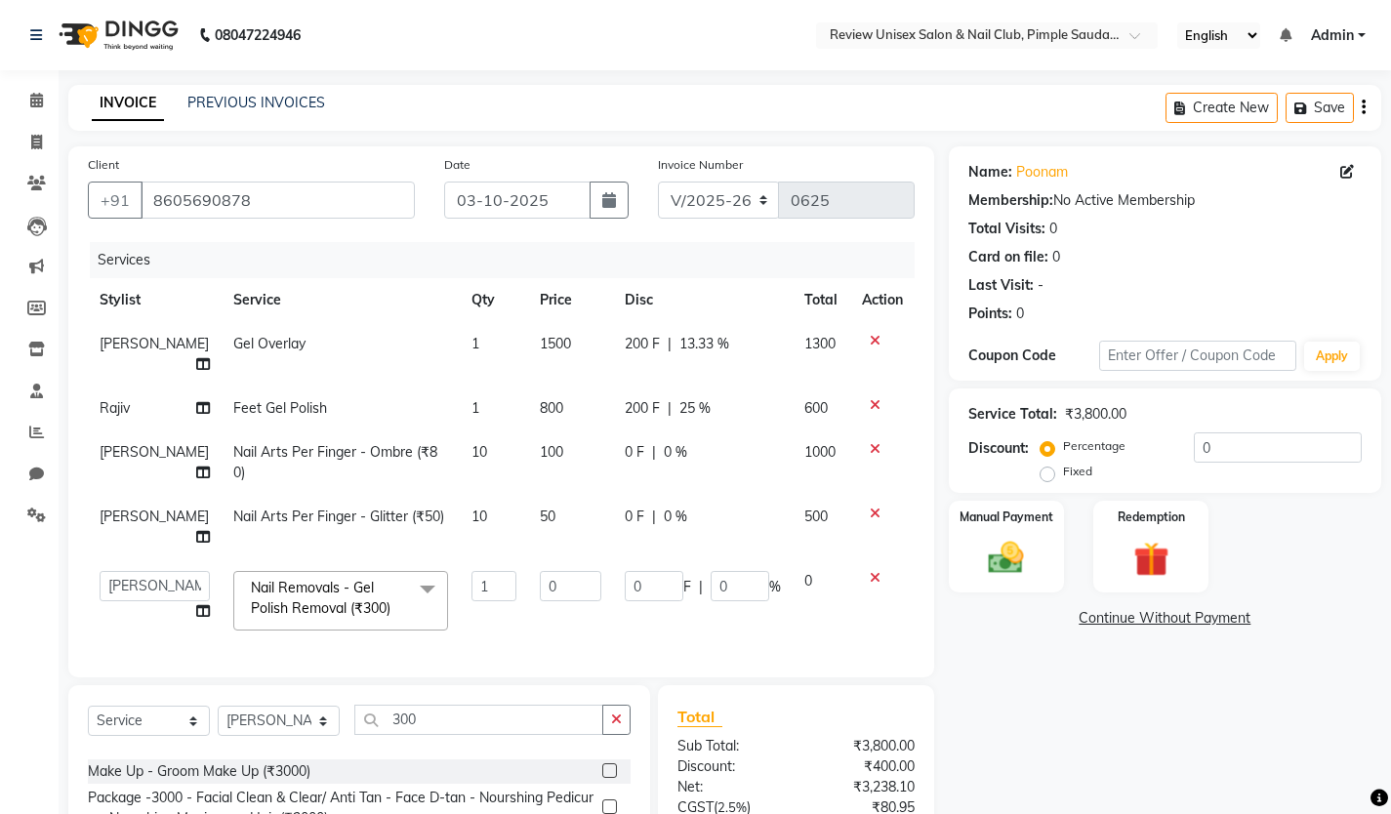
click at [598, 428] on tbody "[PERSON_NAME] Gel Overlay 1 1500 200 F | 13.33 % 1300 Rajiv Feet Gel Polish 1 8…" at bounding box center [501, 482] width 827 height 320
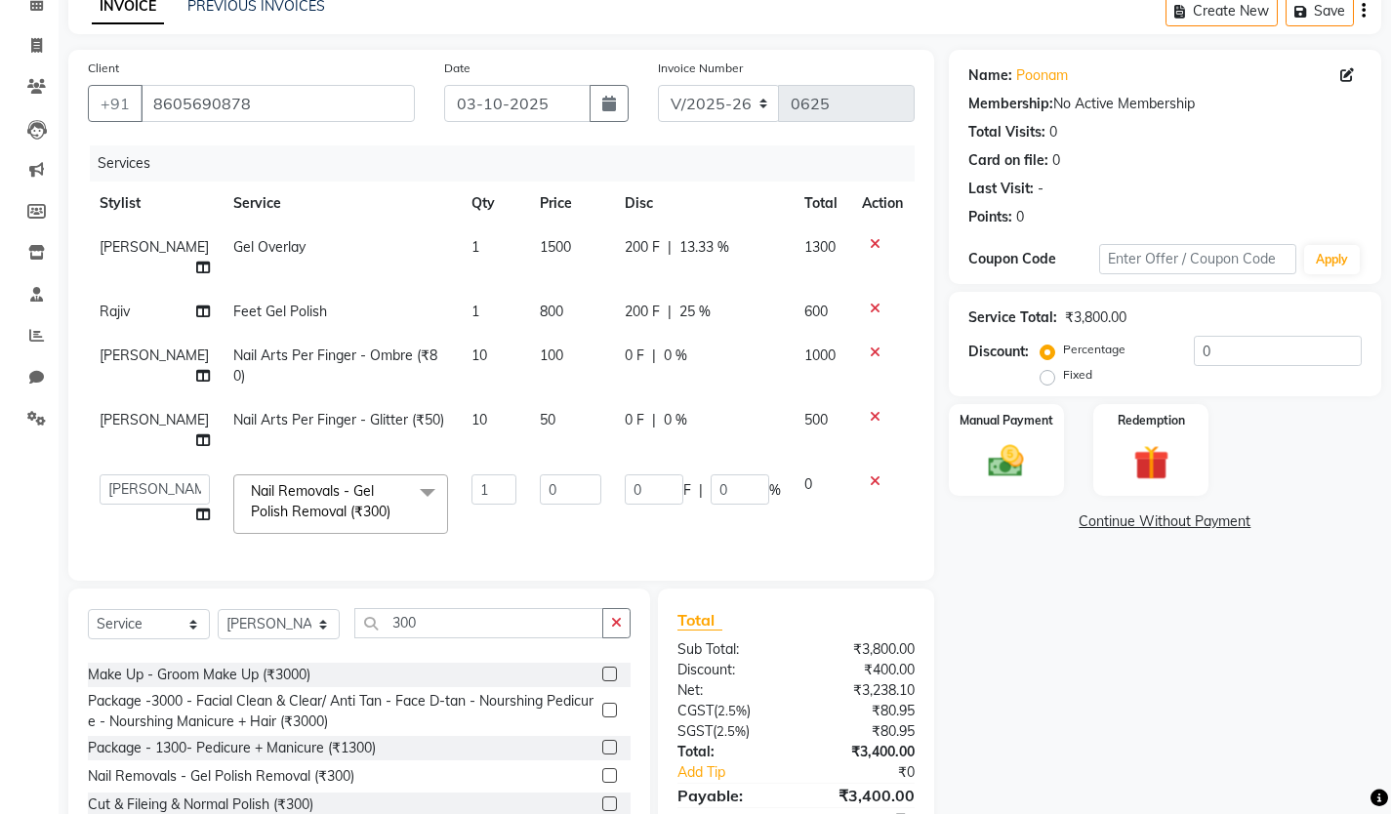
scroll to position [98, 0]
click at [635, 345] on span "0 F" at bounding box center [635, 355] width 20 height 21
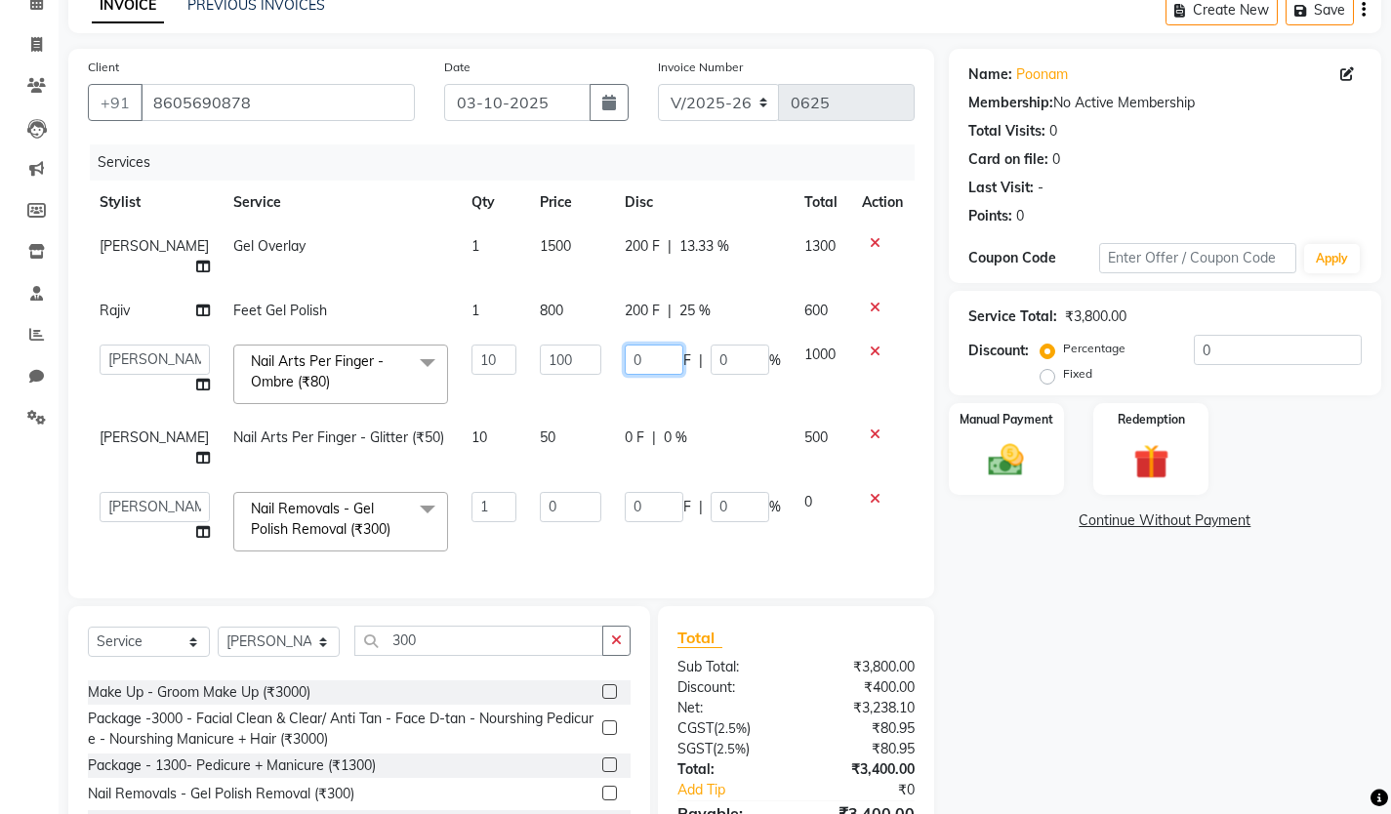
click at [643, 345] on input "0" at bounding box center [654, 360] width 59 height 30
type input "200"
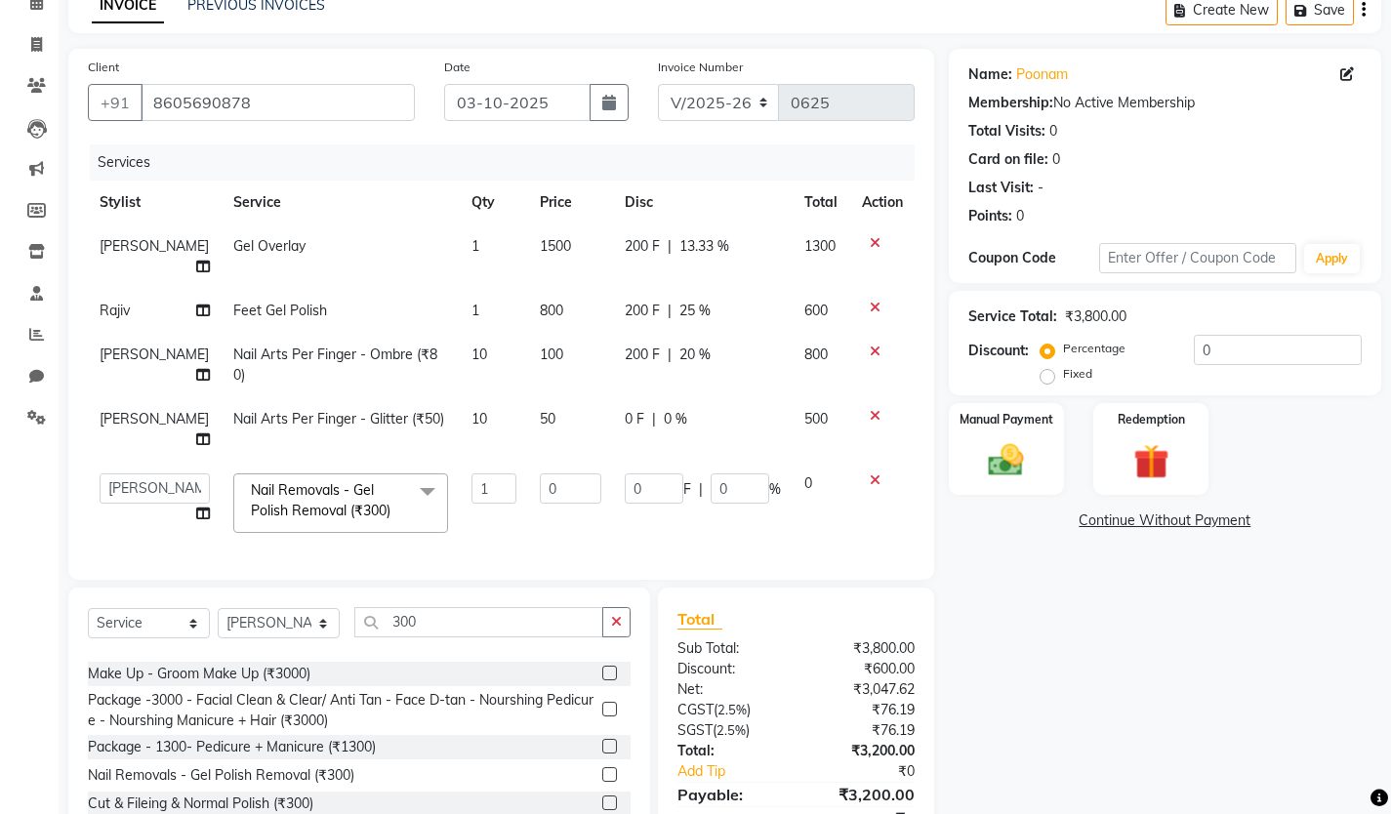
click at [604, 389] on tbody "[PERSON_NAME] Gel Overlay 1 1500 200 F | 13.33 % 1300 Rajiv Feet Gel Polish 1 8…" at bounding box center [501, 385] width 827 height 320
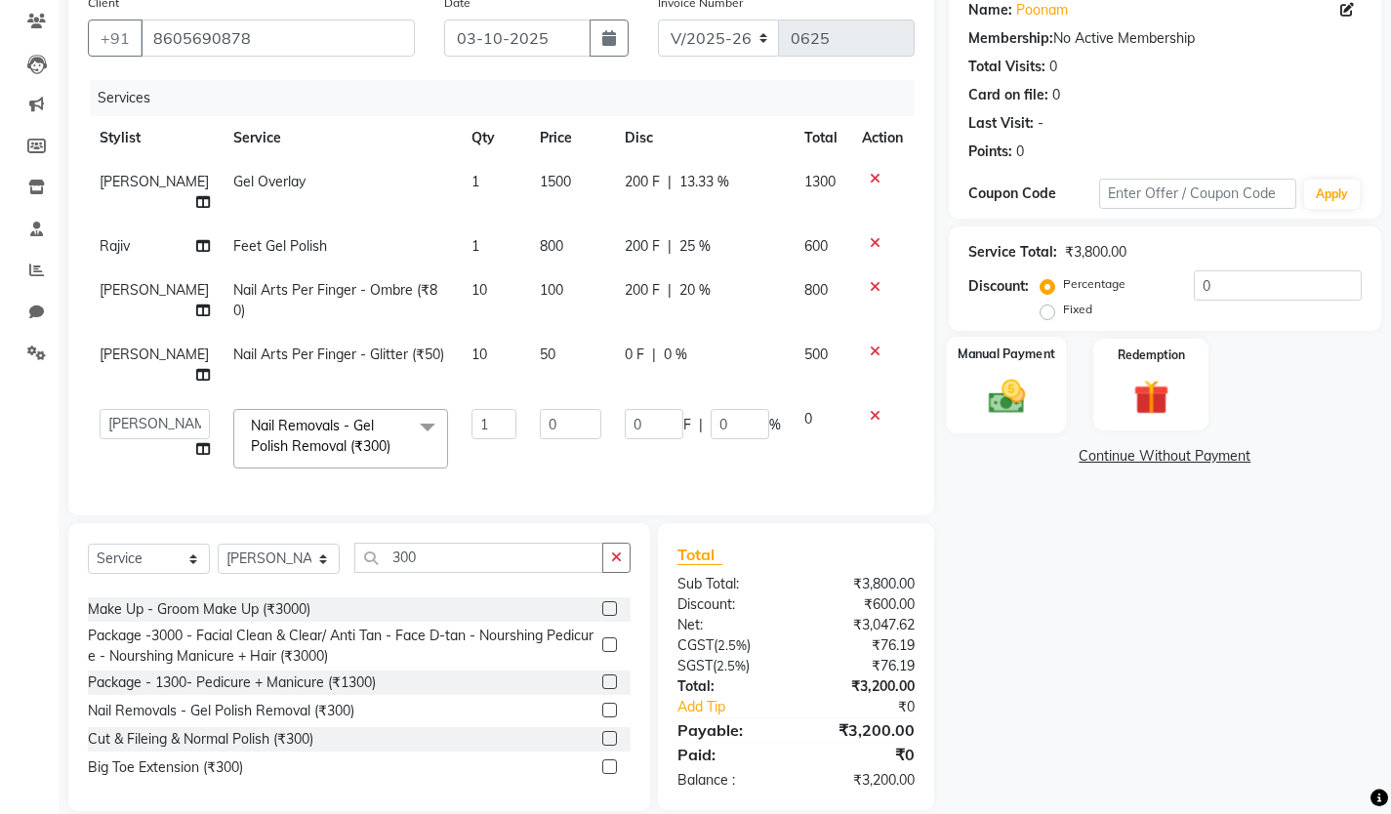
click at [997, 389] on img at bounding box center [1006, 396] width 60 height 42
drag, startPoint x: 1166, startPoint y: 458, endPoint x: 1151, endPoint y: 469, distance: 18.2
click at [1166, 458] on span "ONLINE" at bounding box center [1164, 457] width 51 height 22
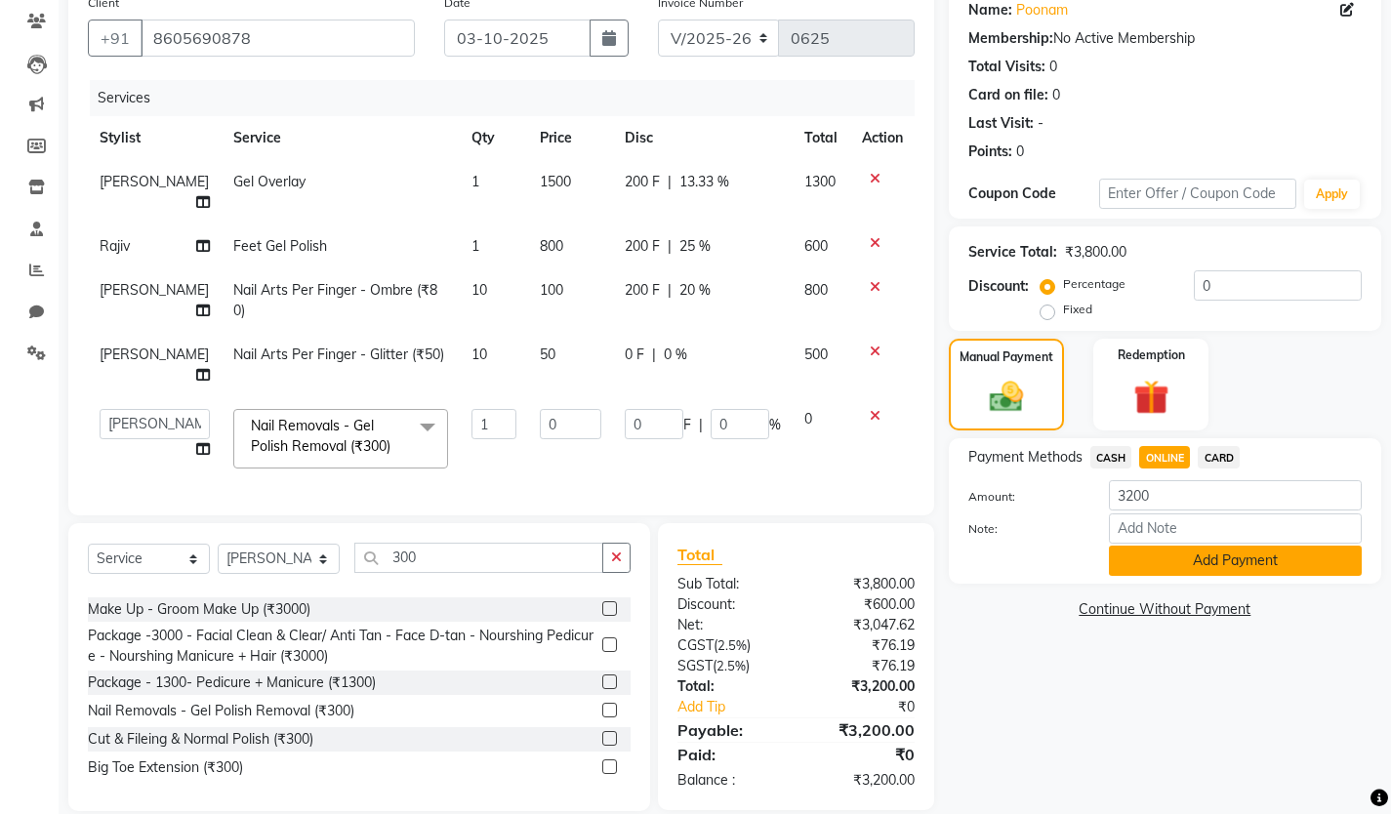
click at [1174, 554] on button "Add Payment" at bounding box center [1235, 561] width 253 height 30
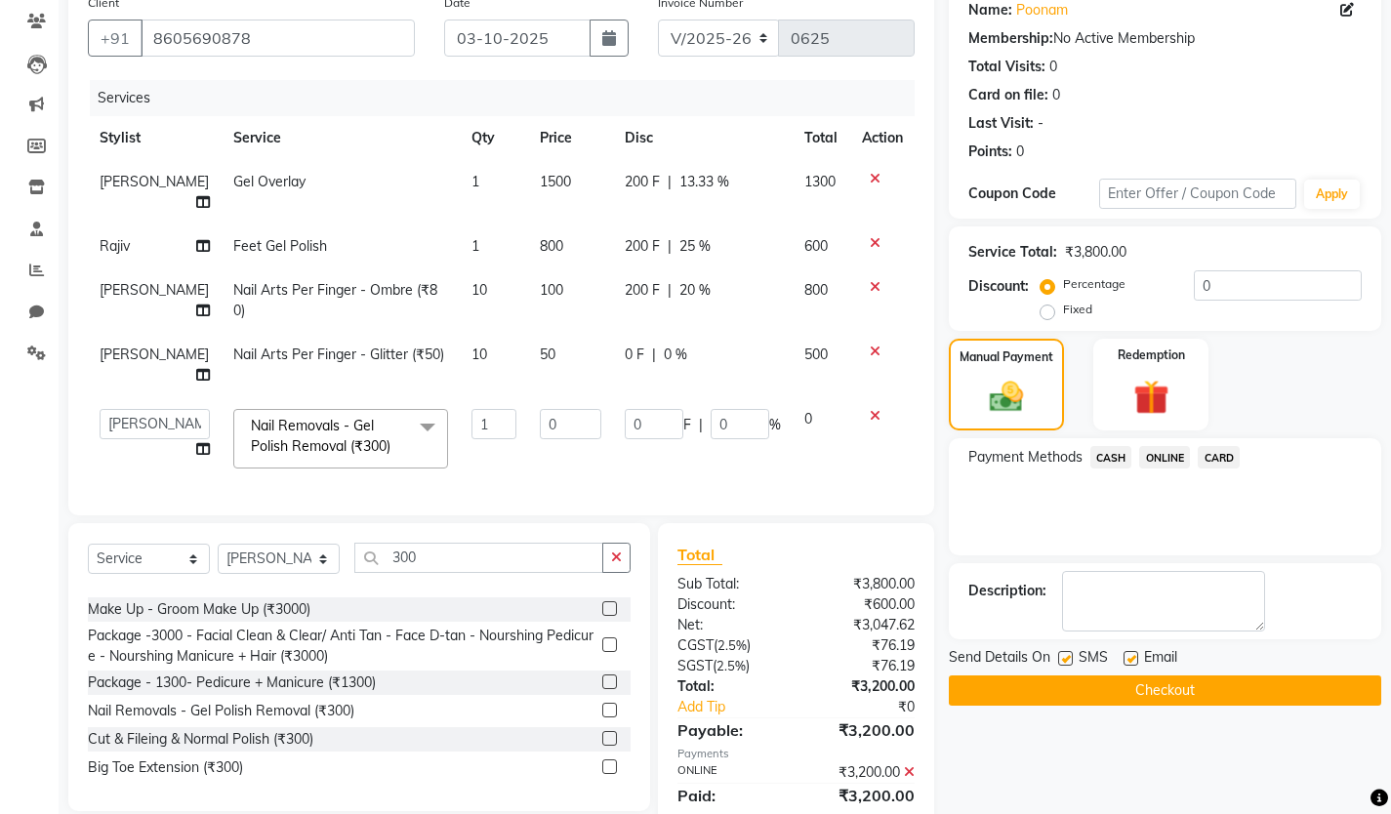
click at [1059, 654] on label at bounding box center [1065, 658] width 15 height 15
click at [1059, 654] on input "checkbox" at bounding box center [1064, 659] width 13 height 13
checkbox input "false"
click at [1128, 654] on label at bounding box center [1131, 658] width 15 height 15
click at [1128, 654] on input "checkbox" at bounding box center [1130, 659] width 13 height 13
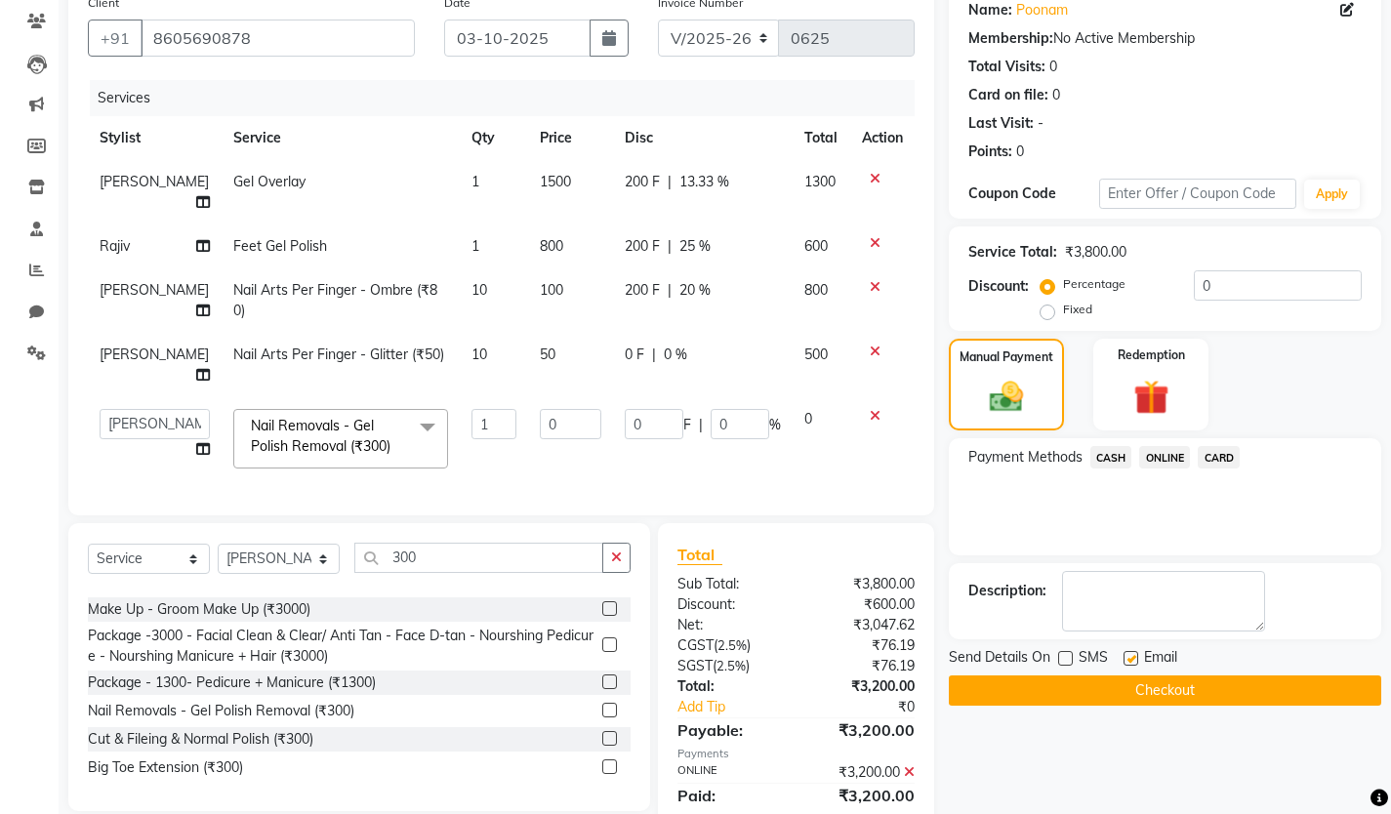
checkbox input "false"
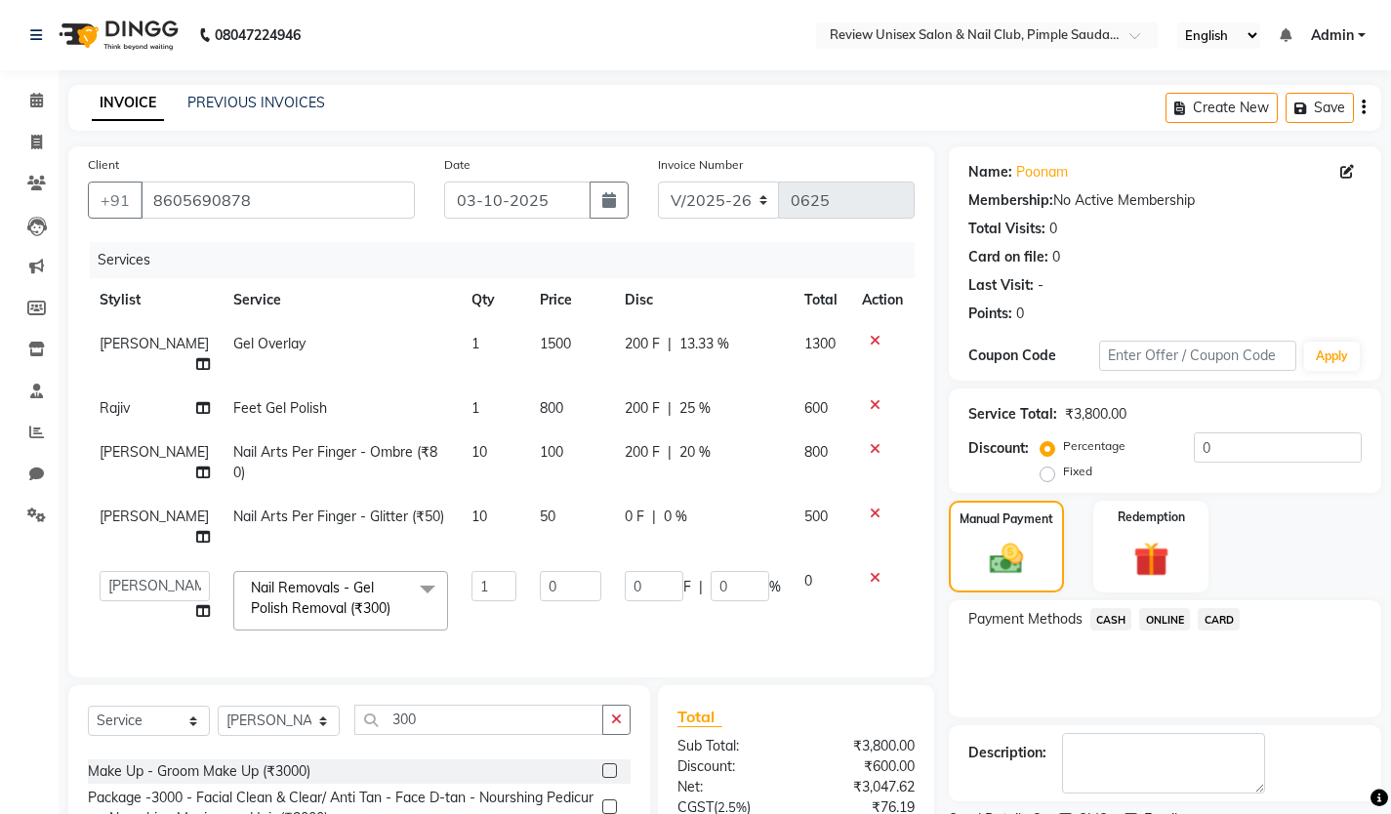
scroll to position [202, 0]
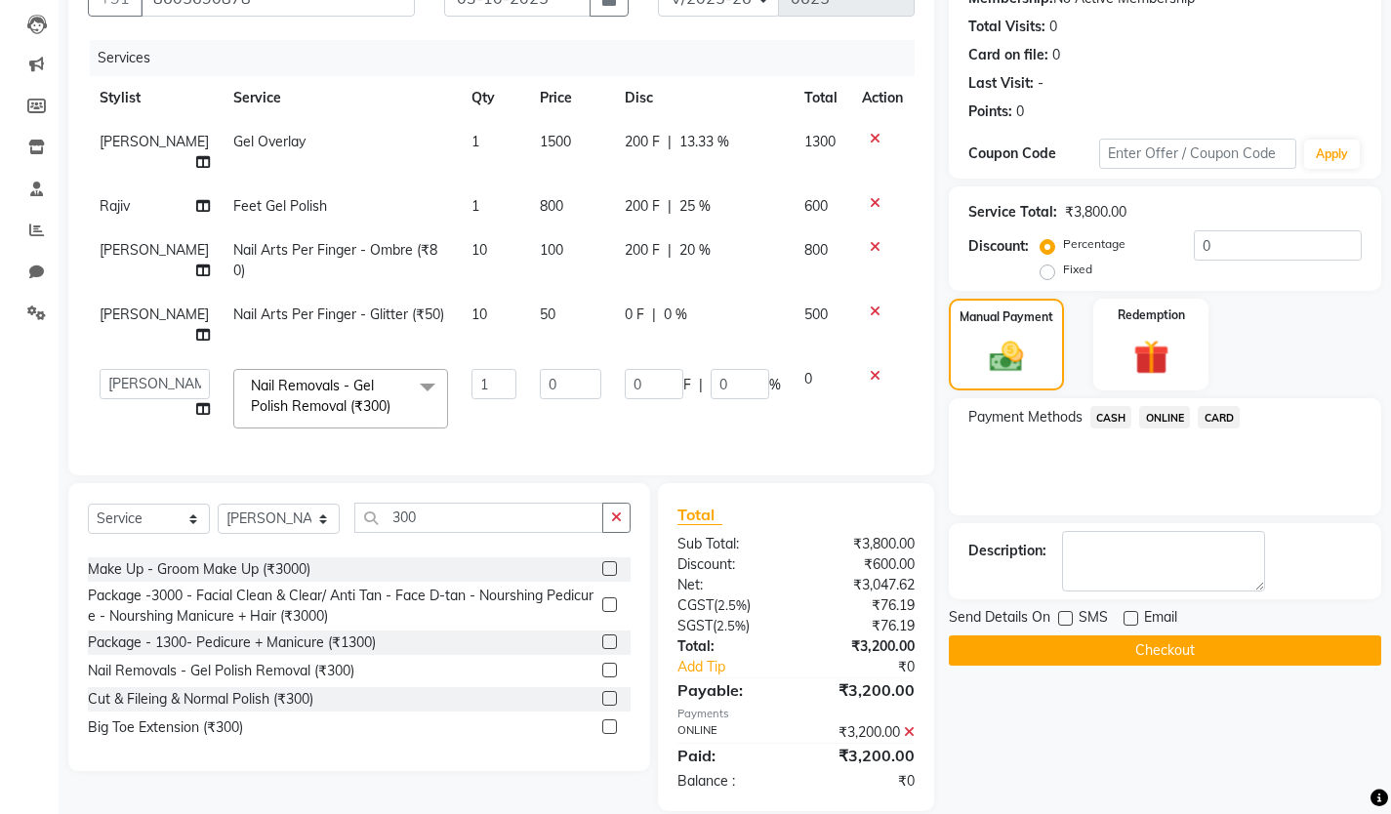
click at [1055, 652] on button "Checkout" at bounding box center [1165, 651] width 432 height 30
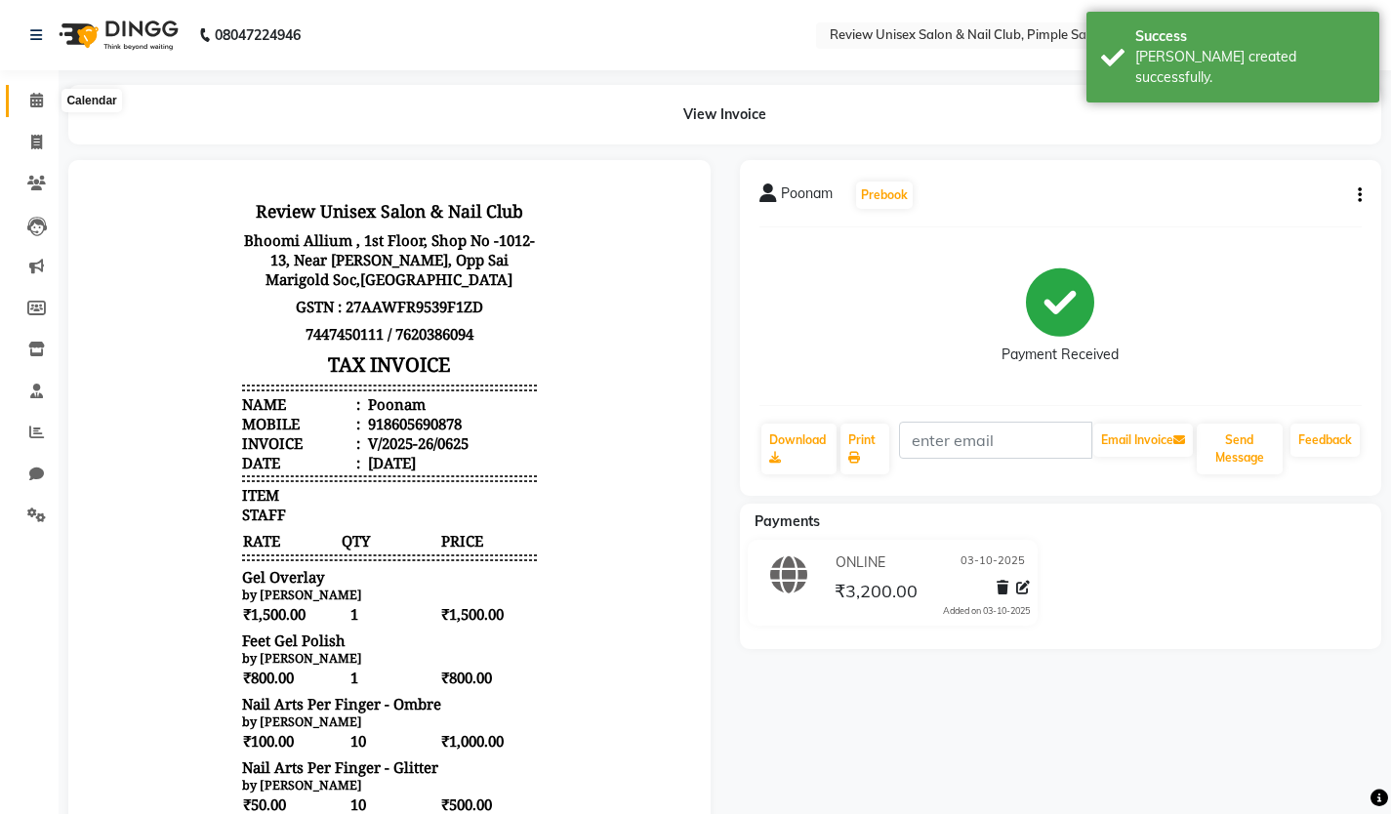
click at [27, 103] on span at bounding box center [37, 101] width 34 height 22
